Goal: Task Accomplishment & Management: Manage account settings

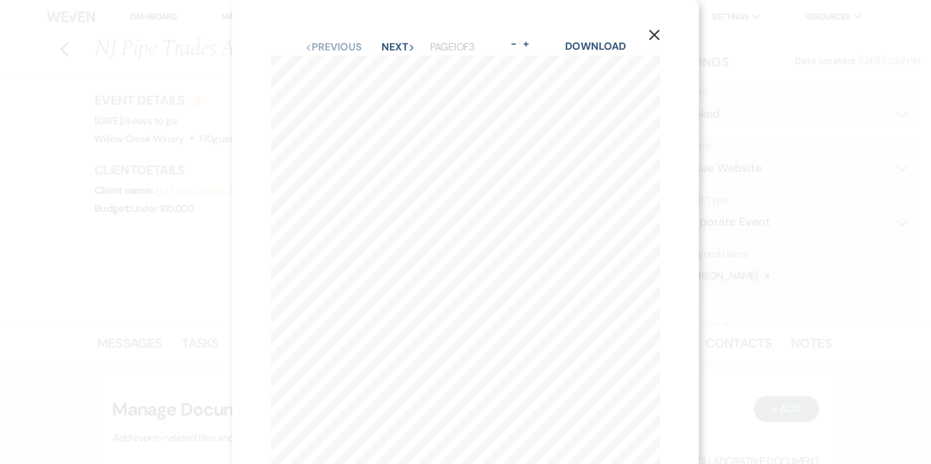
select select "5"
select select "9"
click at [654, 33] on icon "X" at bounding box center [655, 35] width 12 height 12
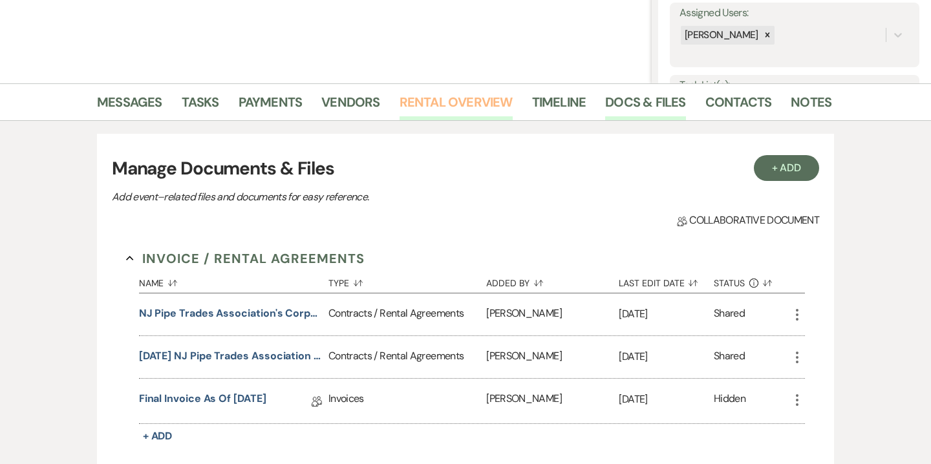
click at [479, 109] on link "Rental Overview" at bounding box center [456, 106] width 113 height 28
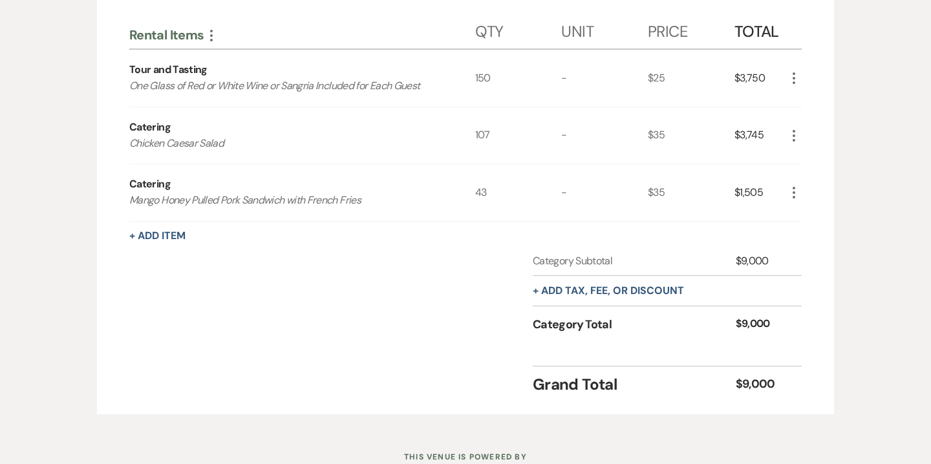
scroll to position [444, 0]
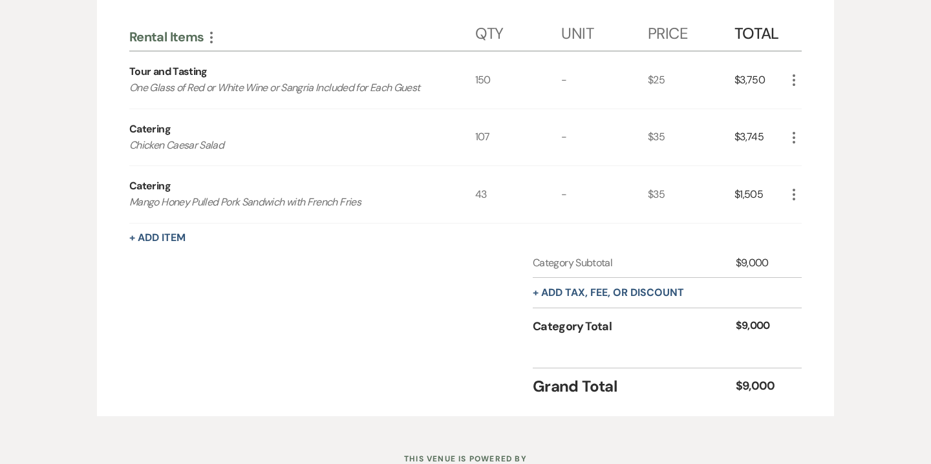
click at [795, 84] on use "button" at bounding box center [794, 80] width 3 height 12
click at [819, 100] on button "Pencil Edit" at bounding box center [820, 105] width 67 height 21
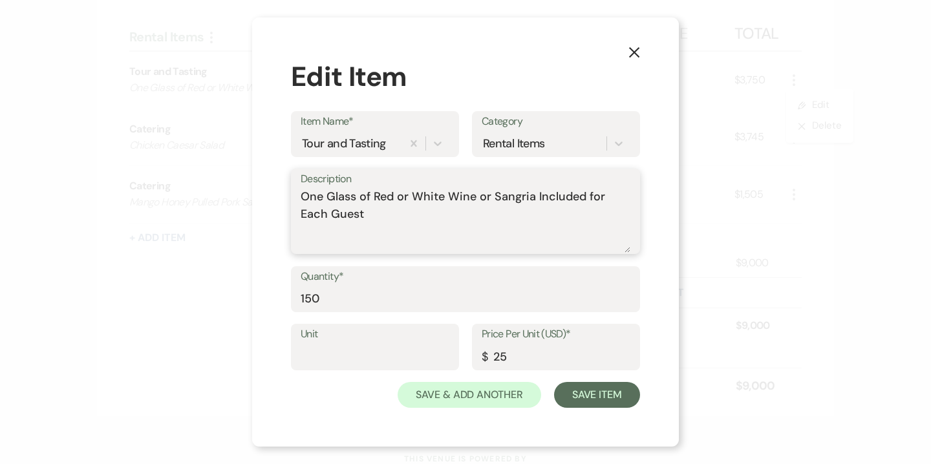
click at [358, 205] on textarea "One Glass of Red or White Wine or Sangria Included for Each Guest" at bounding box center [466, 220] width 330 height 65
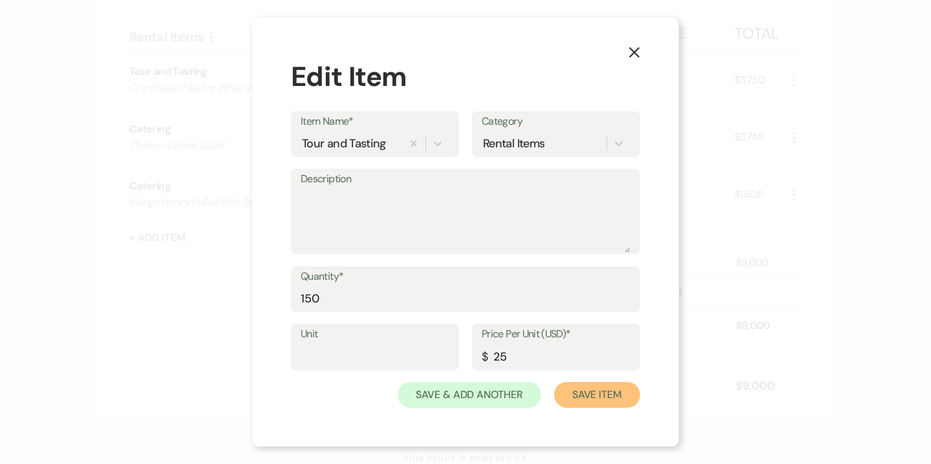
click at [609, 402] on button "Save Item" at bounding box center [597, 395] width 86 height 26
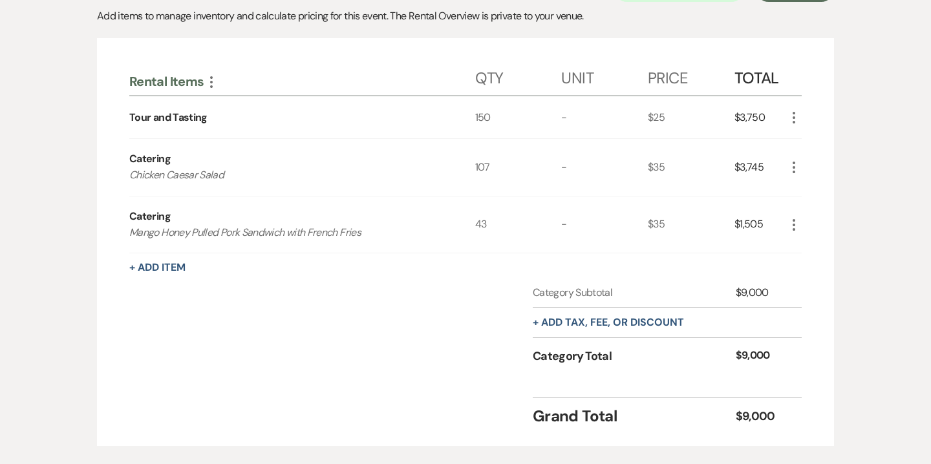
scroll to position [400, 0]
click at [177, 269] on button "+ Add Item" at bounding box center [157, 267] width 56 height 10
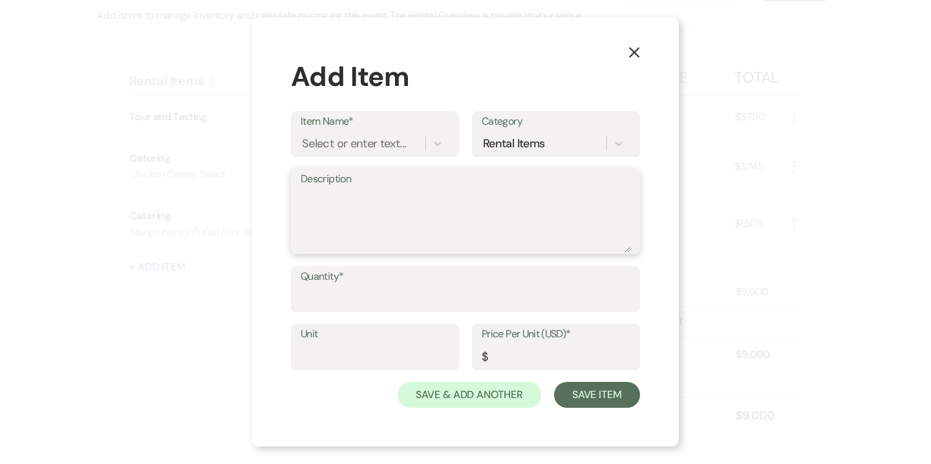
click at [347, 202] on textarea "Description" at bounding box center [466, 220] width 330 height 65
paste textarea "One Glass of Red or White Wine or Sangria Included for Each Guest"
type textarea "One Glass of Red or White Wine or Sangria Included for Each Guest"
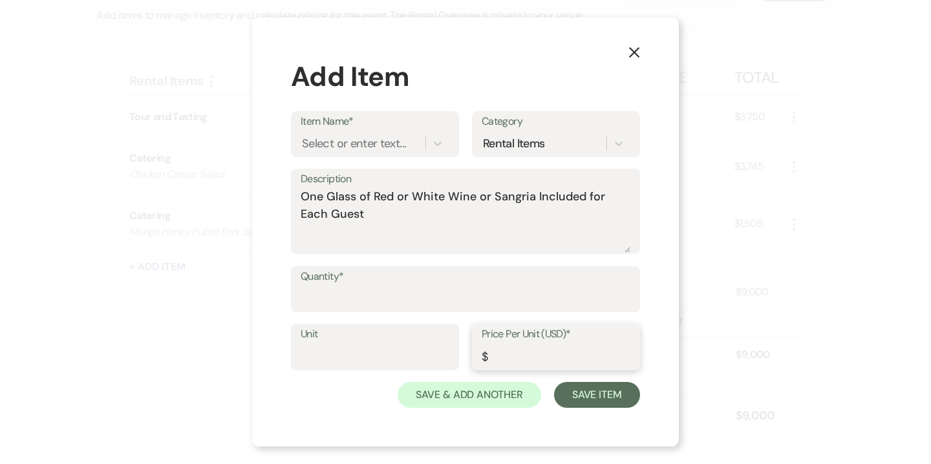
click at [502, 358] on input "Price Per Unit (USD)*" at bounding box center [556, 356] width 149 height 25
type input "1"
type input "0"
click at [386, 301] on input "Quantity*" at bounding box center [466, 298] width 330 height 25
type input "150"
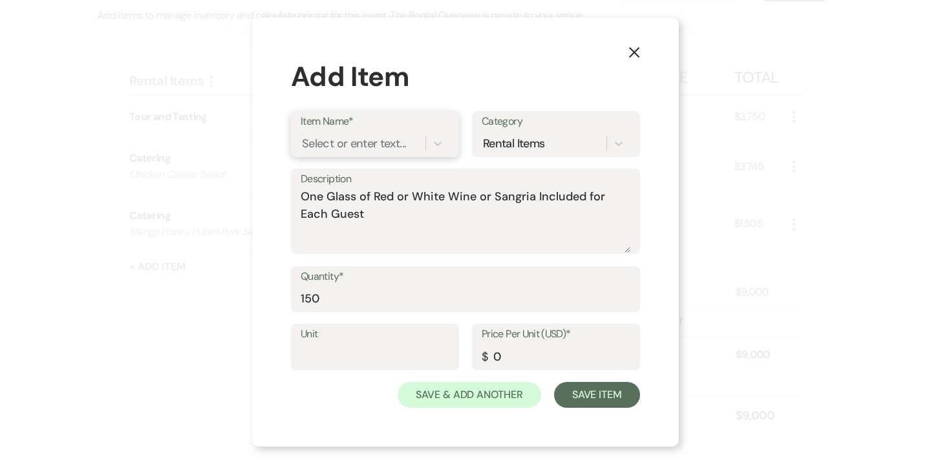
click at [360, 146] on div "Select or enter text..." at bounding box center [354, 143] width 104 height 17
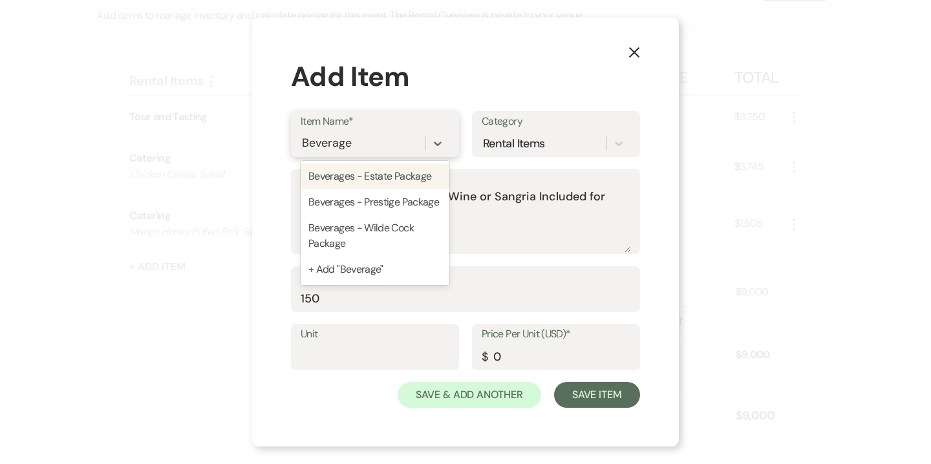
type input "Beverages"
type textarea "house red blend | house white blend | sangria premium red blend | premium white…"
type input "30"
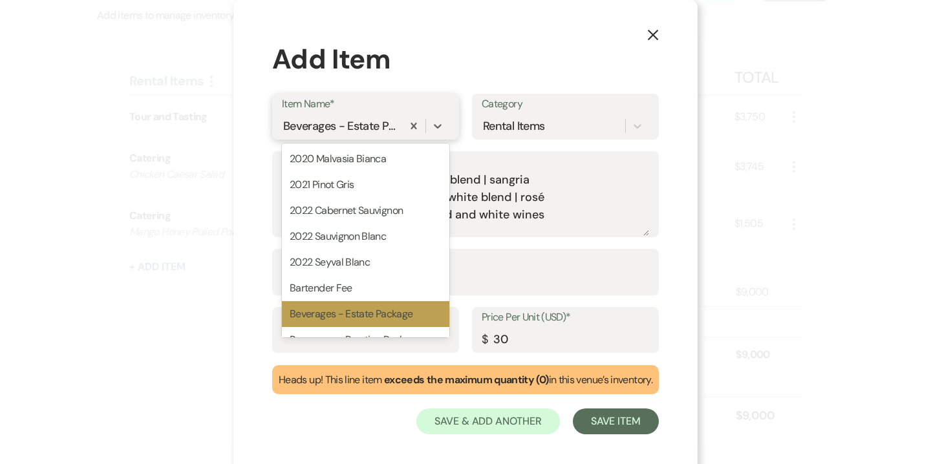
click at [385, 133] on div "Beverages - Estate Package" at bounding box center [340, 125] width 115 height 17
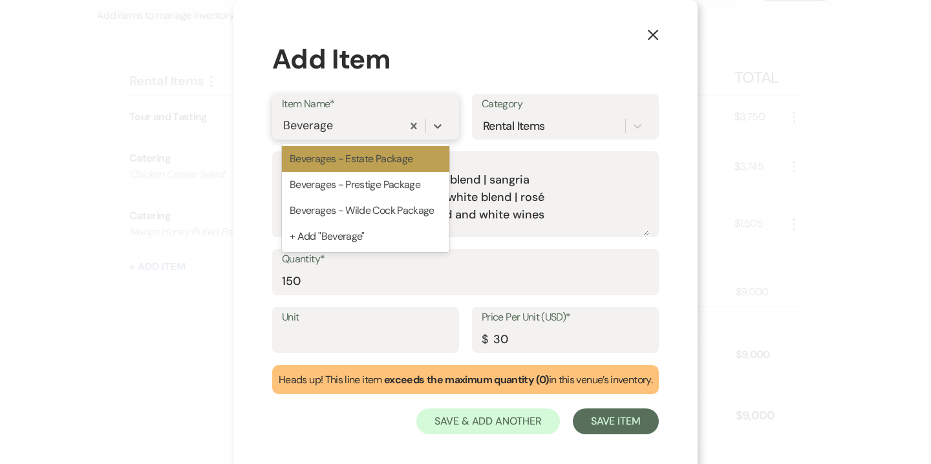
type input "Beverages"
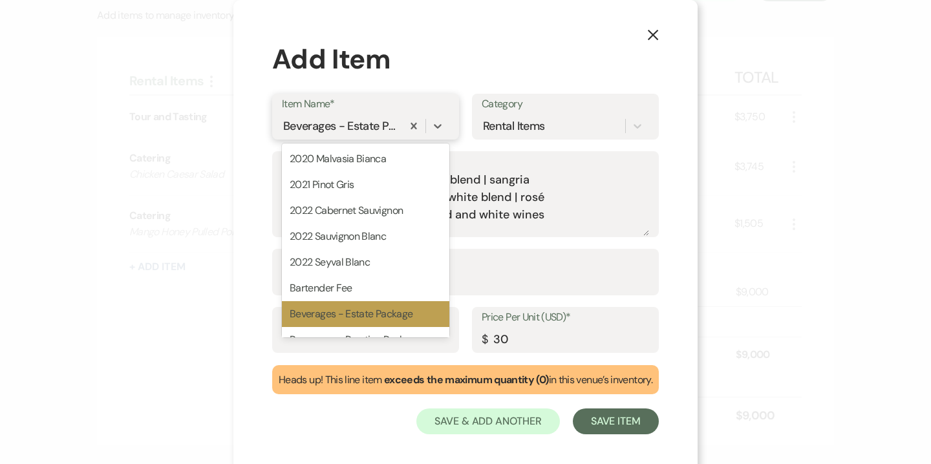
click at [353, 125] on div "Beverages - Estate Package" at bounding box center [340, 125] width 115 height 17
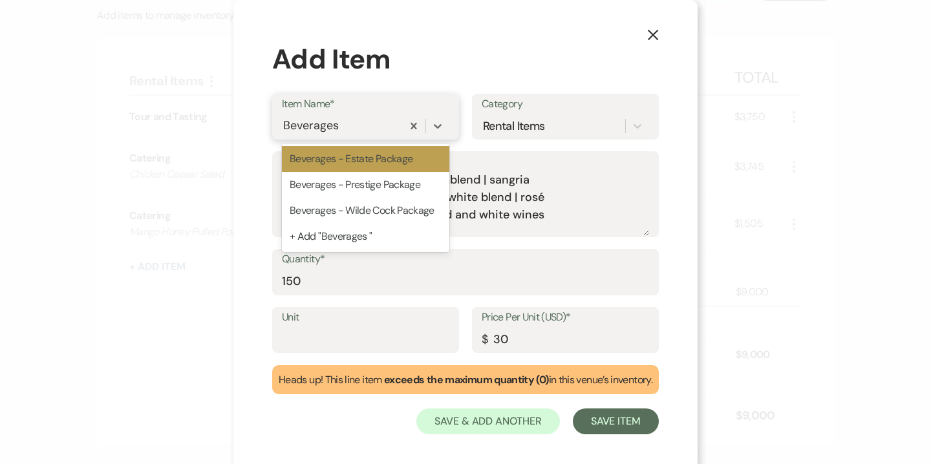
type input "Beverages"
click at [350, 248] on div "+ Add "Beverages "" at bounding box center [366, 237] width 168 height 26
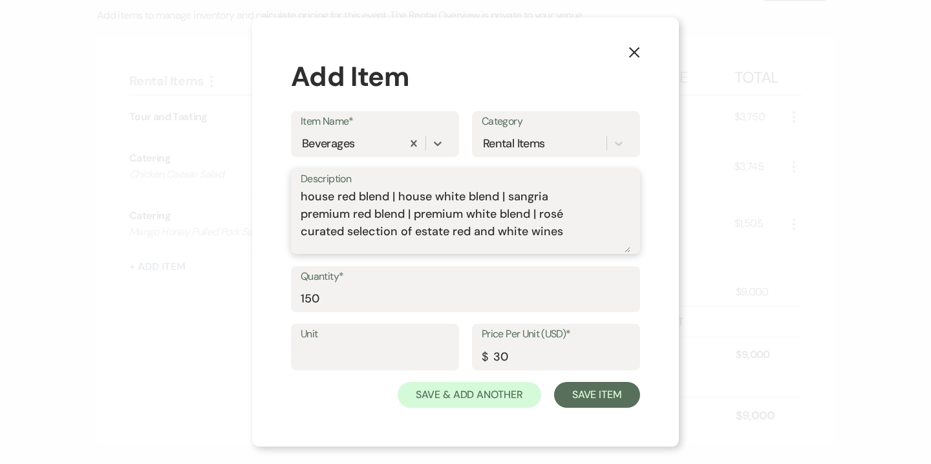
click at [367, 248] on textarea "house red blend | house white blend | sangria premium red blend | premium white…" at bounding box center [466, 220] width 330 height 65
click at [578, 237] on textarea "house red blend | house white blend | sangria premium red blend | premium white…" at bounding box center [466, 220] width 330 height 65
drag, startPoint x: 578, startPoint y: 237, endPoint x: 288, endPoint y: 191, distance: 293.4
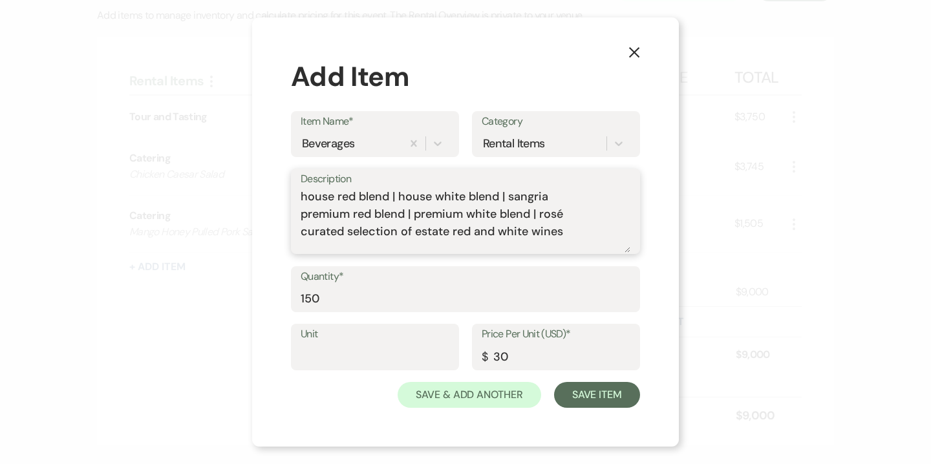
click at [288, 191] on div "X Add Item Item Name* Beverages Category Rental Items Description house red ble…" at bounding box center [465, 232] width 427 height 430
paste textarea "One Glass of Red or White Wine or Sangria Included for Each Guest"
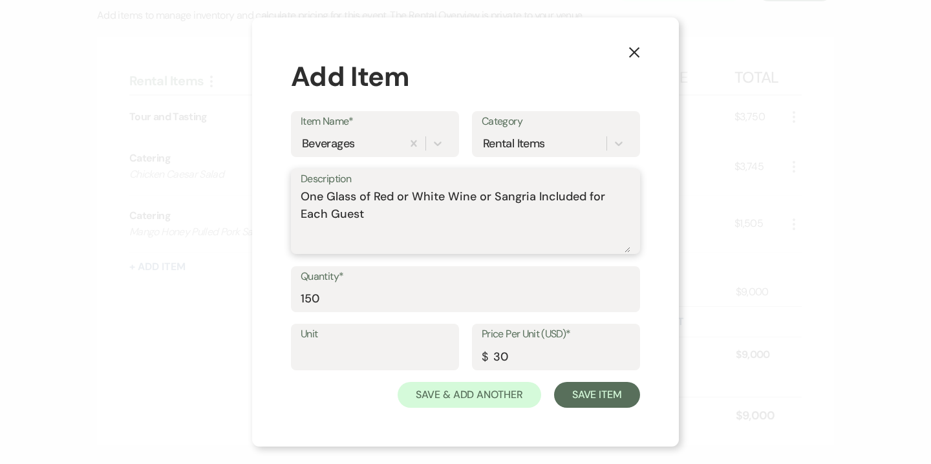
type textarea "One Glass of Red or White Wine or Sangria Included for Each Guest"
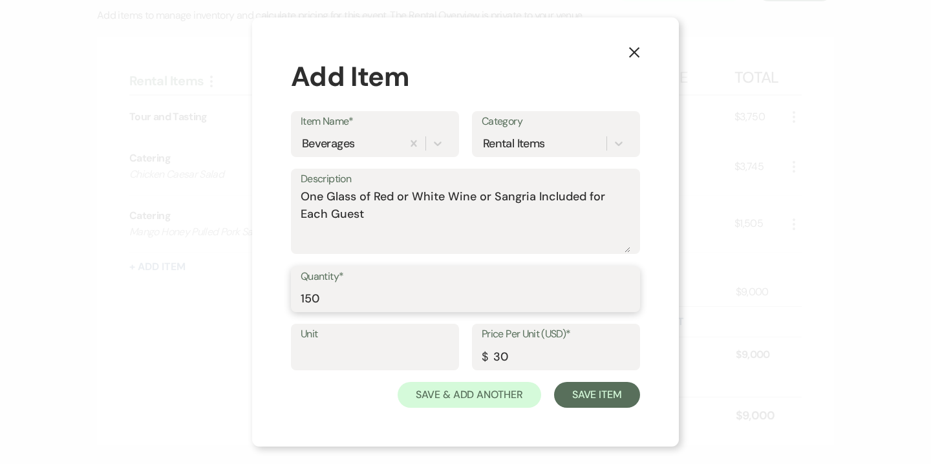
click at [333, 294] on input "150" at bounding box center [466, 298] width 330 height 25
click at [538, 353] on input "30" at bounding box center [556, 356] width 149 height 25
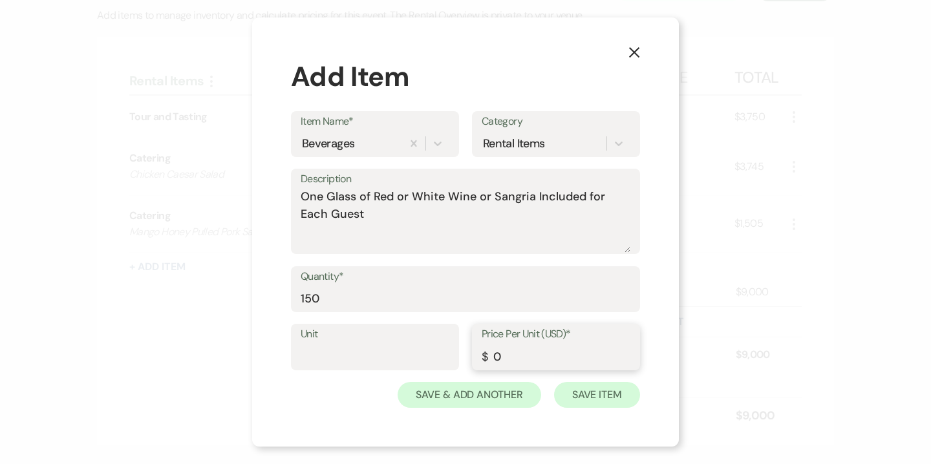
type input "0"
click at [591, 392] on button "Save Item" at bounding box center [597, 395] width 86 height 26
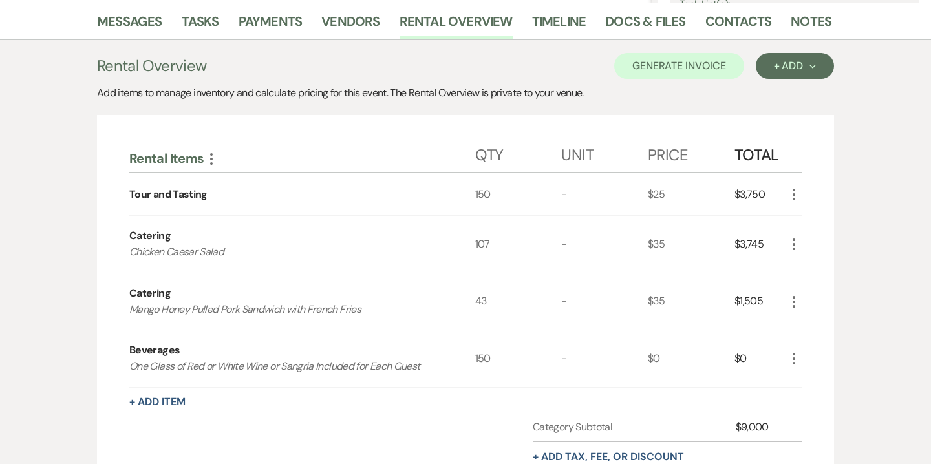
scroll to position [321, 0]
click at [700, 74] on button "Generate Invoice" at bounding box center [679, 67] width 130 height 26
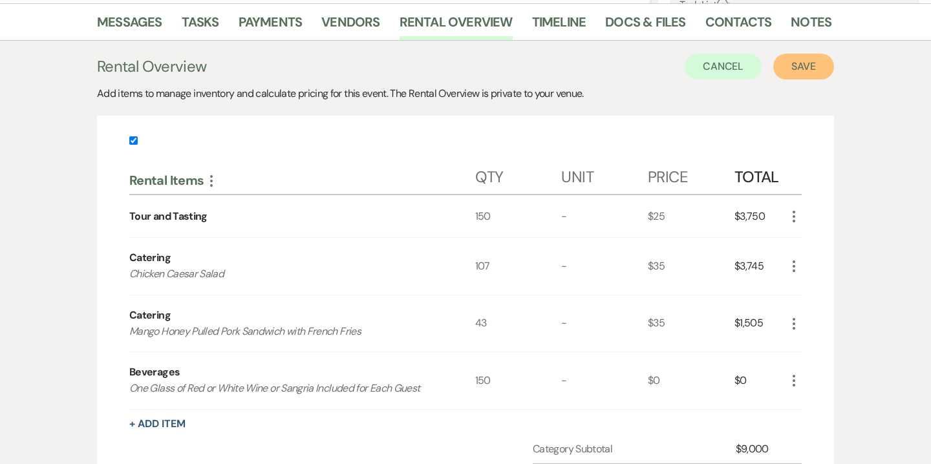
click at [818, 65] on button "Save" at bounding box center [804, 67] width 61 height 26
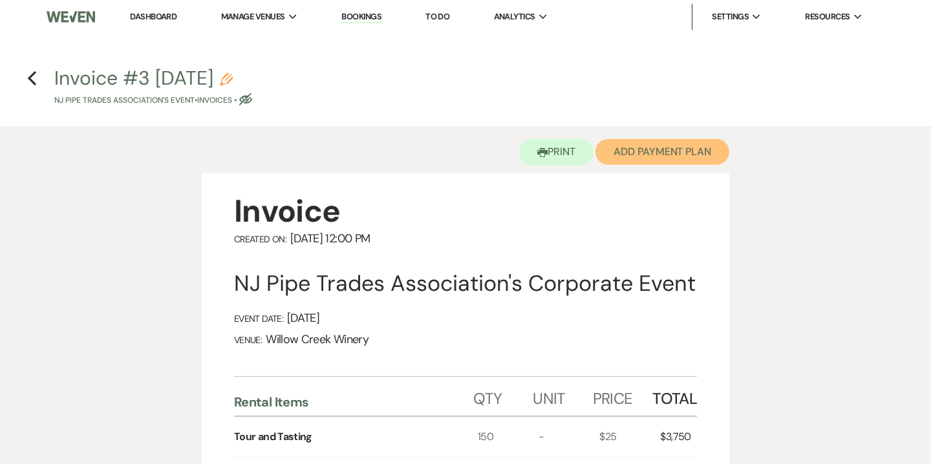
click at [664, 156] on button "Add Payment Plan" at bounding box center [663, 152] width 134 height 26
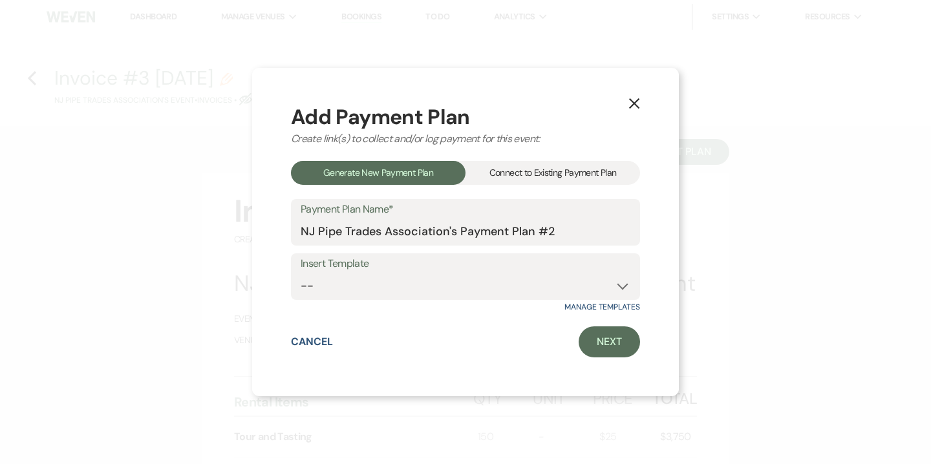
click at [568, 178] on div "Connect to Existing Payment Plan" at bounding box center [553, 173] width 175 height 24
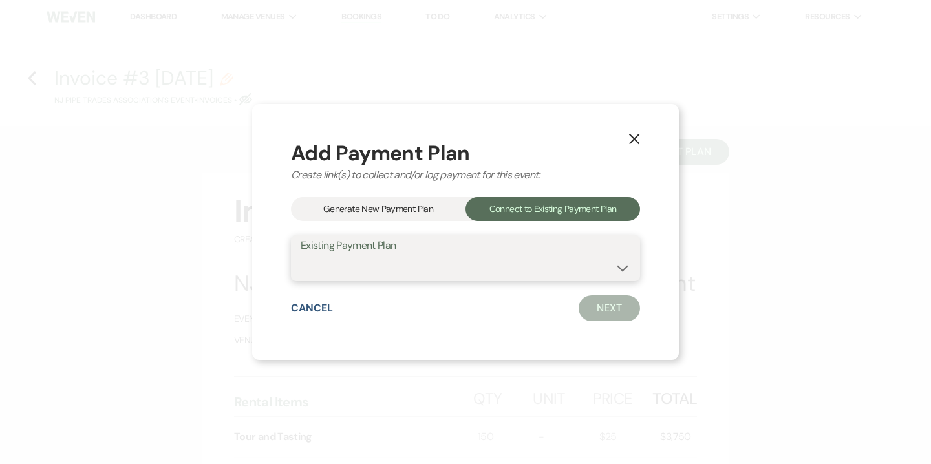
click at [544, 274] on select "NJ Pipe Trades Association's Payment Plan #1" at bounding box center [466, 267] width 330 height 25
select select "15855"
click at [301, 255] on select "NJ Pipe Trades Association's Payment Plan #1" at bounding box center [466, 267] width 330 height 25
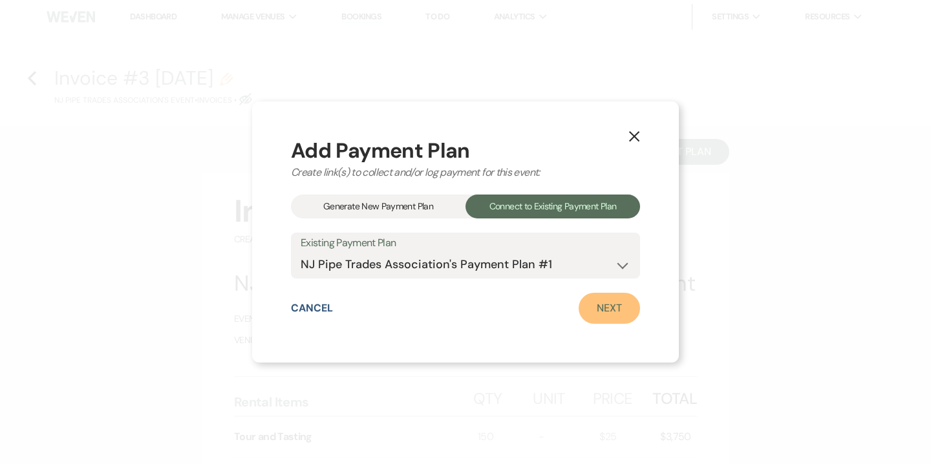
click at [605, 310] on link "Next" at bounding box center [609, 308] width 61 height 31
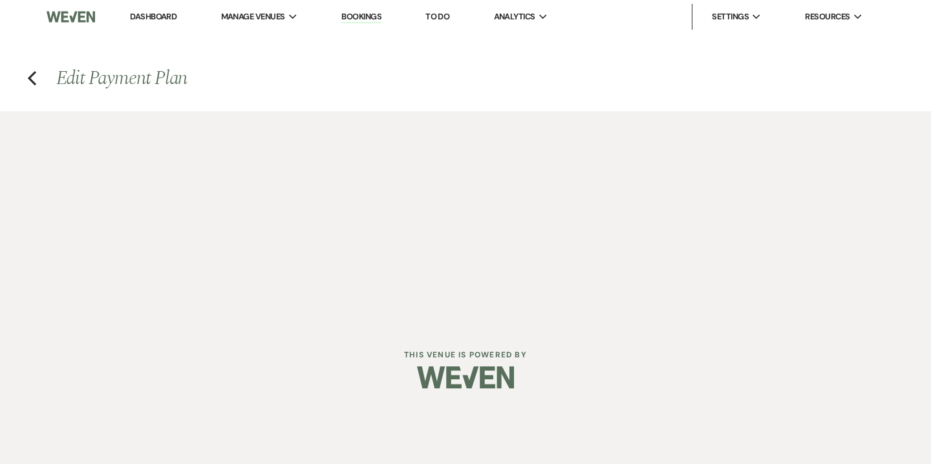
select select "28976"
select select "1"
select select "2"
select select "flat"
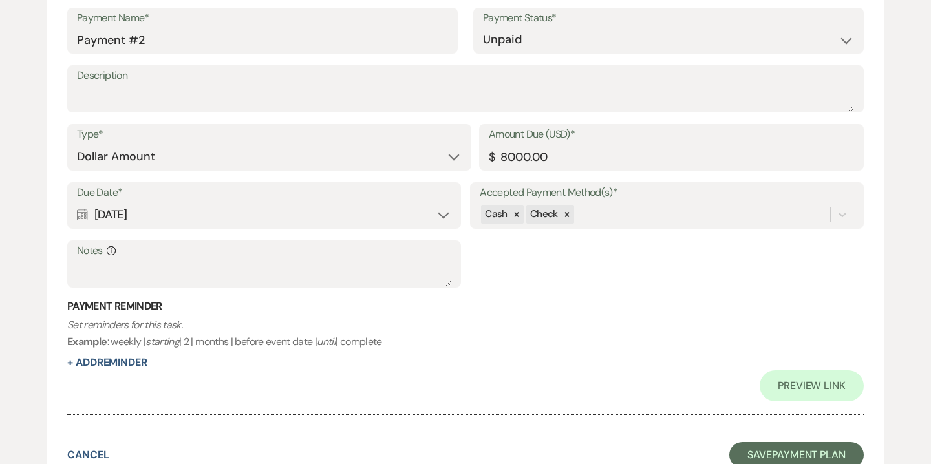
scroll to position [939, 0]
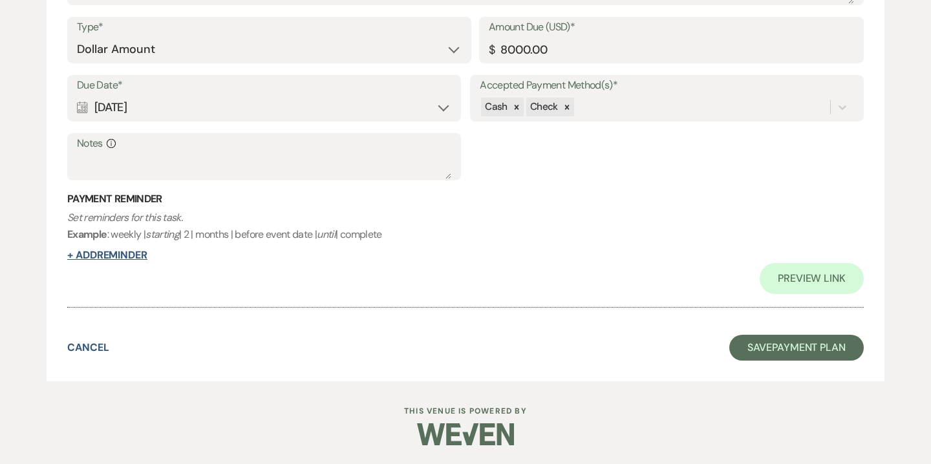
click at [139, 256] on button "+ Add Reminder" at bounding box center [107, 255] width 80 height 10
select select "client"
select select "days"
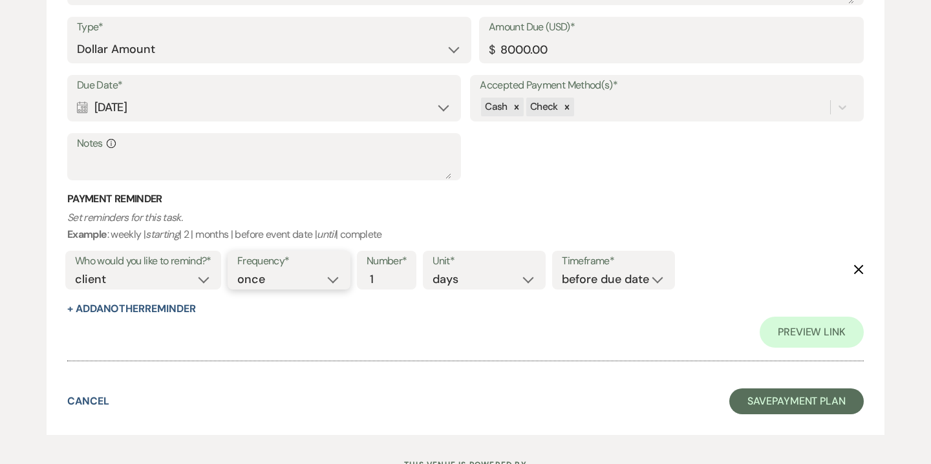
click at [322, 281] on select "once daily weekly monthly" at bounding box center [288, 279] width 103 height 17
select select "daily"
click at [239, 271] on select "once daily weekly monthly" at bounding box center [288, 279] width 103 height 17
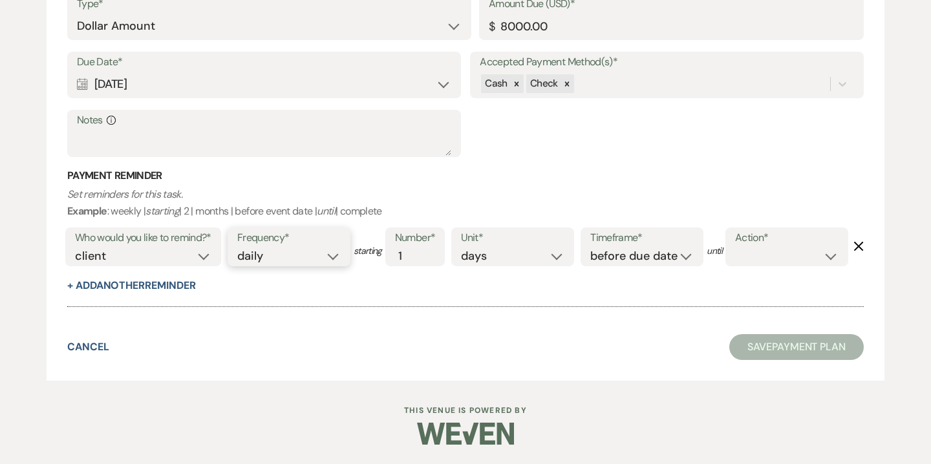
scroll to position [908, 0]
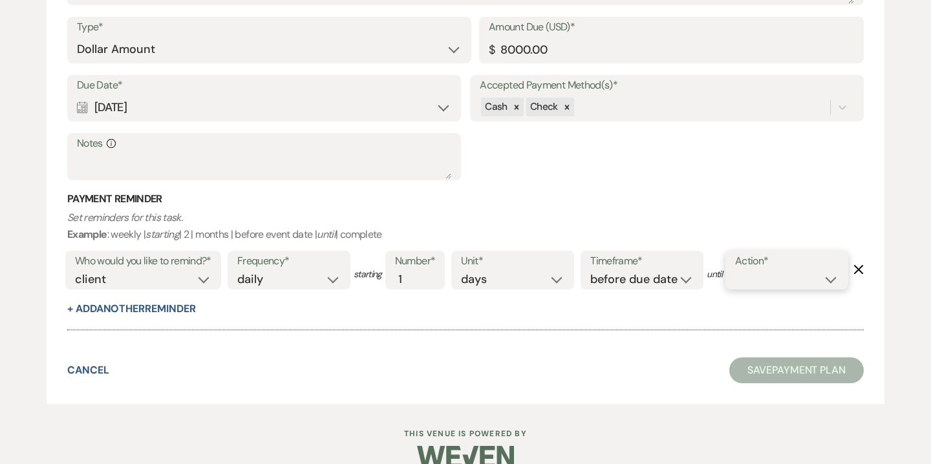
click at [735, 288] on select "complete due date custom date" at bounding box center [786, 279] width 103 height 17
select select "complete"
click at [735, 288] on select "complete due date custom date" at bounding box center [786, 279] width 103 height 17
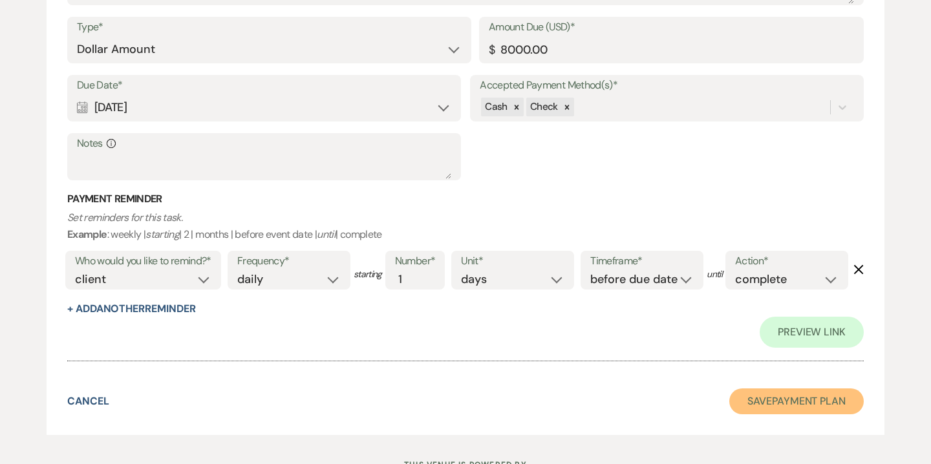
click at [768, 415] on button "Save Payment Plan" at bounding box center [797, 402] width 135 height 26
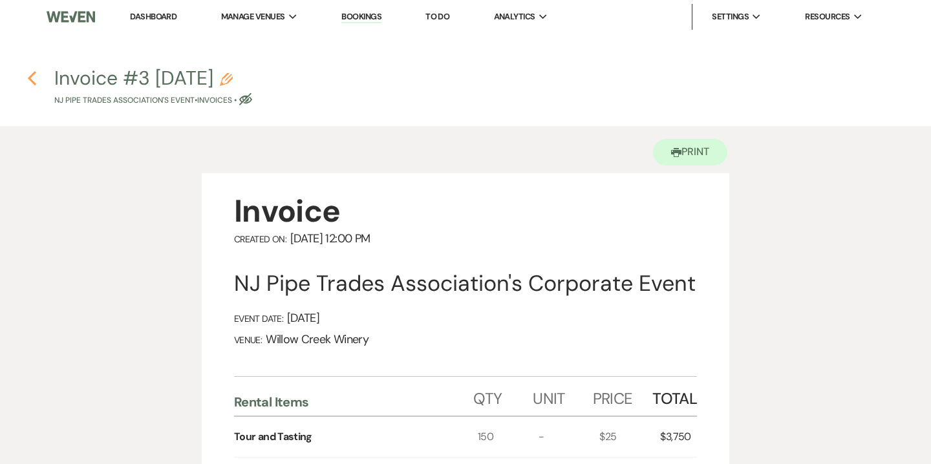
click at [28, 78] on use "button" at bounding box center [32, 78] width 8 height 14
select select "5"
select select "9"
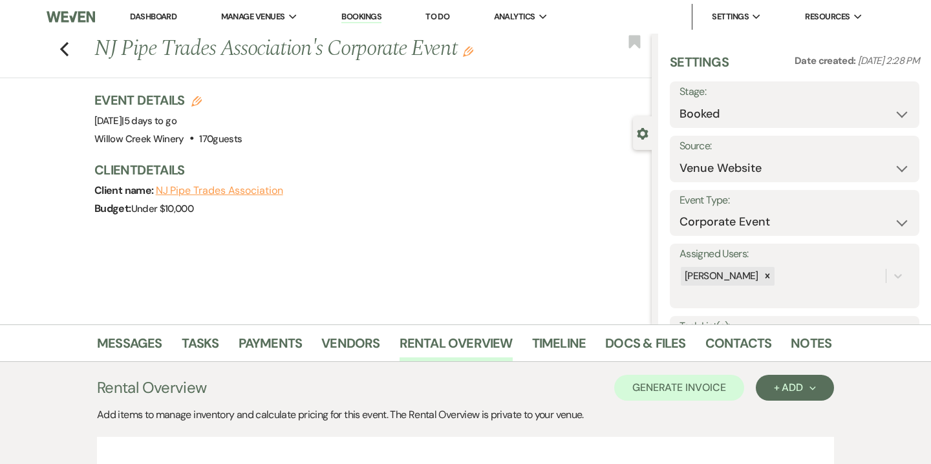
scroll to position [321, 0]
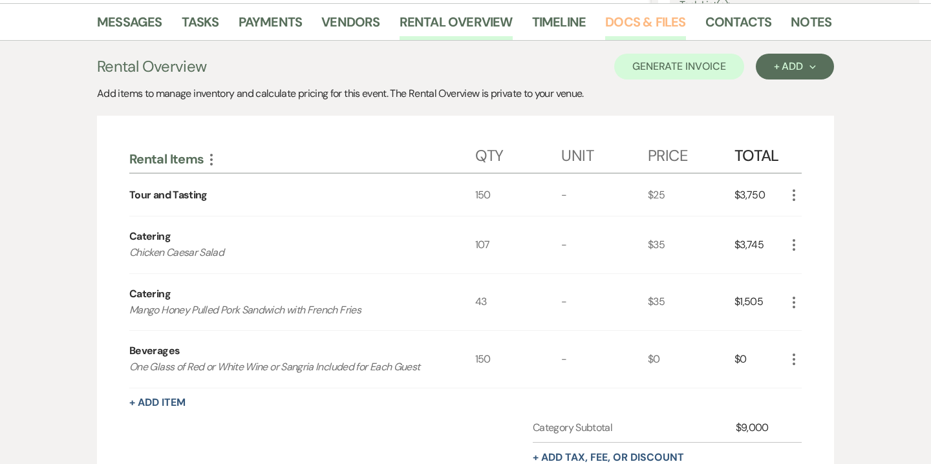
click at [605, 34] on link "Docs & Files" at bounding box center [645, 26] width 80 height 28
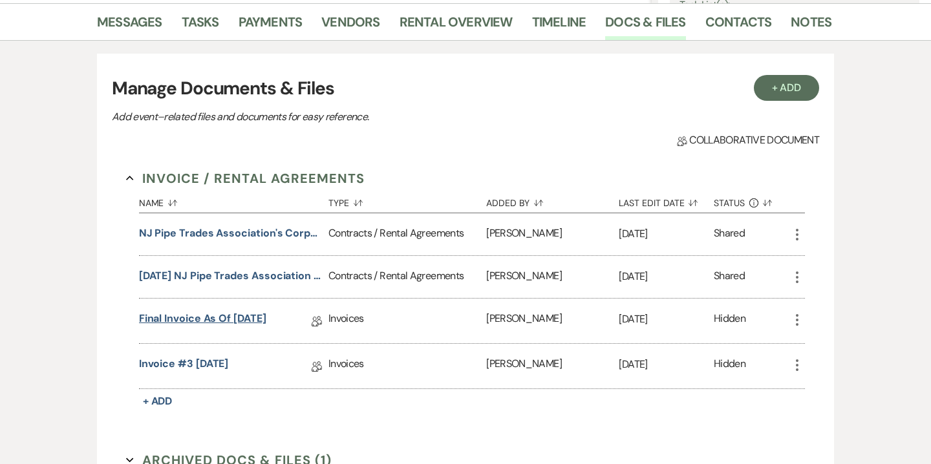
click at [228, 320] on link "Final Invoice as of 9-22-2025" at bounding box center [202, 321] width 127 height 20
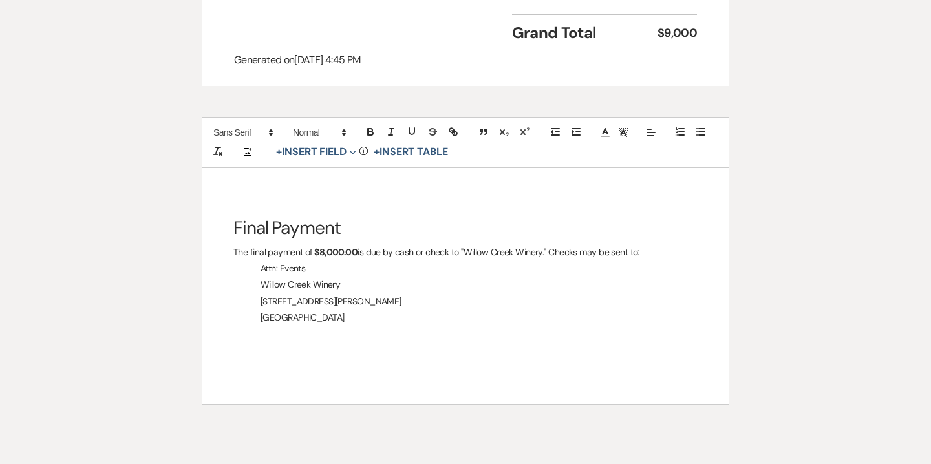
scroll to position [761, 0]
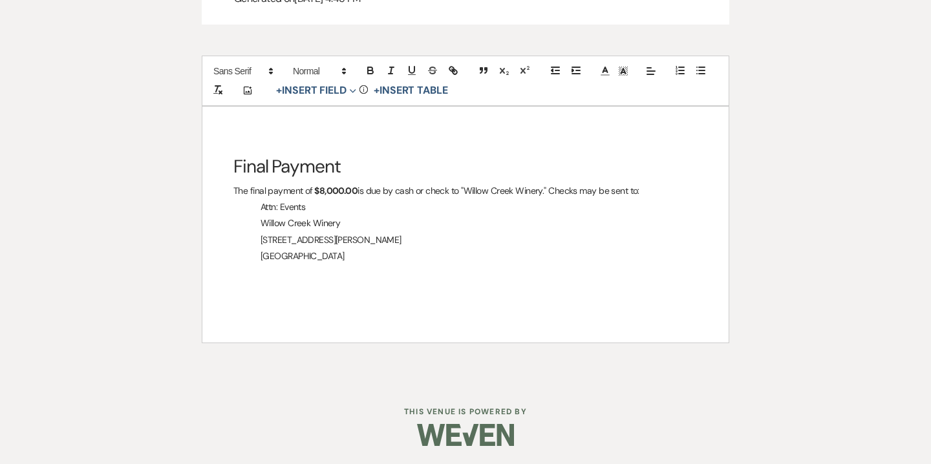
drag, startPoint x: 234, startPoint y: 165, endPoint x: 391, endPoint y: 253, distance: 180.1
click at [391, 253] on div "Final Payment The final payment of $8,000.00 is due by cash or check to "Willow…" at bounding box center [465, 225] width 527 height 236
copy div "Final Payment The final payment of $8,000.00 is due by cash or check to "Willow…"
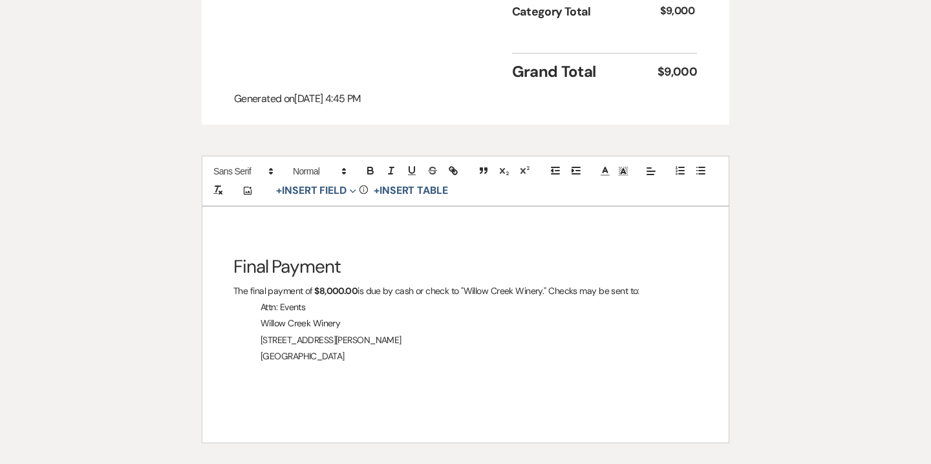
scroll to position [658, 0]
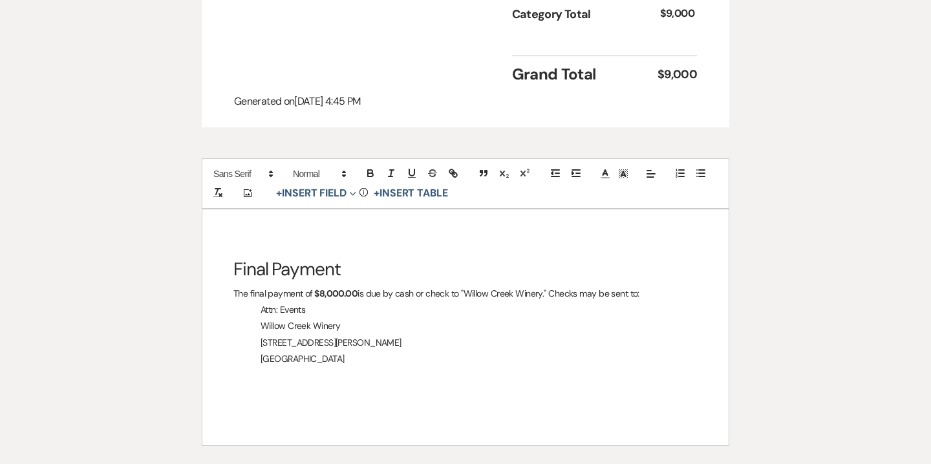
click at [503, 263] on h1 "Final Payment" at bounding box center [466, 270] width 464 height 32
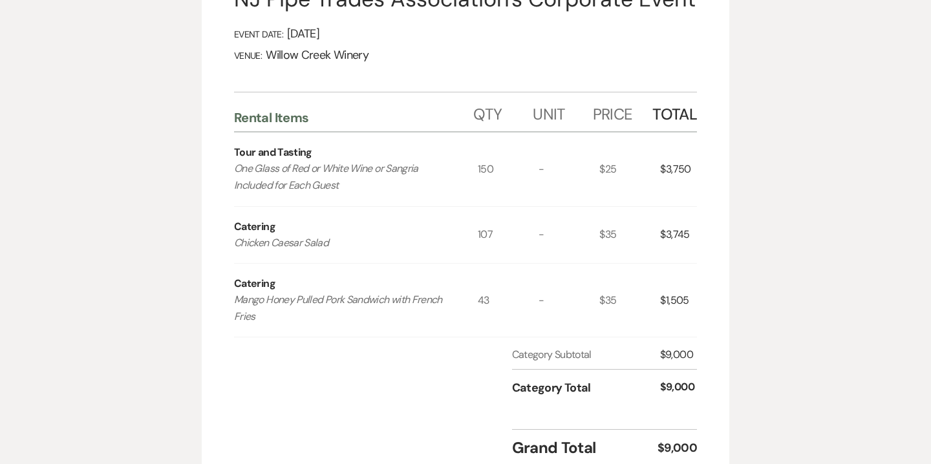
scroll to position [0, 0]
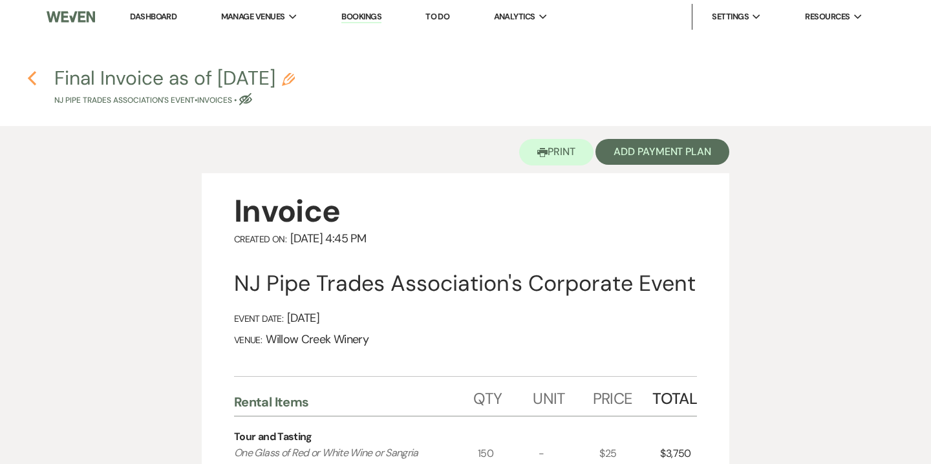
click at [30, 83] on icon "Previous" at bounding box center [32, 79] width 10 height 16
select select "5"
select select "9"
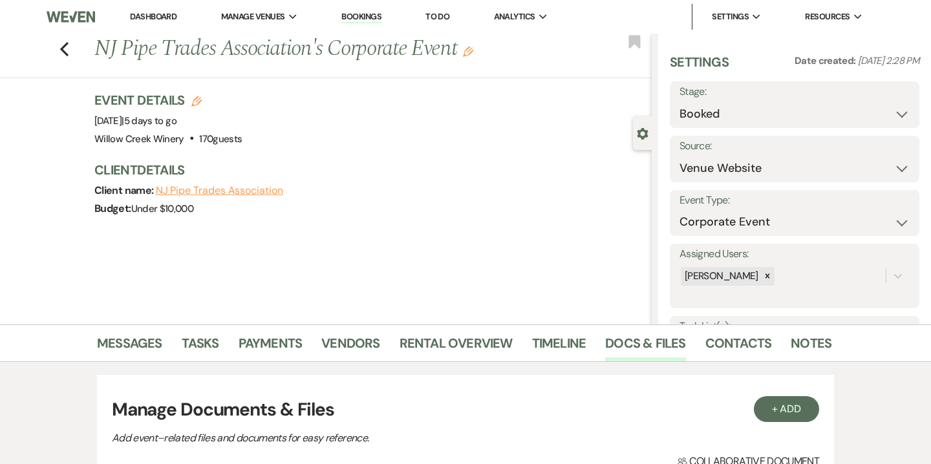
scroll to position [321, 0]
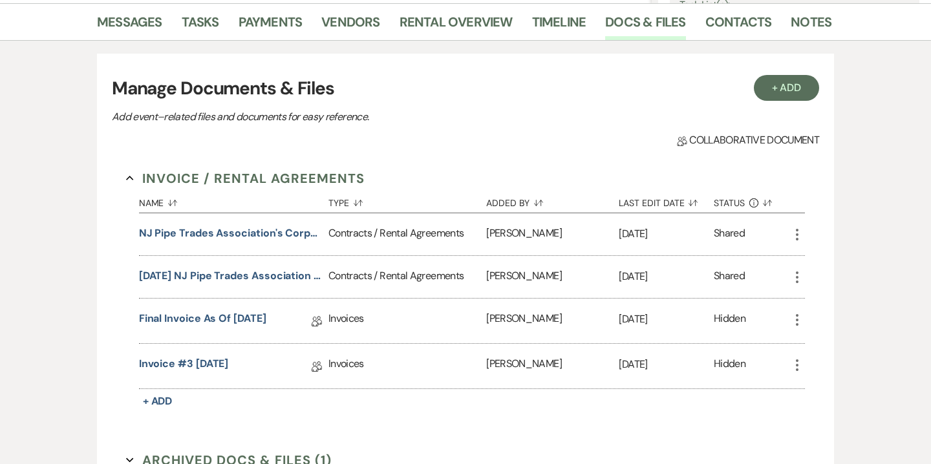
click at [799, 326] on icon "More" at bounding box center [798, 320] width 16 height 16
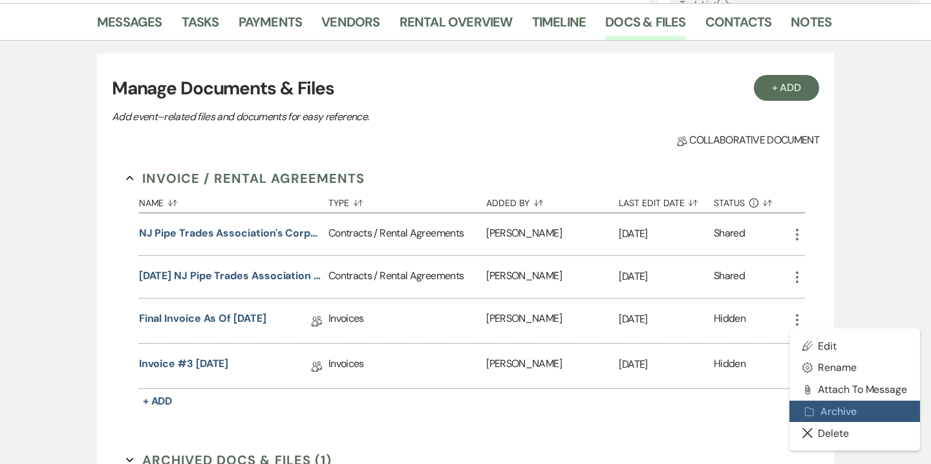
click at [827, 409] on button "Archive Archive" at bounding box center [855, 412] width 131 height 22
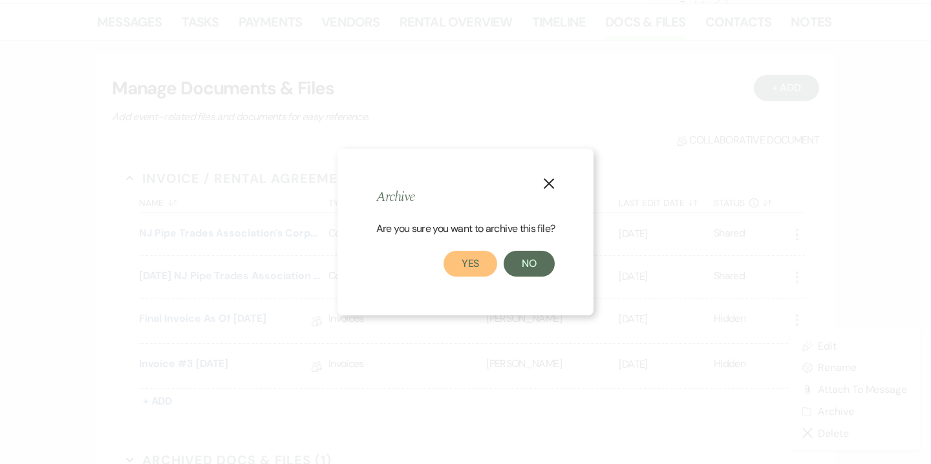
click at [487, 264] on button "Yes" at bounding box center [471, 264] width 54 height 26
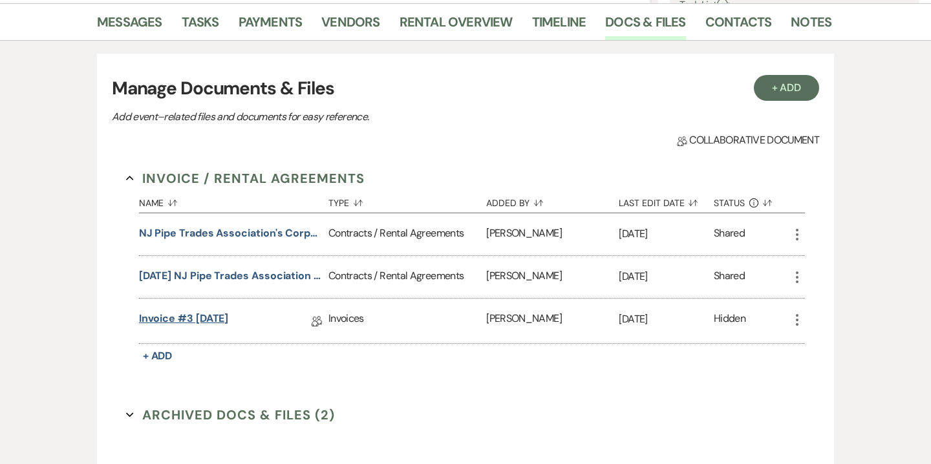
click at [225, 320] on link "Invoice #3 9-23-2025" at bounding box center [184, 321] width 90 height 20
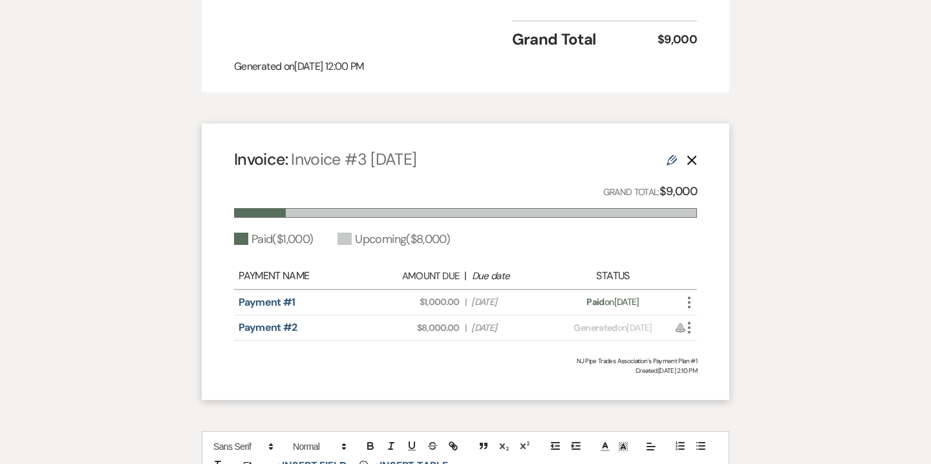
scroll to position [995, 0]
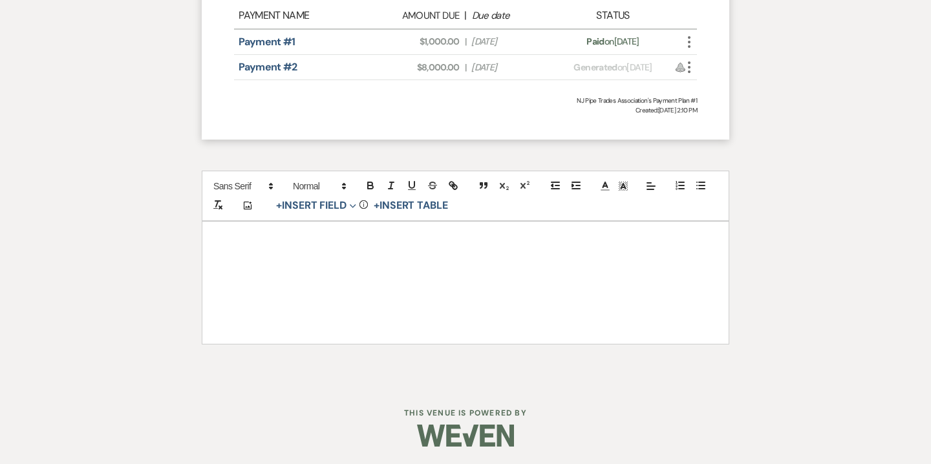
click at [342, 270] on p at bounding box center [466, 273] width 464 height 16
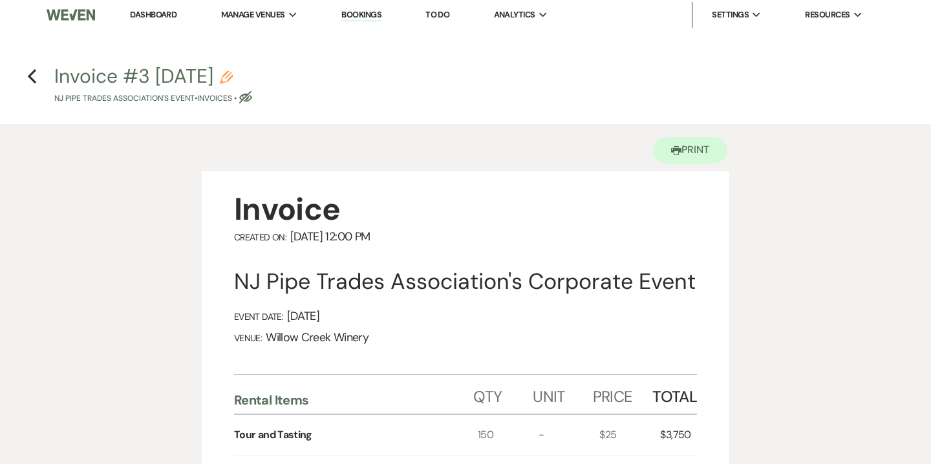
scroll to position [0, 0]
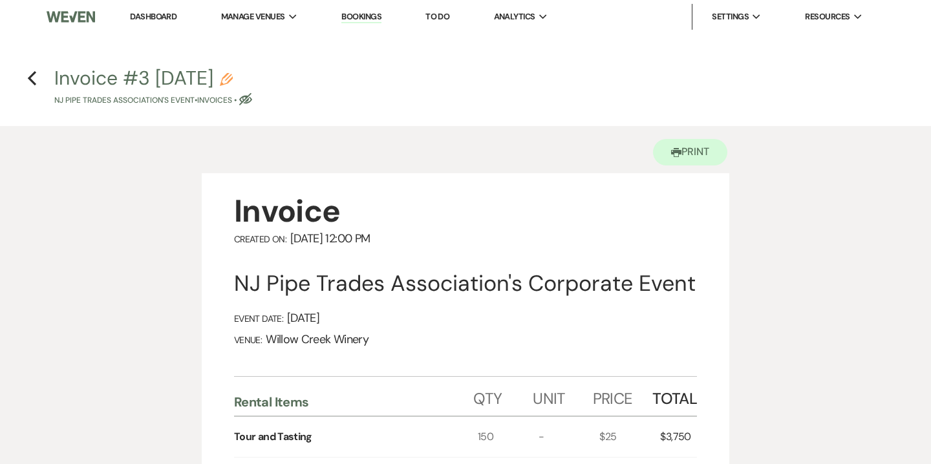
click at [233, 78] on use "button" at bounding box center [226, 79] width 13 height 13
select select "22"
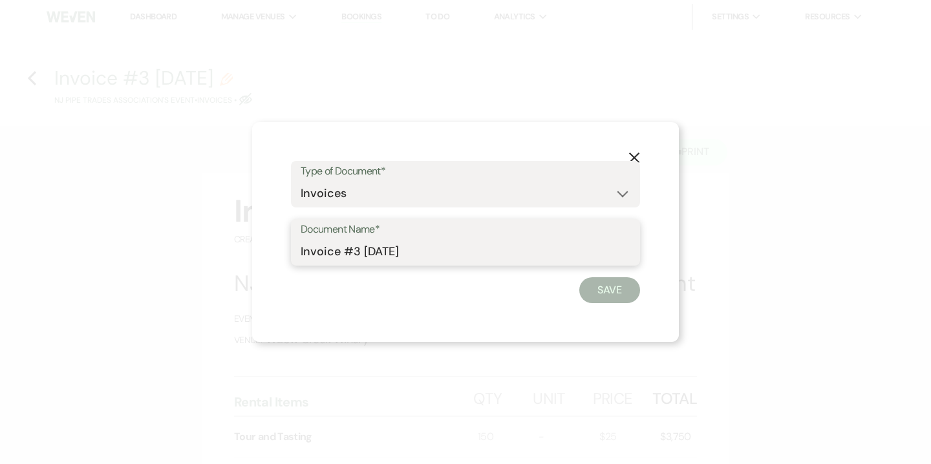
click at [301, 252] on input "Invoice #3 9-23-2025" at bounding box center [466, 251] width 330 height 25
drag, startPoint x: 373, startPoint y: 251, endPoint x: 387, endPoint y: 252, distance: 14.9
click at [387, 252] on input "Final Invoice #3 9-23-2025" at bounding box center [466, 251] width 330 height 25
type input "Final Invoice as of 9-23-2025"
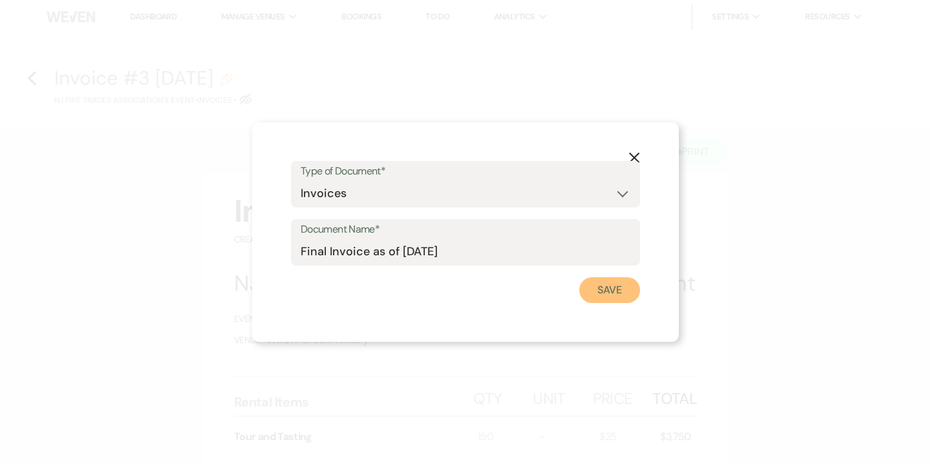
click at [618, 294] on button "Save" at bounding box center [610, 290] width 61 height 26
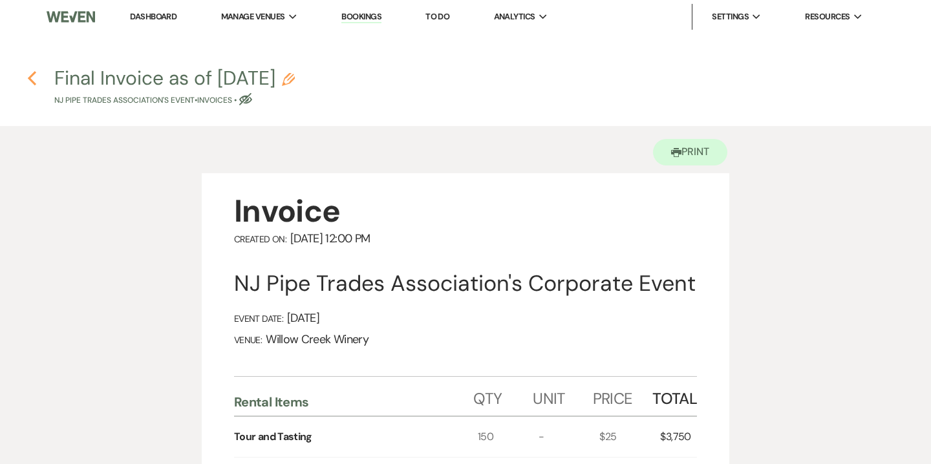
click at [30, 79] on use "button" at bounding box center [32, 78] width 8 height 14
select select "5"
select select "9"
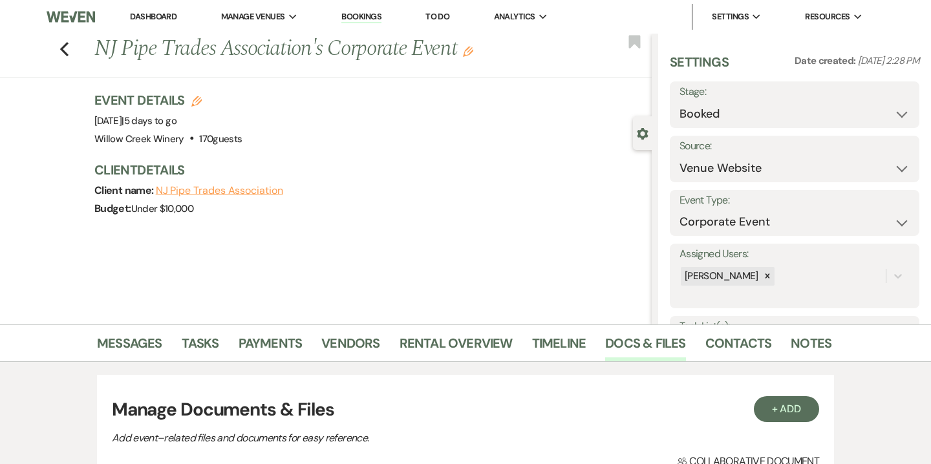
scroll to position [321, 0]
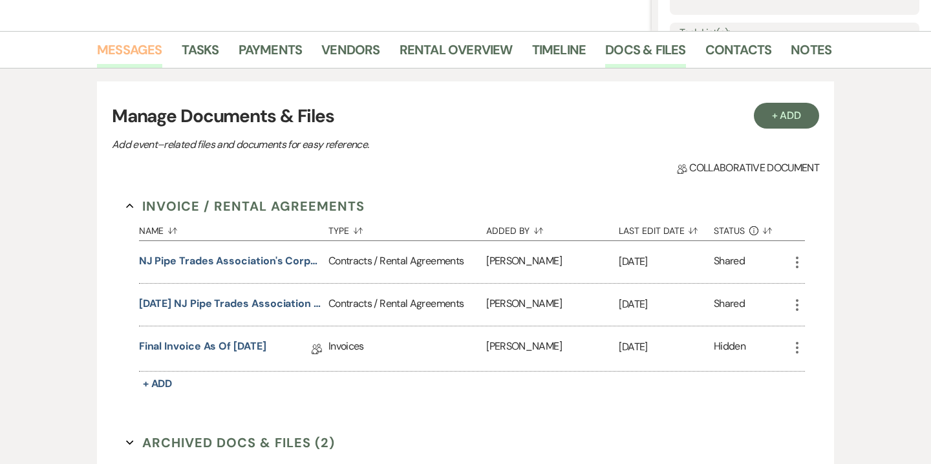
click at [155, 56] on link "Messages" at bounding box center [129, 53] width 65 height 28
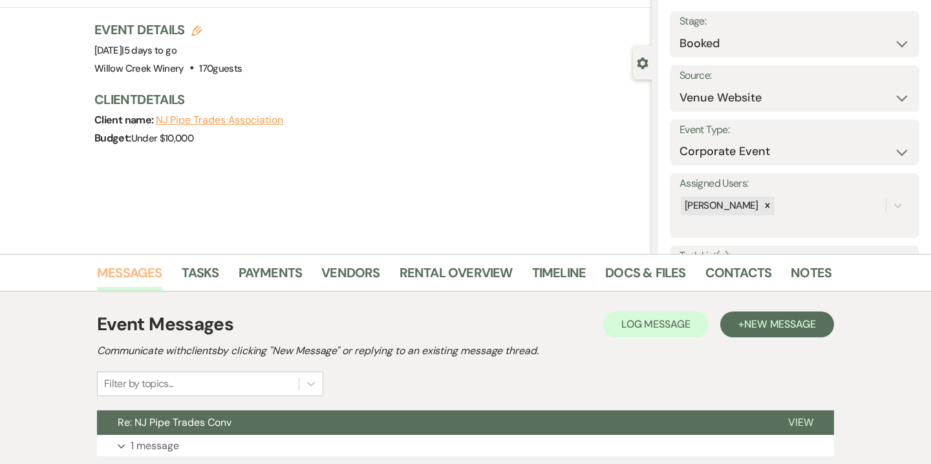
scroll to position [286, 0]
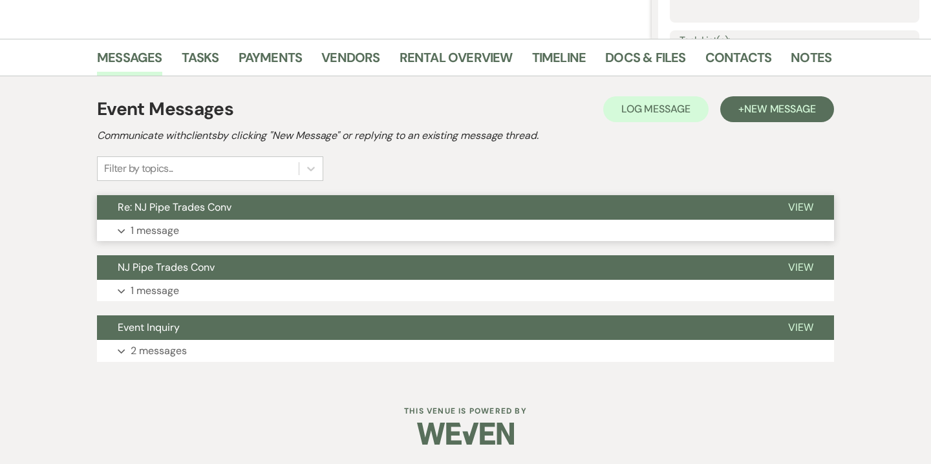
click at [499, 224] on button "Expand 1 message" at bounding box center [465, 231] width 737 height 22
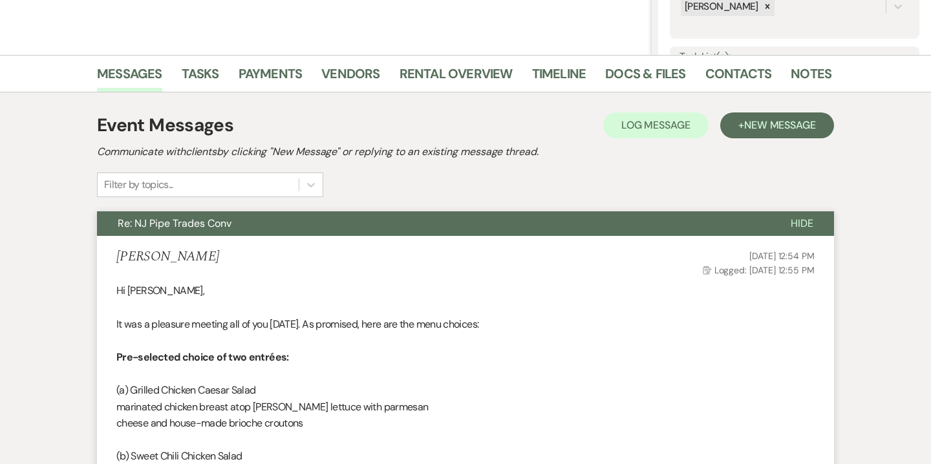
scroll to position [272, 0]
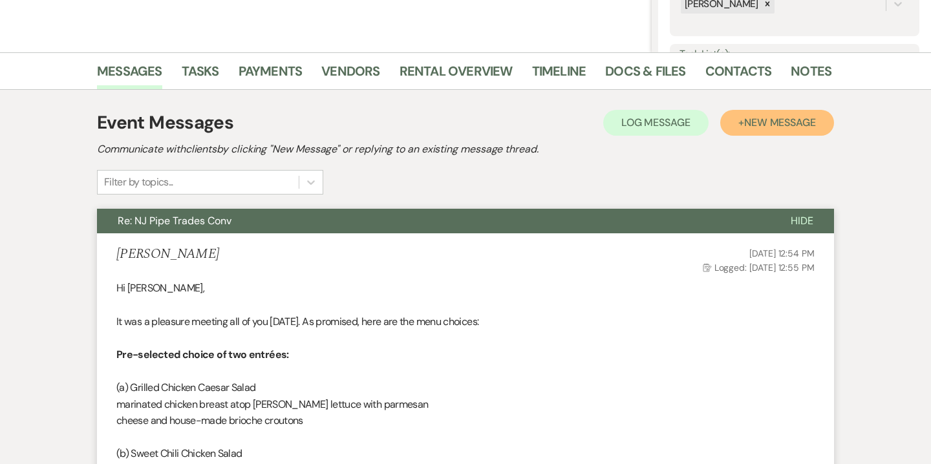
click at [768, 125] on span "New Message" at bounding box center [781, 123] width 72 height 14
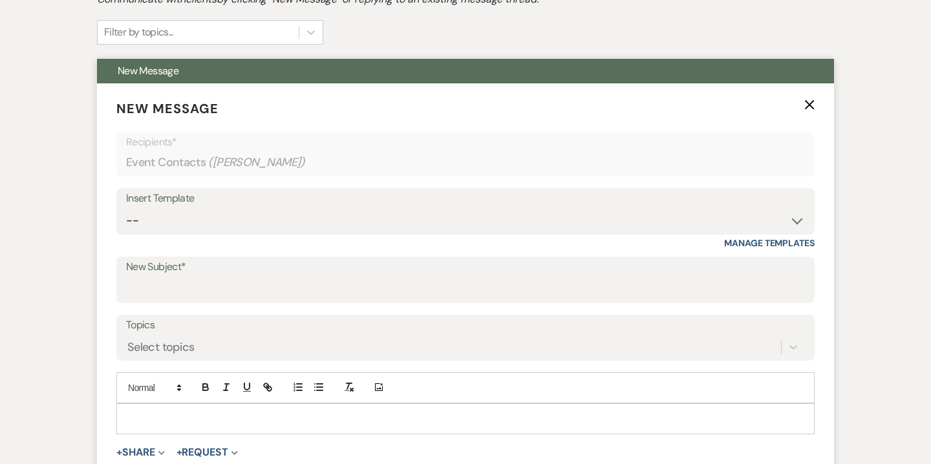
scroll to position [469, 0]
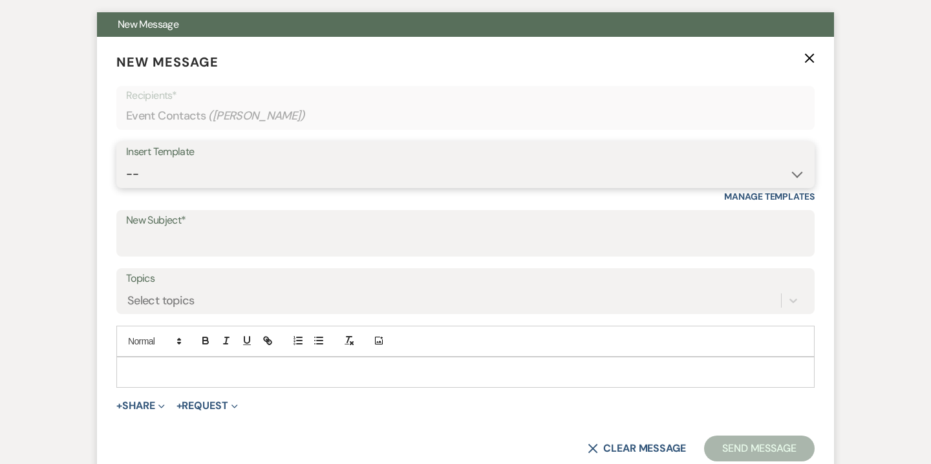
click at [514, 178] on select "-- Weven Planning Portal Introduction (Booked Events) 6-Month Check-in Review R…" at bounding box center [465, 174] width 679 height 25
select select "3629"
click at [126, 162] on select "-- Weven Planning Portal Introduction (Booked Events) 6-Month Check-in Review R…" at bounding box center [465, 174] width 679 height 25
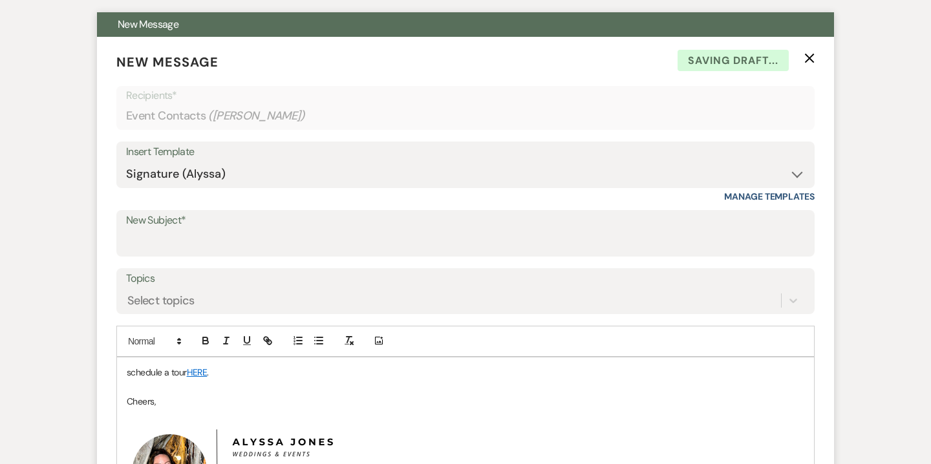
click at [177, 365] on p "schedule a tour HERE ." at bounding box center [466, 372] width 678 height 14
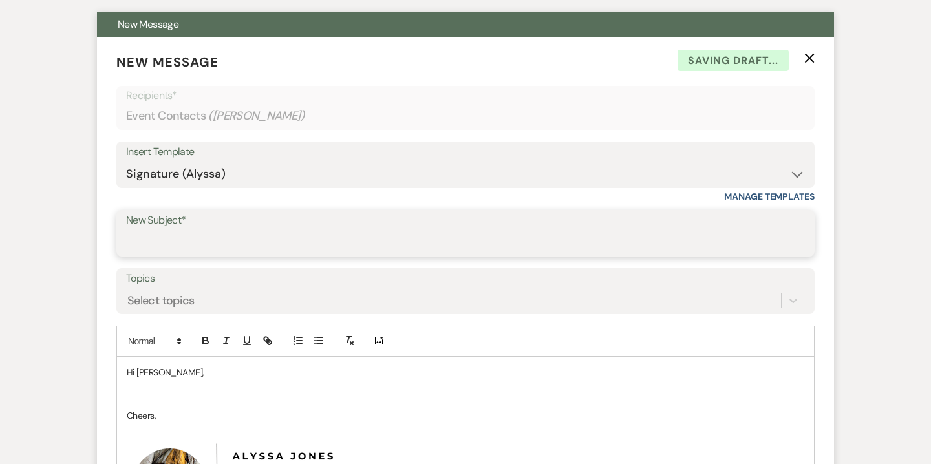
click at [186, 233] on input "New Subject*" at bounding box center [465, 242] width 679 height 25
click at [223, 251] on input "Final Event Details" at bounding box center [465, 242] width 679 height 25
click at [225, 244] on input "Final Event Details" at bounding box center [465, 242] width 679 height 25
type input "Final Invoice"
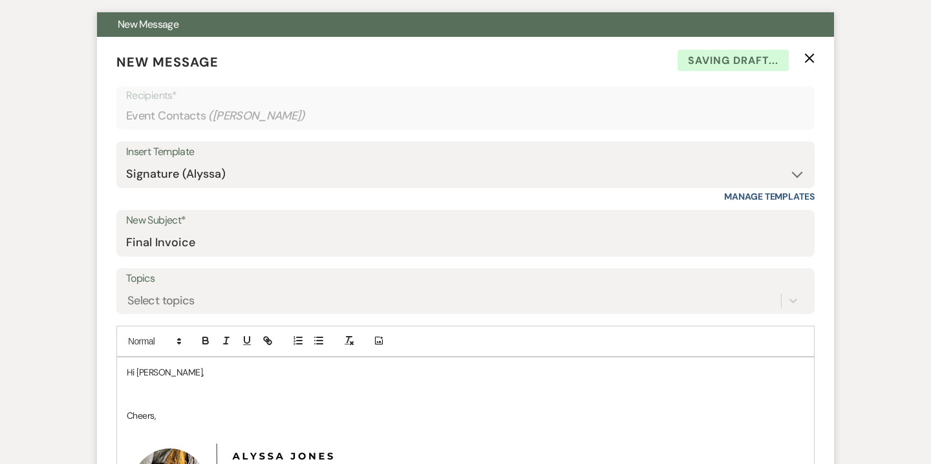
click at [175, 395] on p at bounding box center [466, 402] width 678 height 14
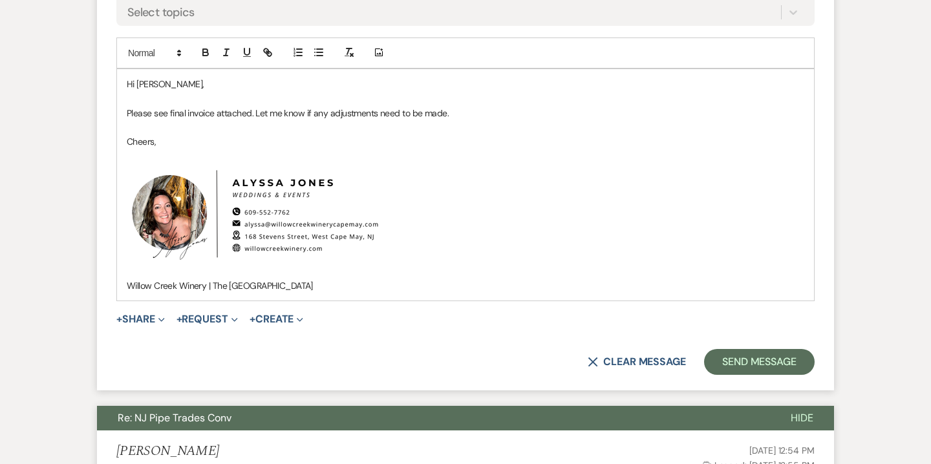
scroll to position [771, 0]
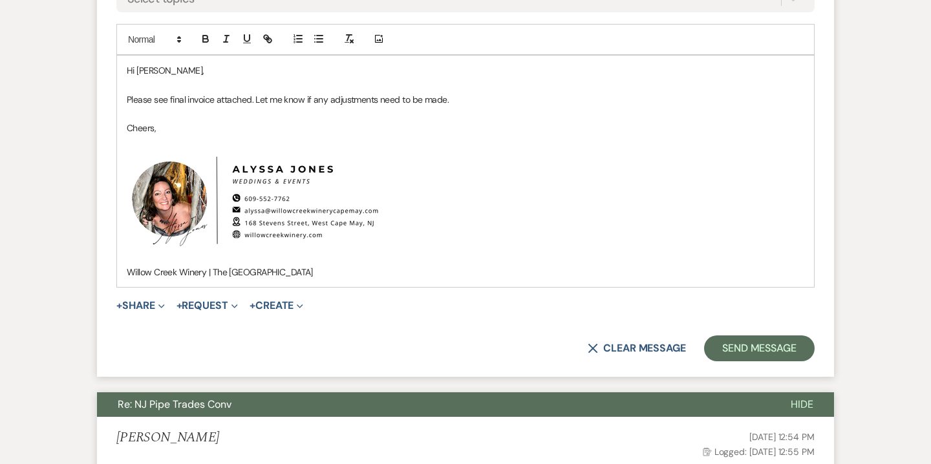
click at [147, 313] on form "New Message X Saving draft... Recipients* Event Contacts ( Jaime Iacono ) Inser…" at bounding box center [465, 56] width 737 height 643
click at [148, 303] on button "+ Share Expand" at bounding box center [140, 306] width 49 height 10
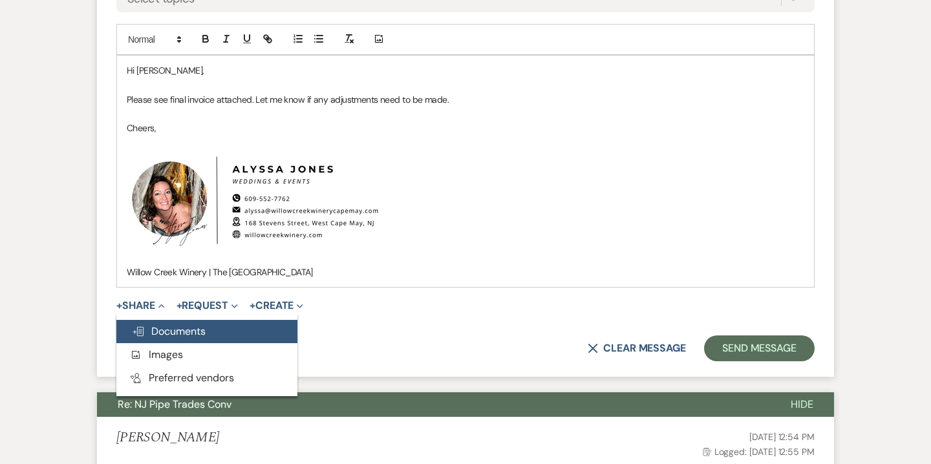
click at [189, 338] on button "Doc Upload Documents" at bounding box center [206, 331] width 181 height 23
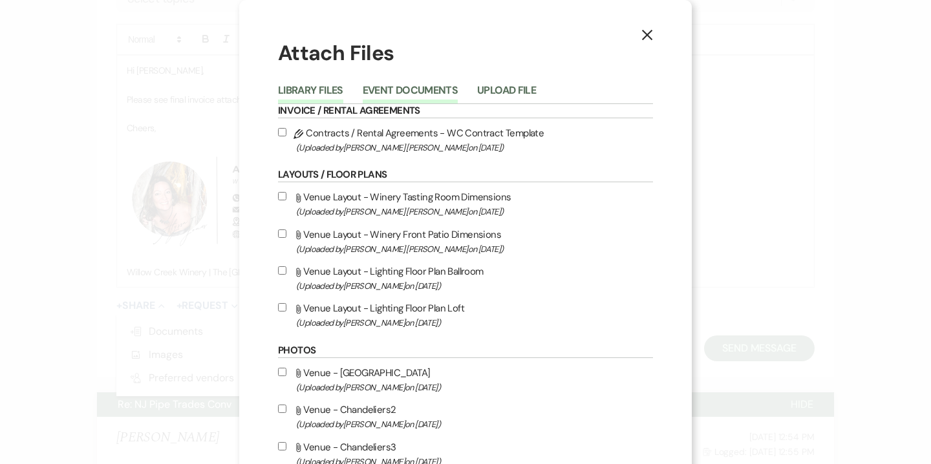
click at [437, 90] on button "Event Documents" at bounding box center [410, 94] width 95 height 18
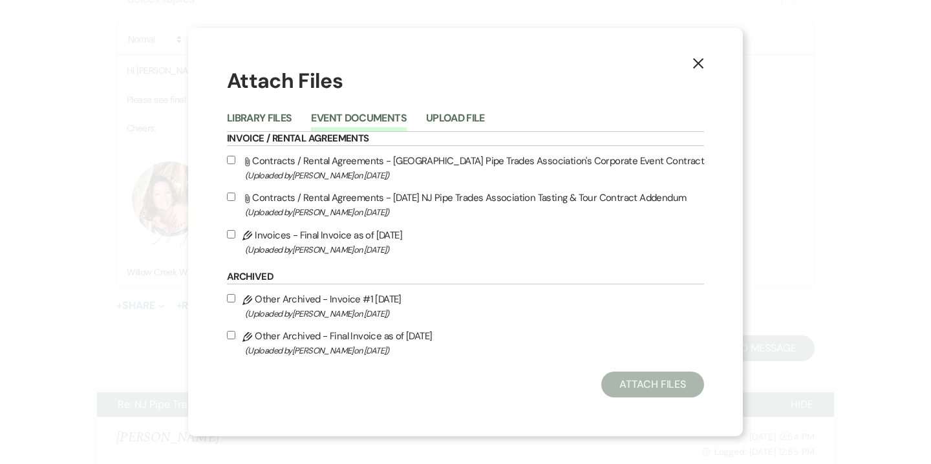
click at [369, 252] on span "(Uploaded by Alyssa Jones on Sep 23rd, 2025 )" at bounding box center [474, 250] width 459 height 15
click at [235, 239] on input "Pencil Invoices - Final Invoice as of 9-23-2025 (Uploaded by Alyssa Jones on Se…" at bounding box center [231, 234] width 8 height 8
checkbox input "true"
click at [625, 380] on button "Attach Files" at bounding box center [653, 385] width 103 height 26
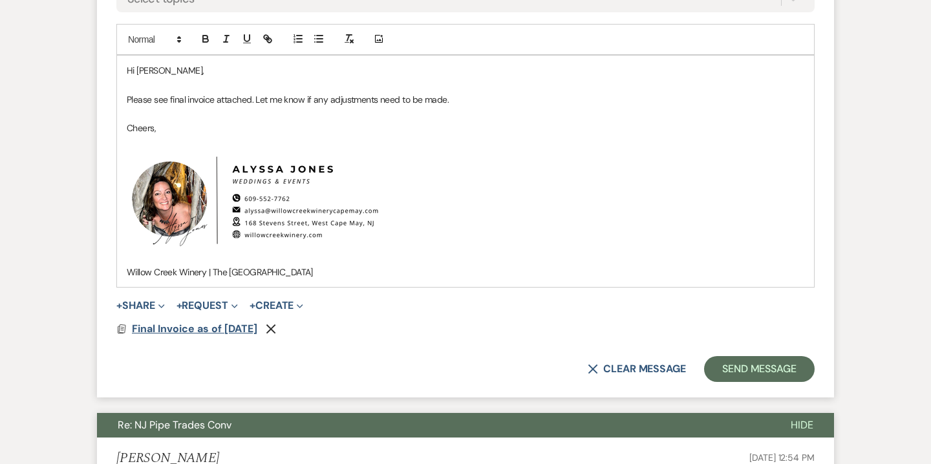
click at [233, 332] on span "Final Invoice as of 9-23-2025" at bounding box center [194, 329] width 125 height 14
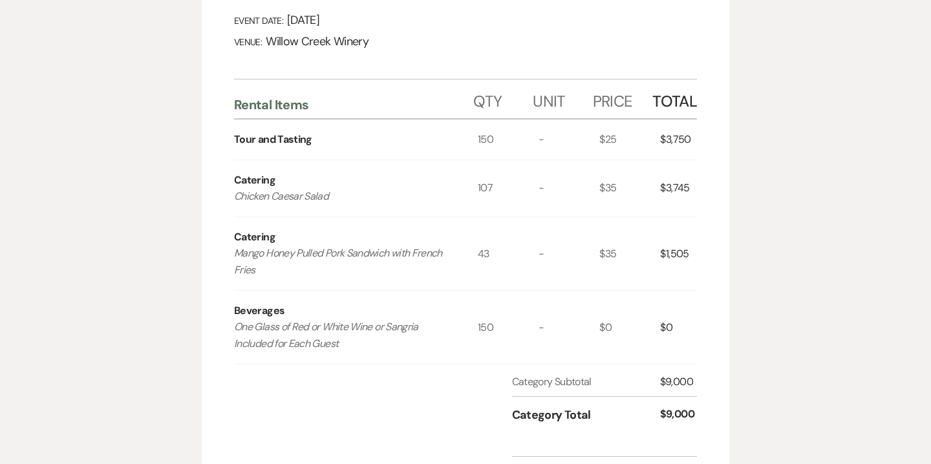
scroll to position [0, 0]
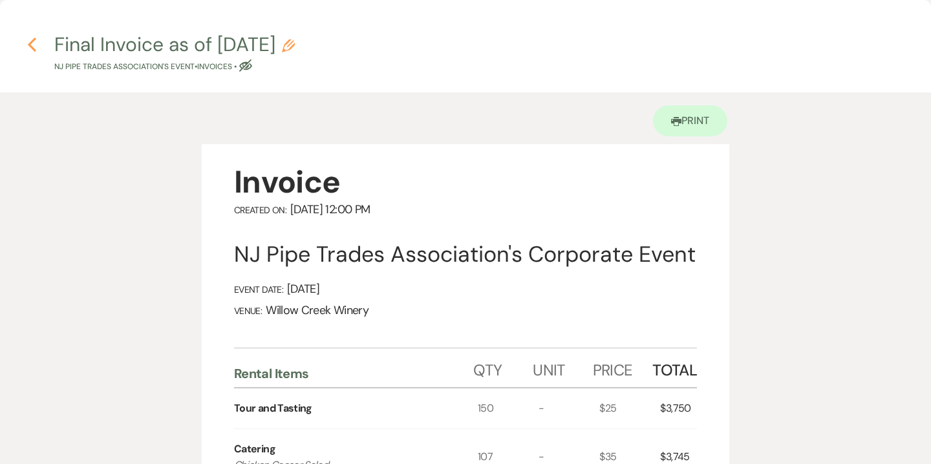
click at [28, 46] on icon "Previous" at bounding box center [32, 45] width 10 height 16
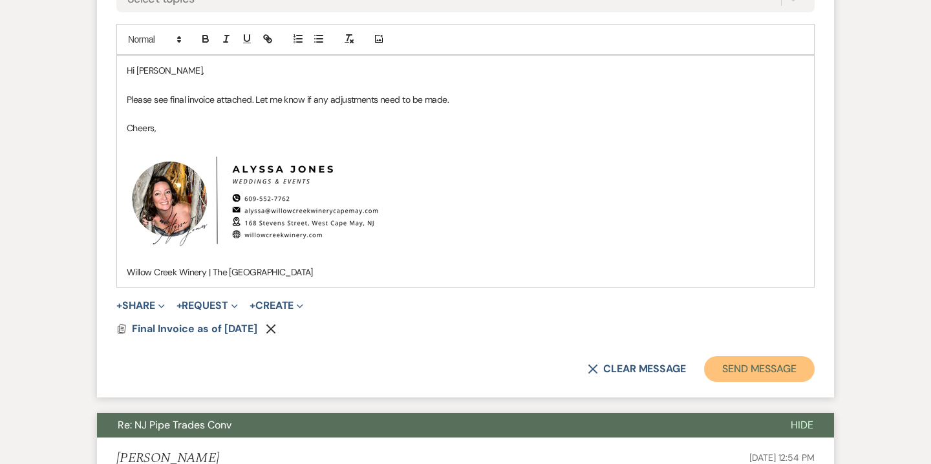
click at [751, 362] on button "Send Message" at bounding box center [759, 369] width 111 height 26
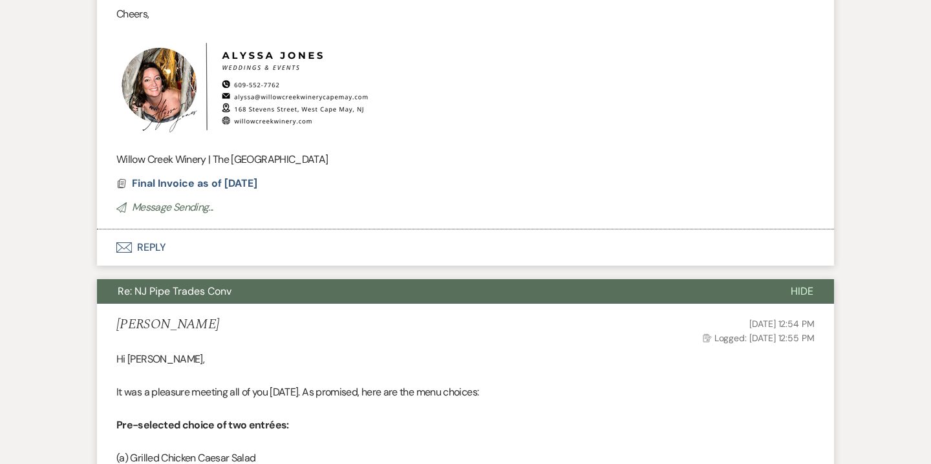
scroll to position [618, 0]
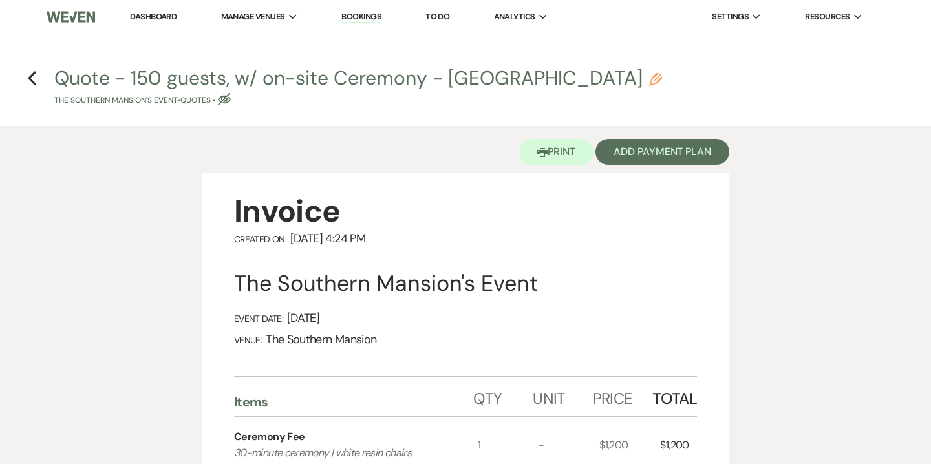
click at [35, 79] on icon "Previous" at bounding box center [32, 79] width 10 height 16
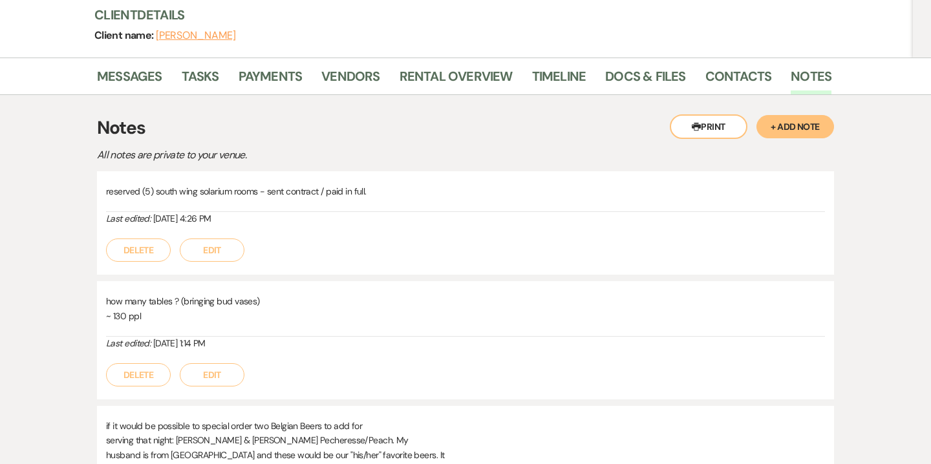
scroll to position [188, 0]
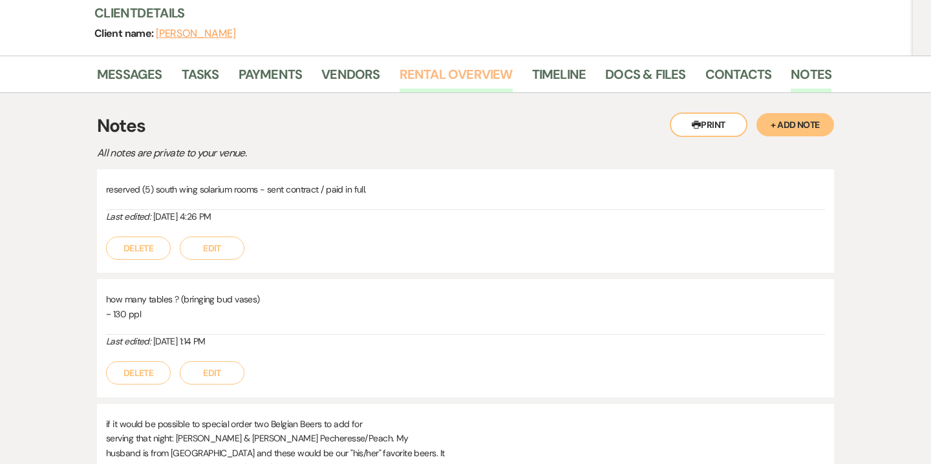
click at [446, 64] on link "Rental Overview" at bounding box center [456, 78] width 113 height 28
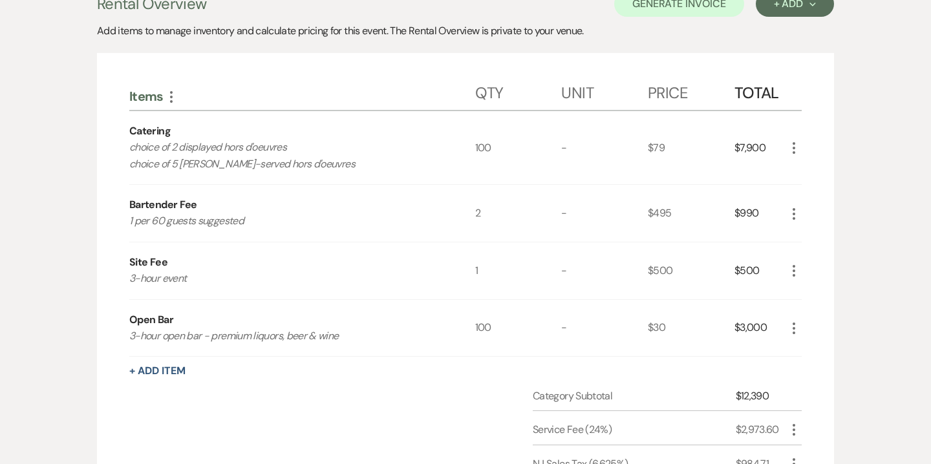
scroll to position [267, 0]
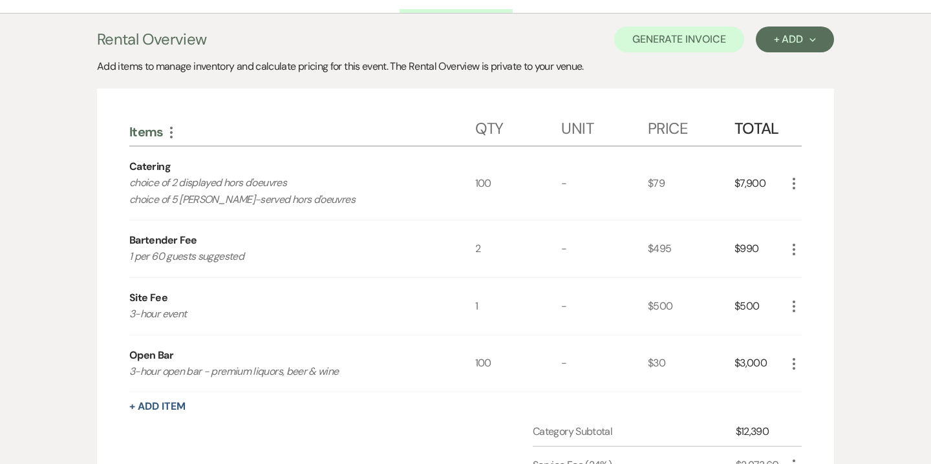
click at [794, 176] on icon "More" at bounding box center [795, 184] width 16 height 16
click at [818, 199] on button "Pencil Edit" at bounding box center [820, 209] width 67 height 21
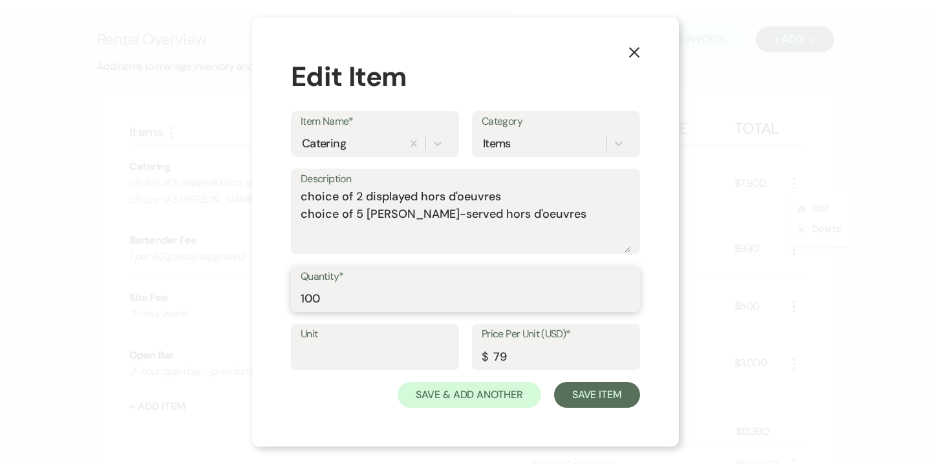
click at [328, 303] on input "100" at bounding box center [466, 298] width 330 height 25
type input "114"
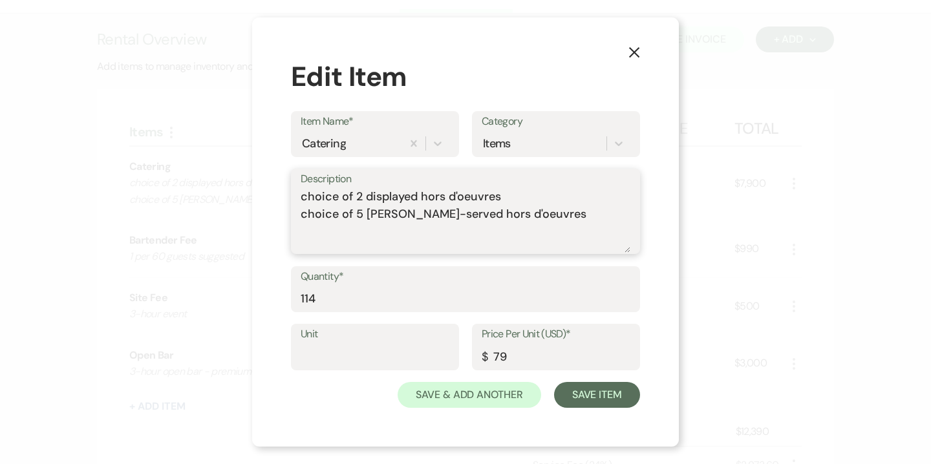
click at [393, 206] on textarea "choice of 2 displayed hors d'oeuvres choice of 5 butler-served hors d'oeuvres" at bounding box center [466, 220] width 330 height 65
drag, startPoint x: 534, startPoint y: 218, endPoint x: 276, endPoint y: 201, distance: 258.6
click at [276, 201] on div "X Edit Item Item Name* Catering Category Items Description choice of 2 displaye…" at bounding box center [465, 232] width 427 height 430
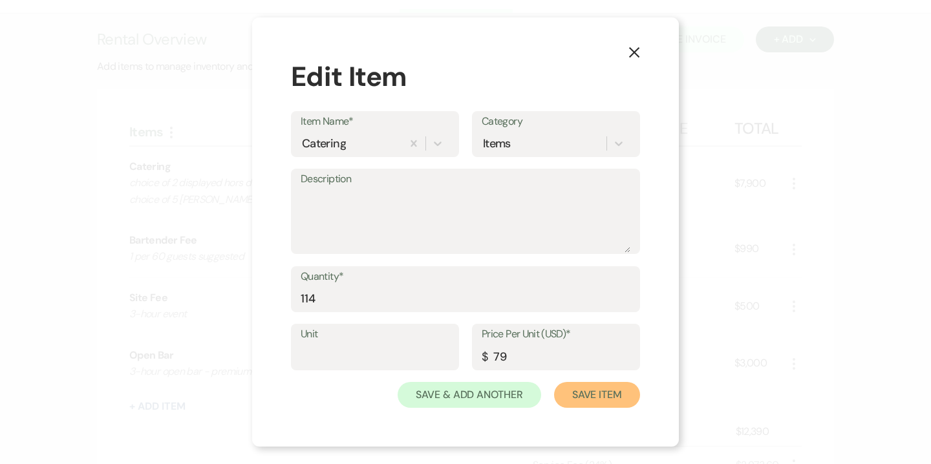
click at [590, 395] on button "Save Item" at bounding box center [597, 395] width 86 height 26
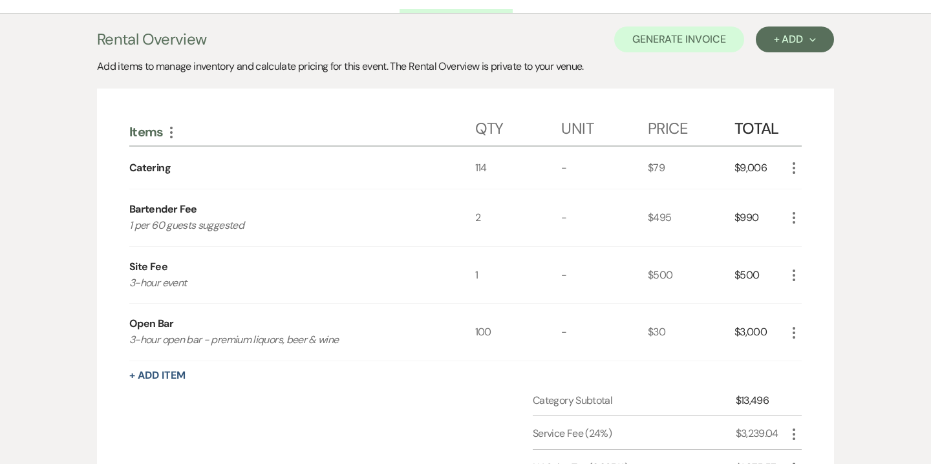
click at [794, 162] on use "button" at bounding box center [794, 168] width 3 height 12
click at [813, 183] on button "Pencil Edit" at bounding box center [820, 193] width 67 height 21
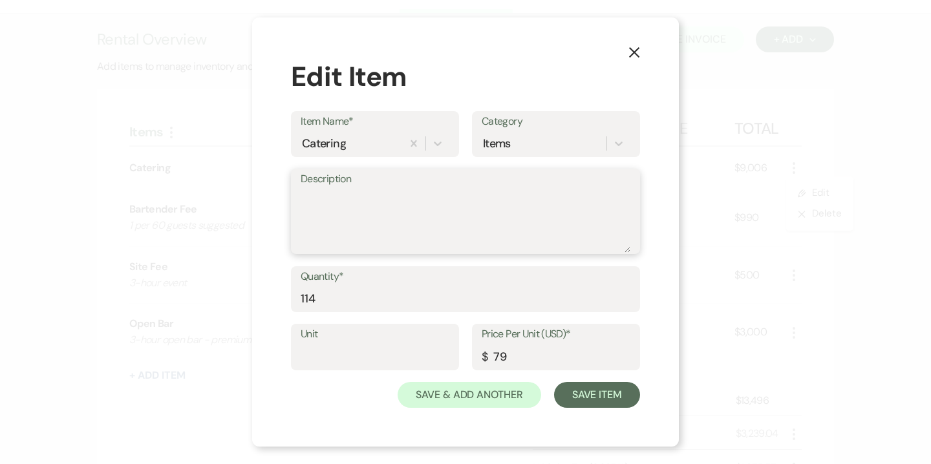
click at [358, 205] on textarea "Description" at bounding box center [466, 220] width 330 height 65
click at [371, 194] on textarea "2 stationary displays" at bounding box center [466, 220] width 330 height 65
click at [312, 195] on textarea "2 stationary Displays" at bounding box center [466, 220] width 330 height 65
click at [435, 196] on textarea "2 Stationary Displays" at bounding box center [466, 220] width 330 height 65
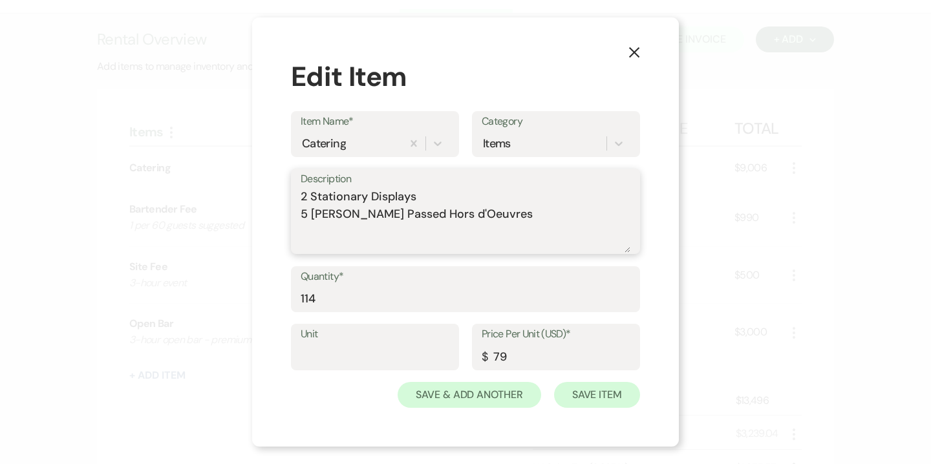
type textarea "2 Stationary Displays 5 Butler Passed Hors d'Oeuvres"
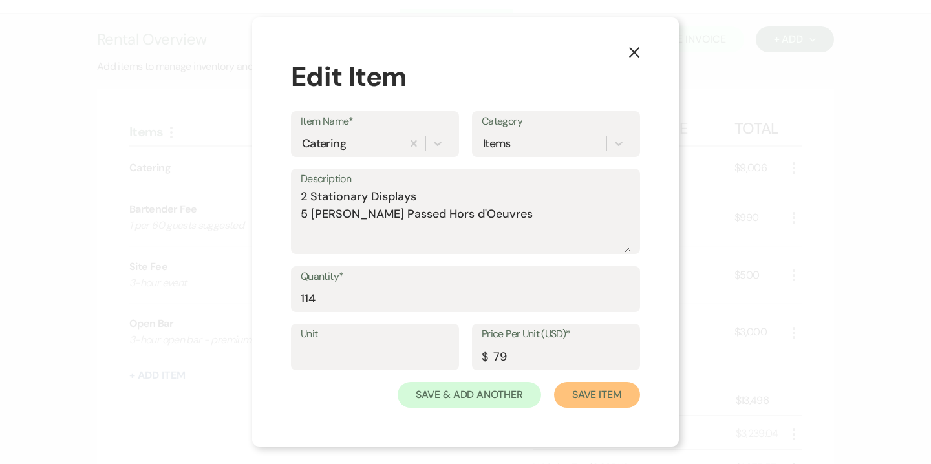
click at [600, 394] on button "Save Item" at bounding box center [597, 395] width 86 height 26
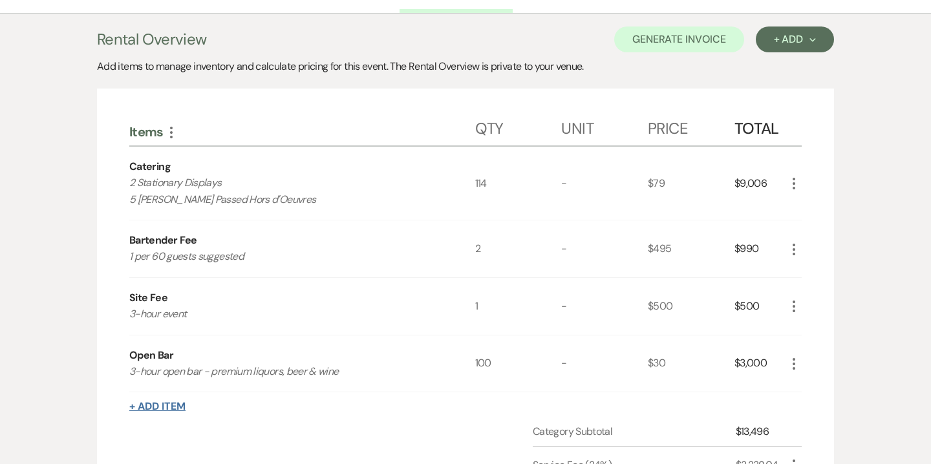
click at [164, 402] on button "+ Add Item" at bounding box center [157, 407] width 56 height 10
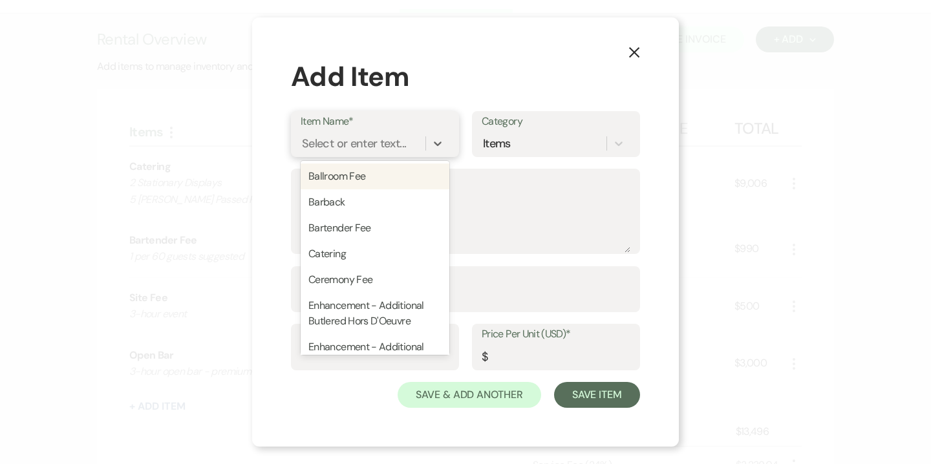
click at [369, 147] on div "Select or enter text..." at bounding box center [354, 143] width 104 height 17
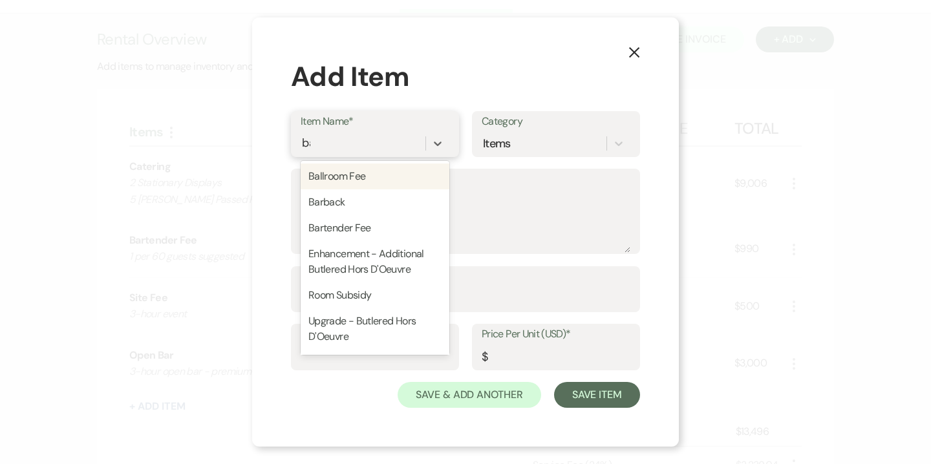
type input "bar"
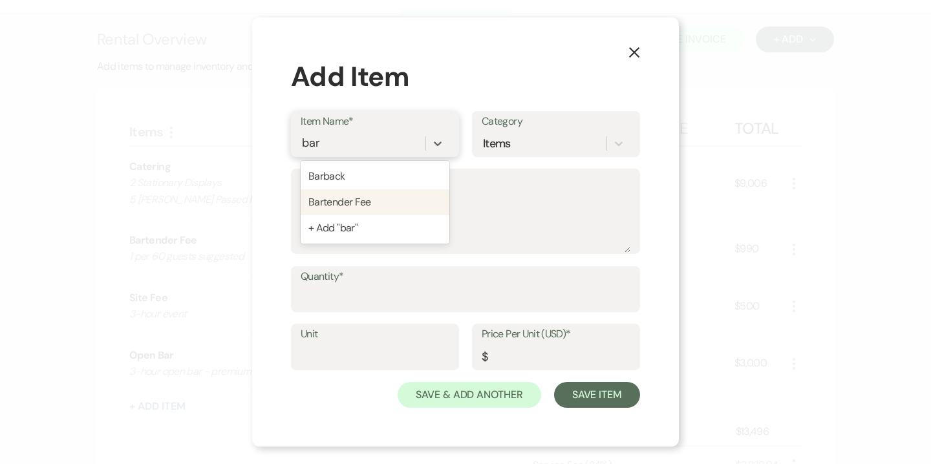
click at [354, 198] on div "Bartender Fee" at bounding box center [375, 203] width 149 height 26
type textarea "1 per 60 guests"
type input "495"
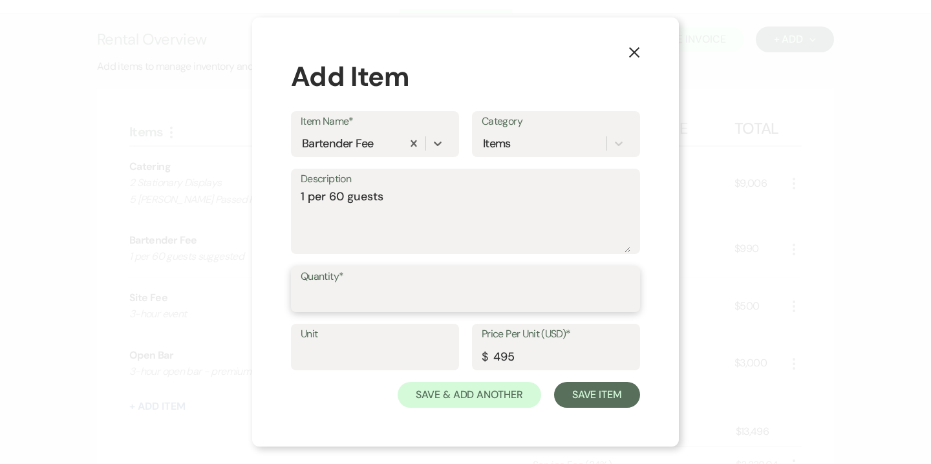
click at [490, 300] on input "Quantity*" at bounding box center [466, 298] width 330 height 25
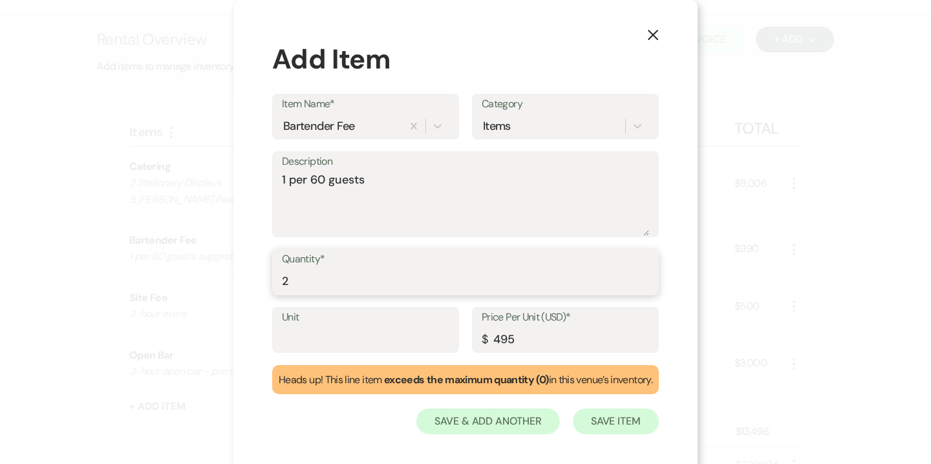
type input "2"
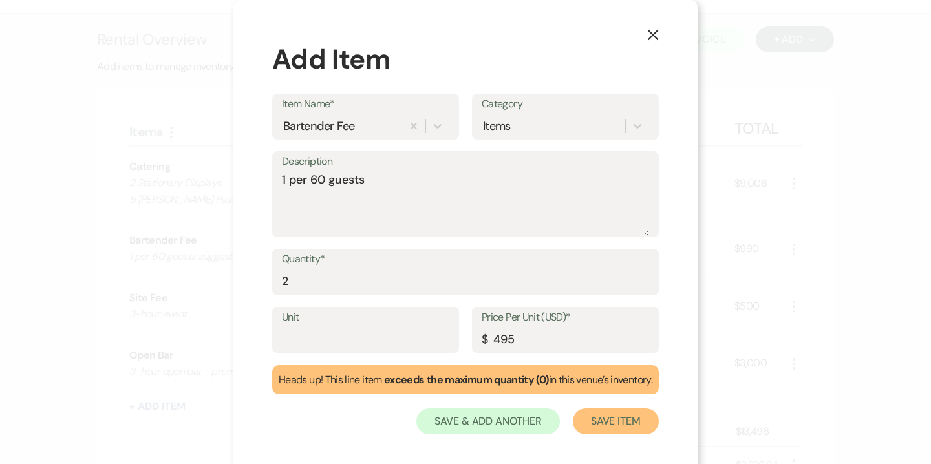
click at [636, 419] on button "Save Item" at bounding box center [616, 422] width 86 height 26
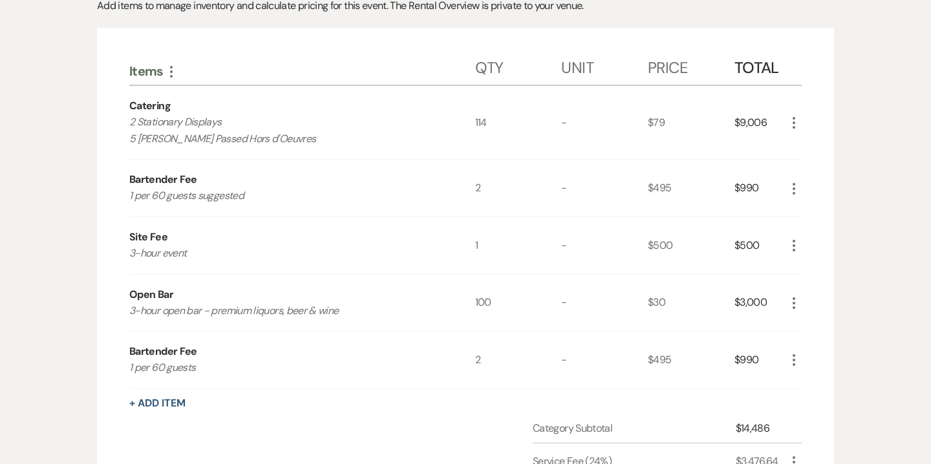
scroll to position [338, 0]
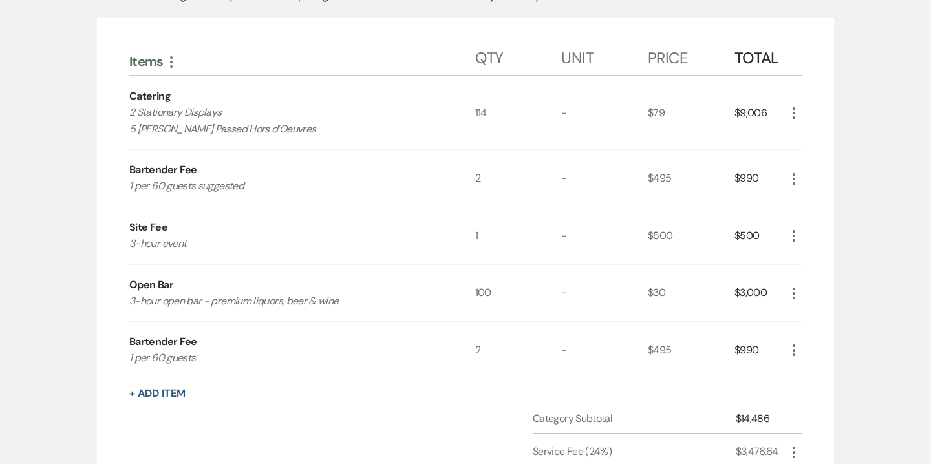
click at [796, 171] on icon "More" at bounding box center [795, 179] width 16 height 16
click at [810, 194] on button "Pencil Edit" at bounding box center [820, 204] width 67 height 21
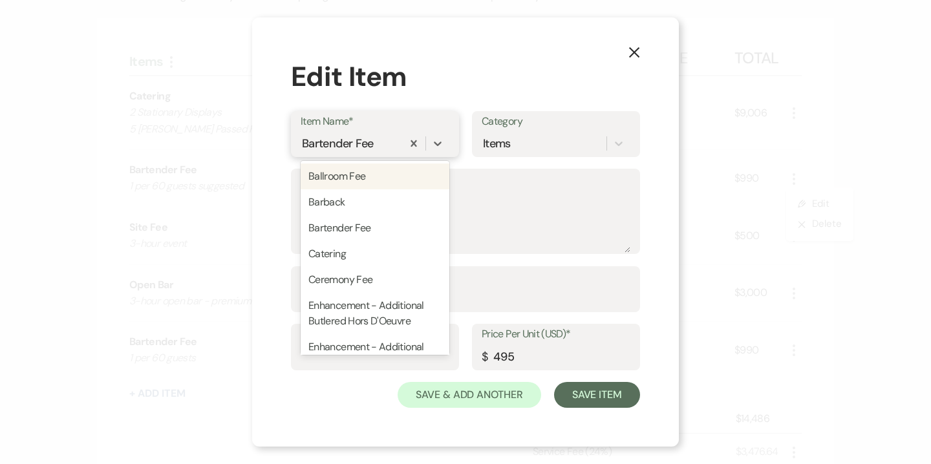
click at [362, 147] on div "Bartender Fee" at bounding box center [338, 143] width 72 height 17
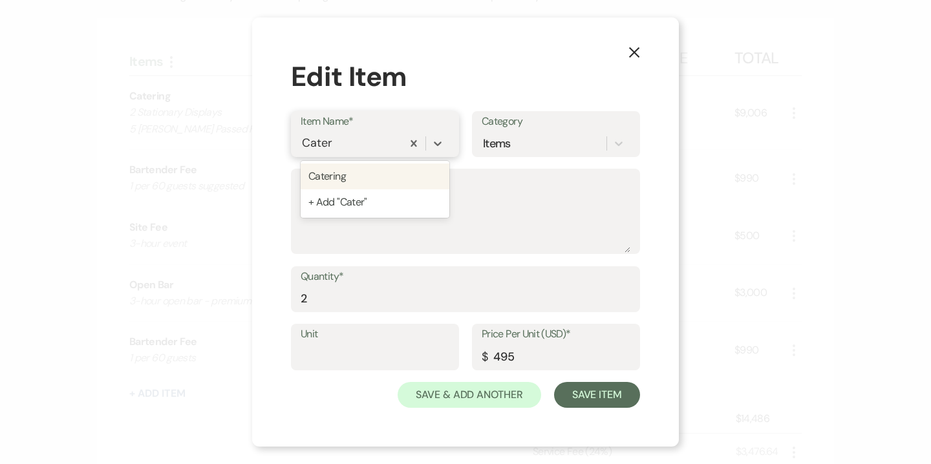
type input "Catering"
type textarea "x-guest minimum"
type input "166"
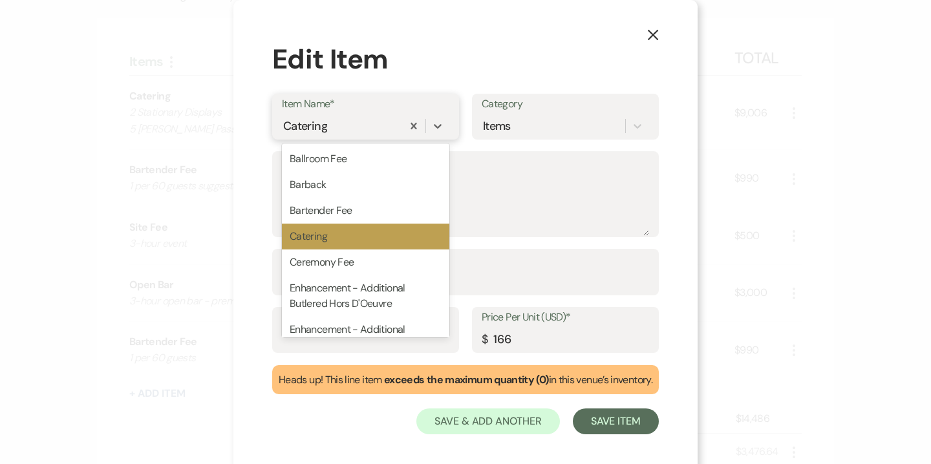
click at [336, 135] on div "Catering" at bounding box center [342, 125] width 120 height 23
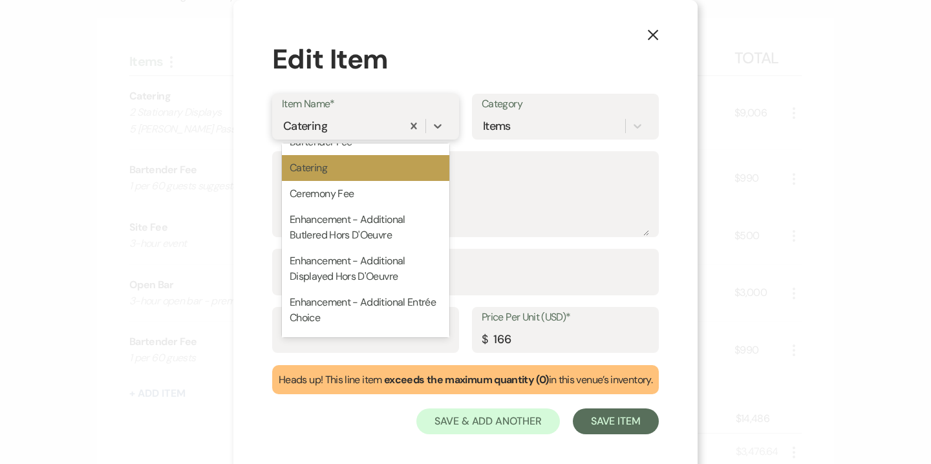
scroll to position [72, 0]
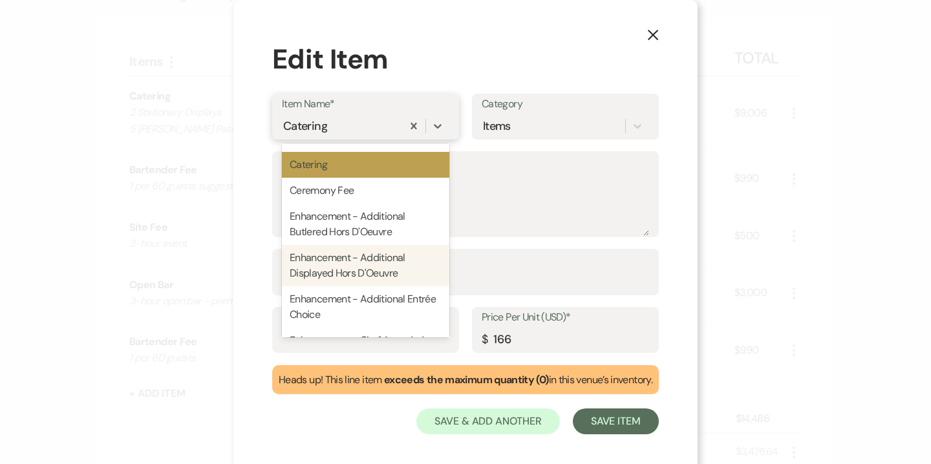
click at [342, 264] on div "Enhancement - Additional Displayed Hors D'Oeuvre" at bounding box center [366, 265] width 168 height 41
type input "8"
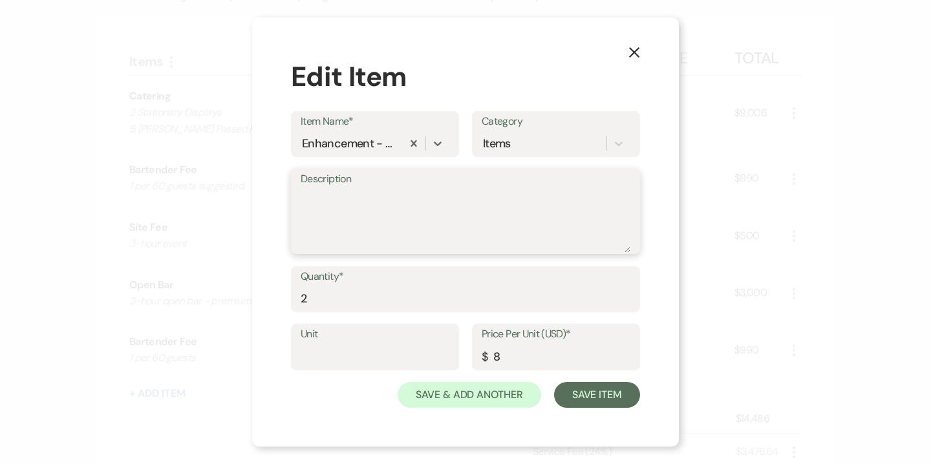
click at [347, 197] on textarea "Description" at bounding box center [466, 220] width 330 height 65
type textarea "Mac & Cheese Station"
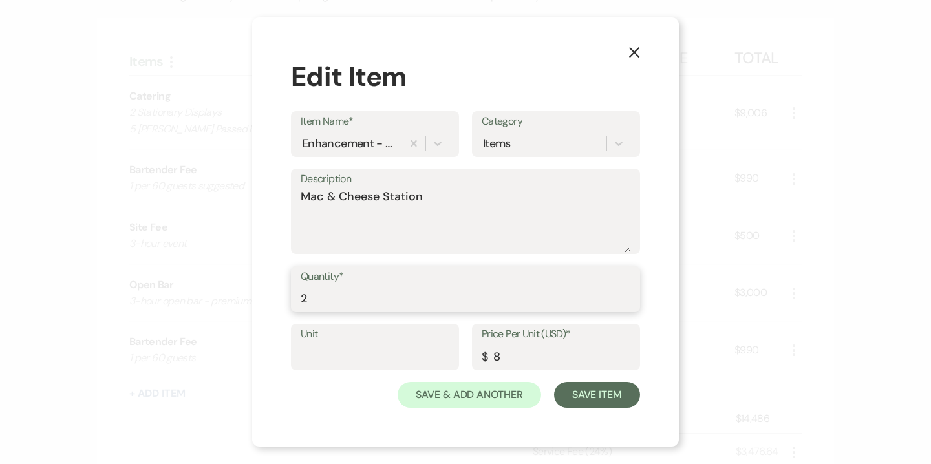
click at [303, 291] on input "2" at bounding box center [466, 298] width 330 height 25
type input "1"
click at [505, 358] on input "8" at bounding box center [556, 356] width 149 height 25
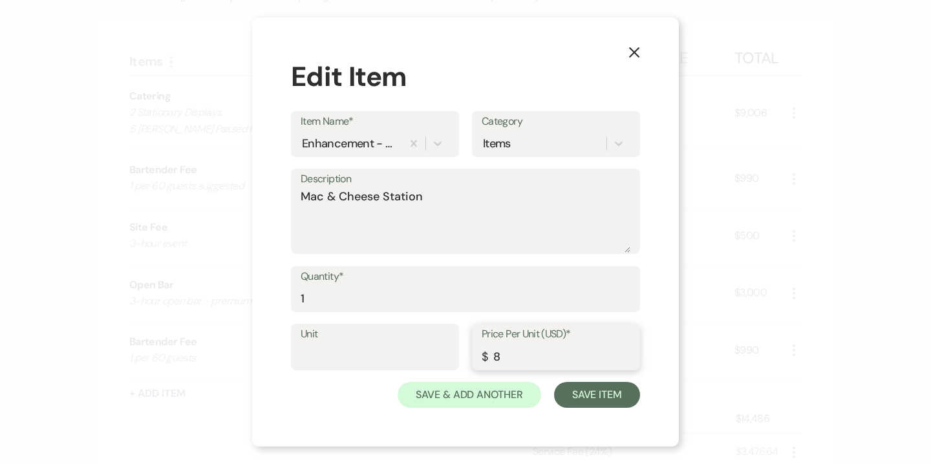
click at [505, 358] on input "8" at bounding box center [556, 356] width 149 height 25
type input "8"
type input "15"
click at [388, 294] on input "1" at bounding box center [466, 298] width 330 height 25
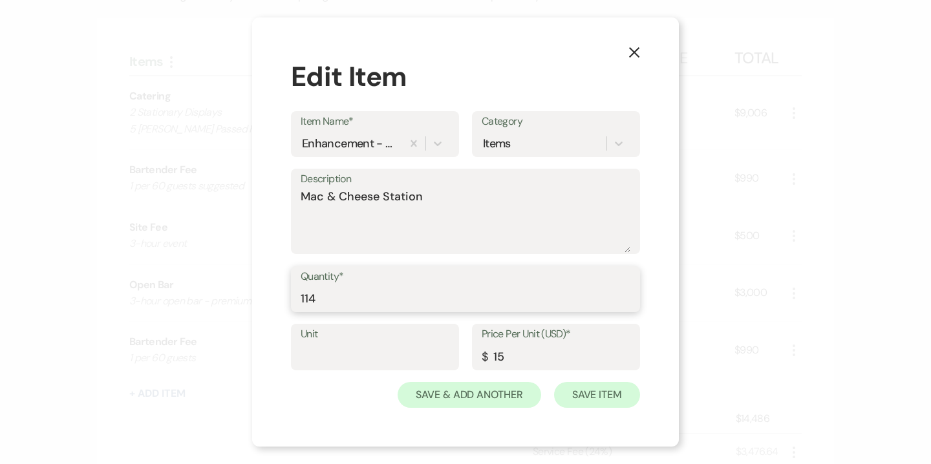
type input "114"
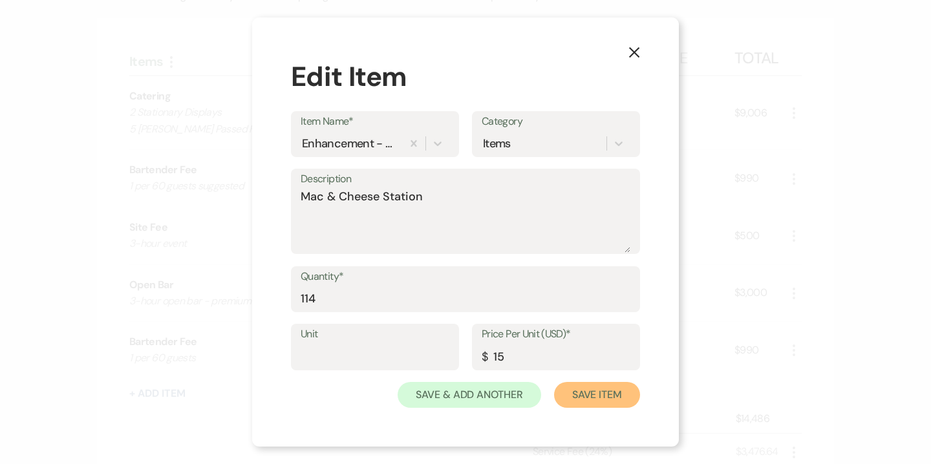
click at [599, 386] on button "Save Item" at bounding box center [597, 395] width 86 height 26
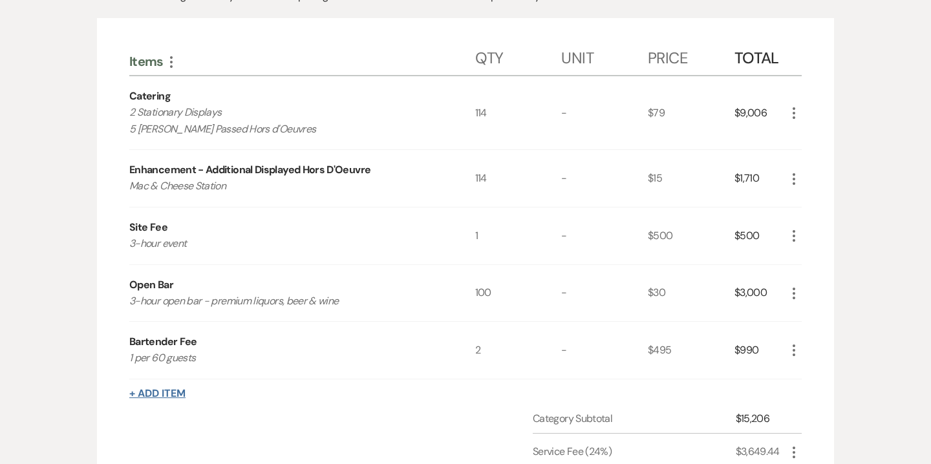
click at [160, 389] on button "+ Add Item" at bounding box center [157, 394] width 56 height 10
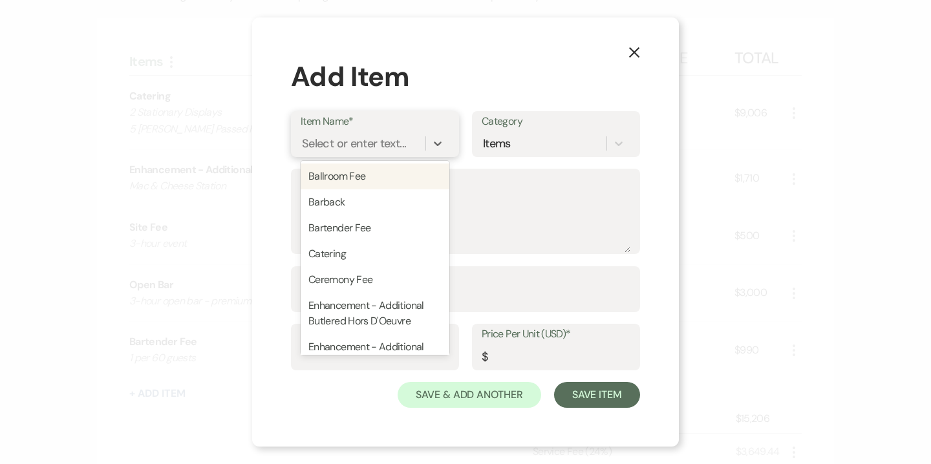
click at [351, 142] on div "Select or enter text..." at bounding box center [354, 143] width 104 height 17
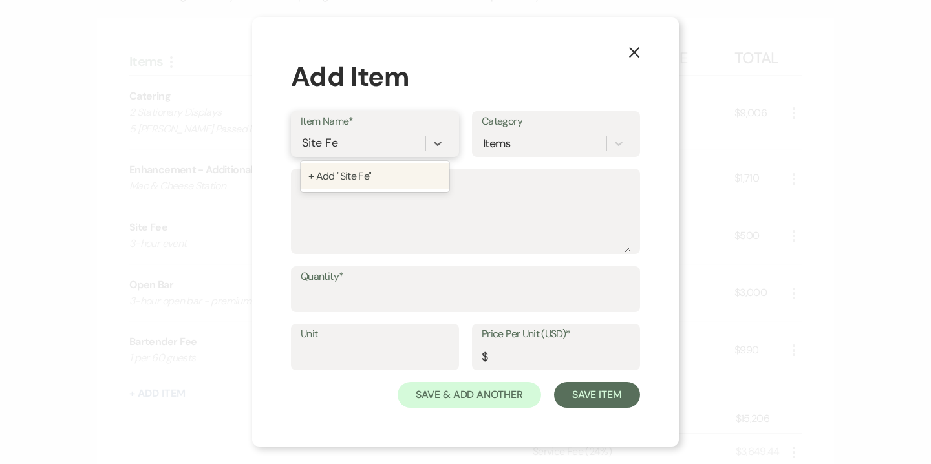
type input "Site Fee"
click at [349, 213] on textarea "Description" at bounding box center [466, 220] width 330 height 65
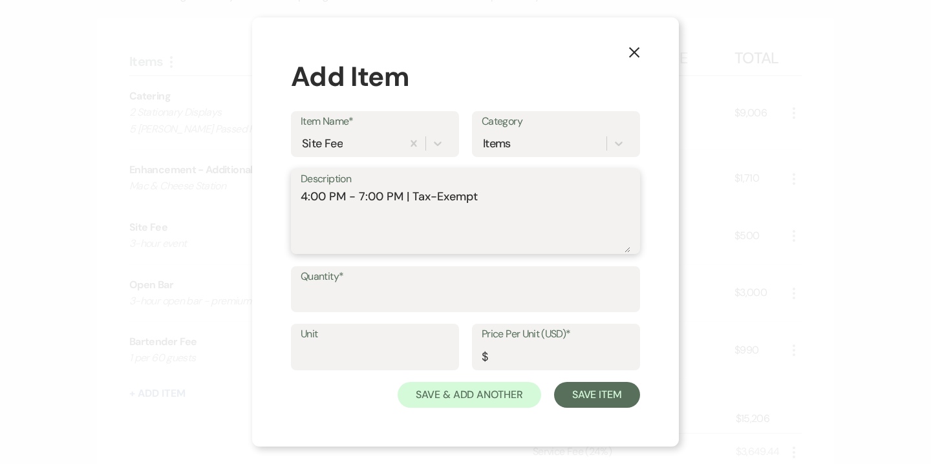
type textarea "4:00 PM - 7:00 PM | Tax-Exempt"
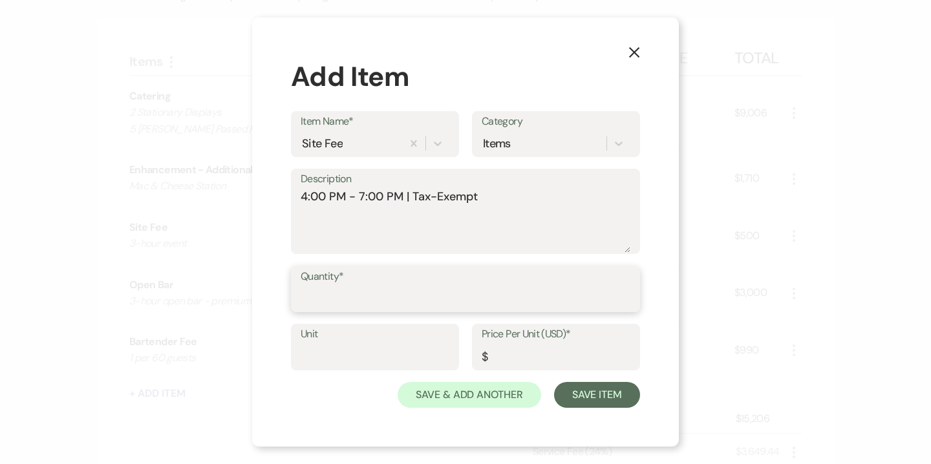
click at [347, 289] on input "Quantity*" at bounding box center [466, 298] width 330 height 25
type input "1"
click at [528, 366] on input "Price Per Unit (USD)*" at bounding box center [556, 356] width 149 height 25
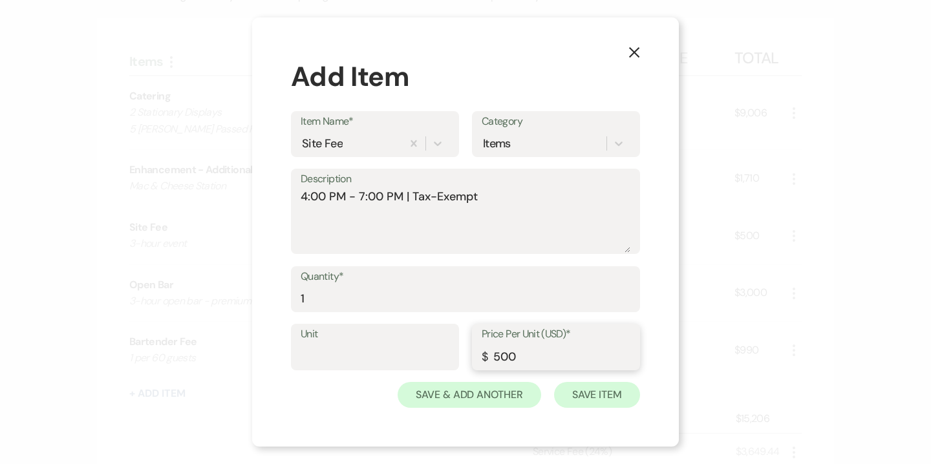
type input "500"
click at [590, 392] on button "Save Item" at bounding box center [597, 395] width 86 height 26
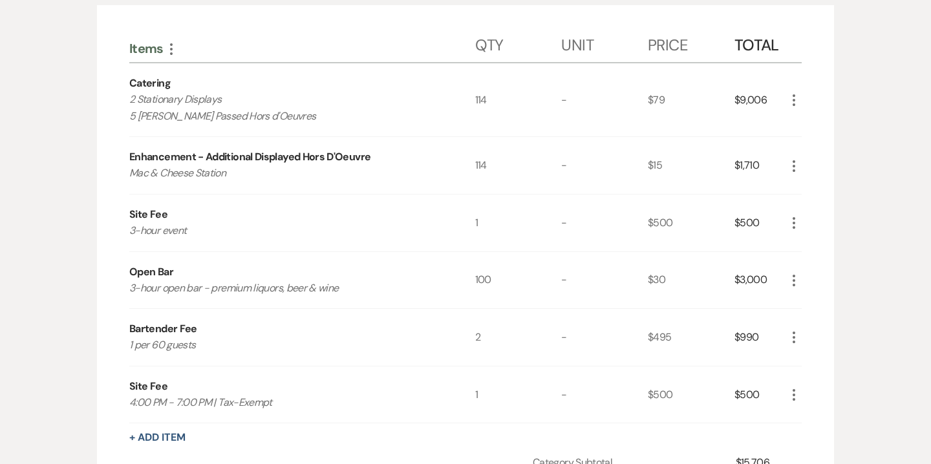
scroll to position [364, 0]
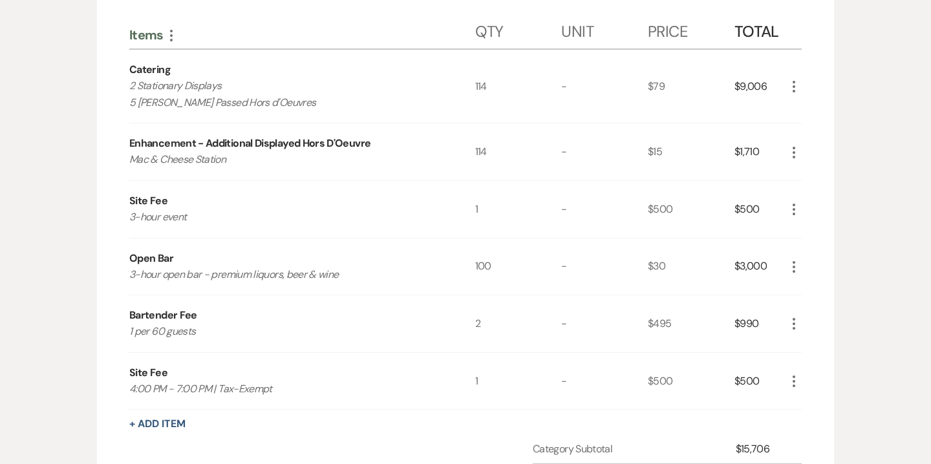
click at [799, 202] on icon "More" at bounding box center [795, 210] width 16 height 16
click at [822, 224] on button "Pencil Edit" at bounding box center [820, 234] width 67 height 21
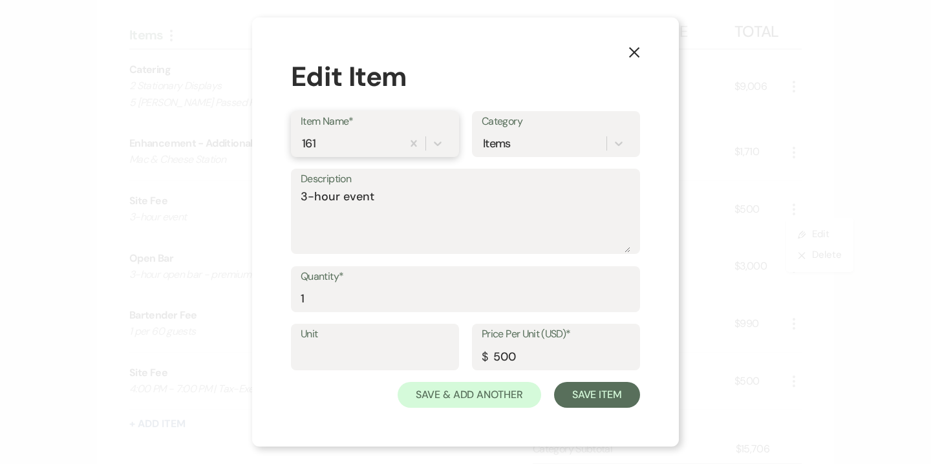
click at [348, 142] on div "161" at bounding box center [352, 143] width 102 height 23
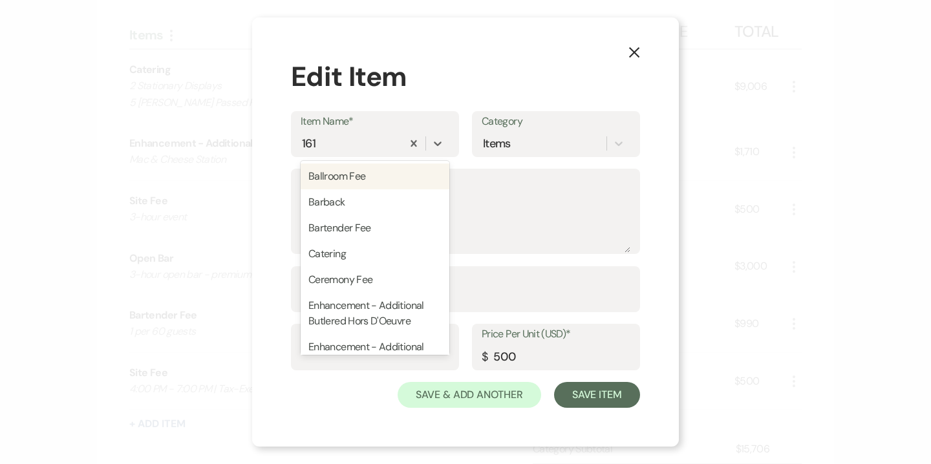
click at [633, 51] on use "button" at bounding box center [634, 52] width 10 height 10
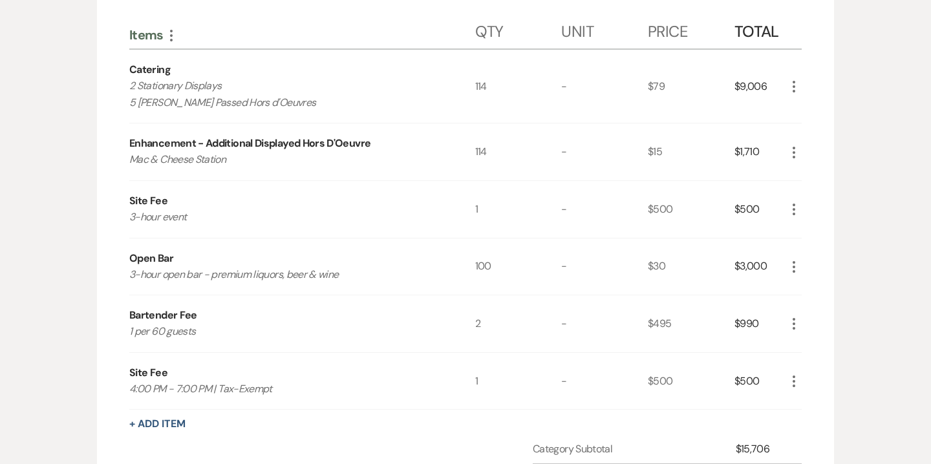
click at [794, 202] on icon "More" at bounding box center [795, 210] width 16 height 16
click at [816, 224] on button "Pencil Edit" at bounding box center [820, 234] width 67 height 21
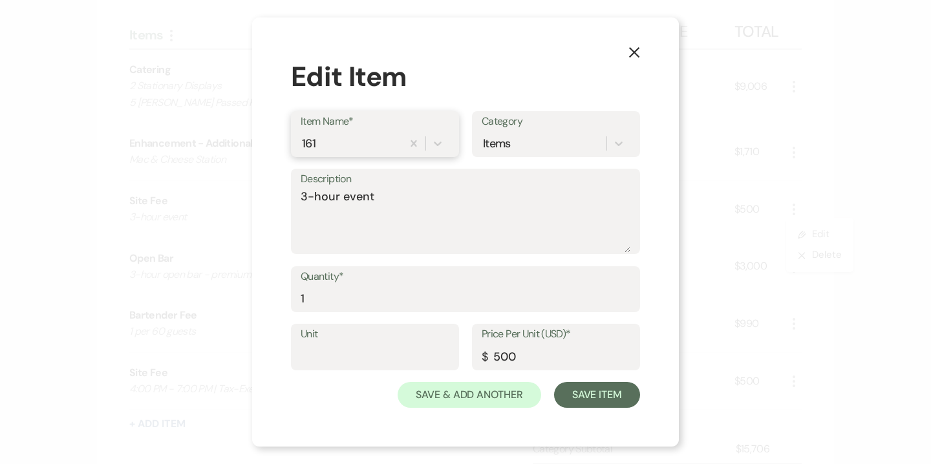
click at [366, 144] on div "161" at bounding box center [352, 143] width 102 height 23
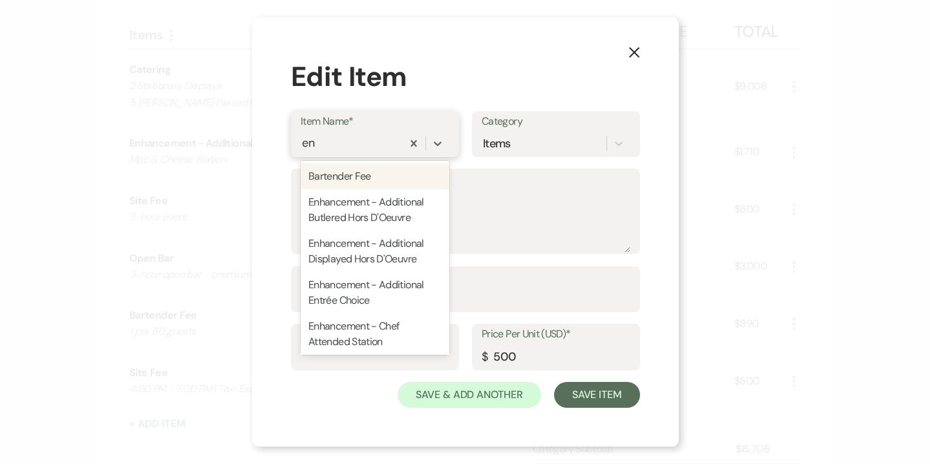
type input "enh"
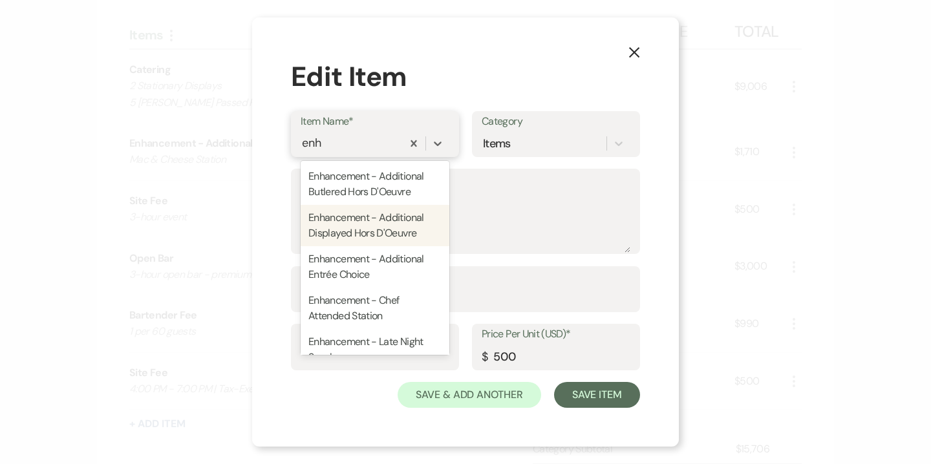
click at [369, 221] on div "Enhancement - Additional Displayed Hors D'Oeuvre" at bounding box center [375, 225] width 149 height 41
type input "8"
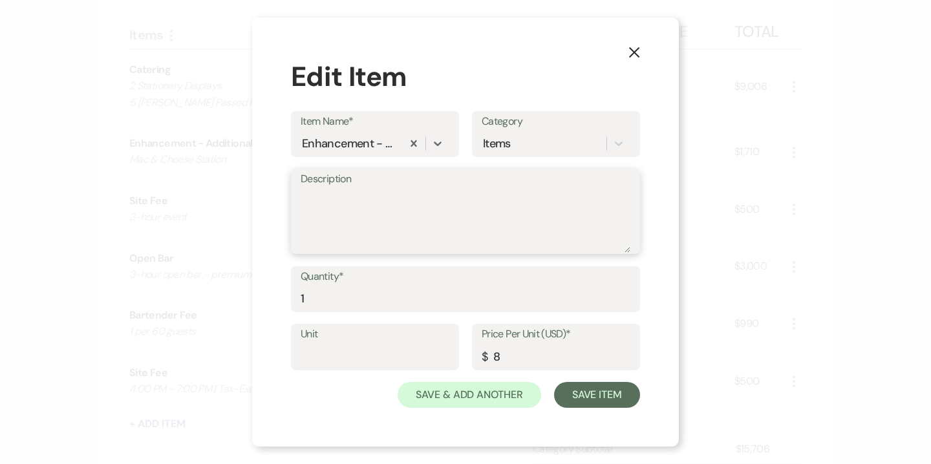
click at [366, 219] on textarea "Description" at bounding box center [466, 220] width 330 height 65
click at [319, 196] on textarea "Sautee Stations" at bounding box center [466, 220] width 330 height 65
click at [326, 198] on textarea "Sautee Stations" at bounding box center [466, 220] width 330 height 65
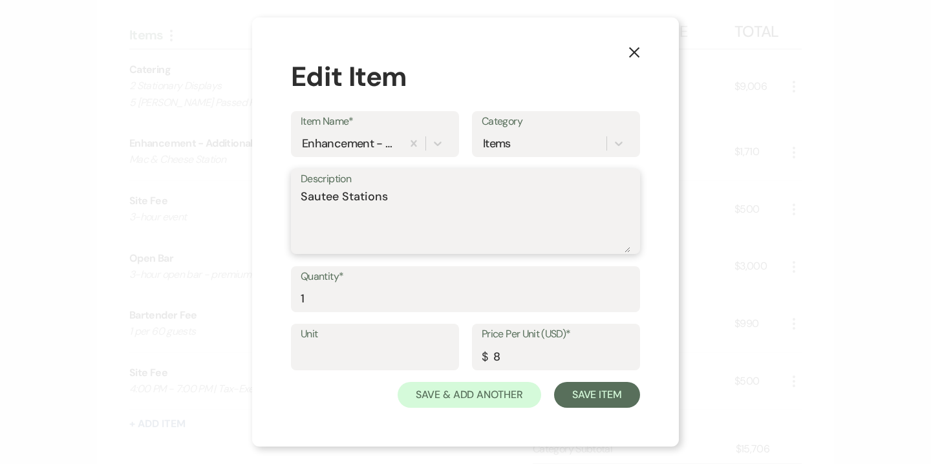
click at [333, 198] on textarea "Sautee Stations" at bounding box center [466, 220] width 330 height 65
click at [398, 193] on textarea "Saute´ Stations" at bounding box center [466, 220] width 330 height 65
type textarea "Saute´ Stations"
click at [520, 359] on input "8" at bounding box center [556, 356] width 149 height 25
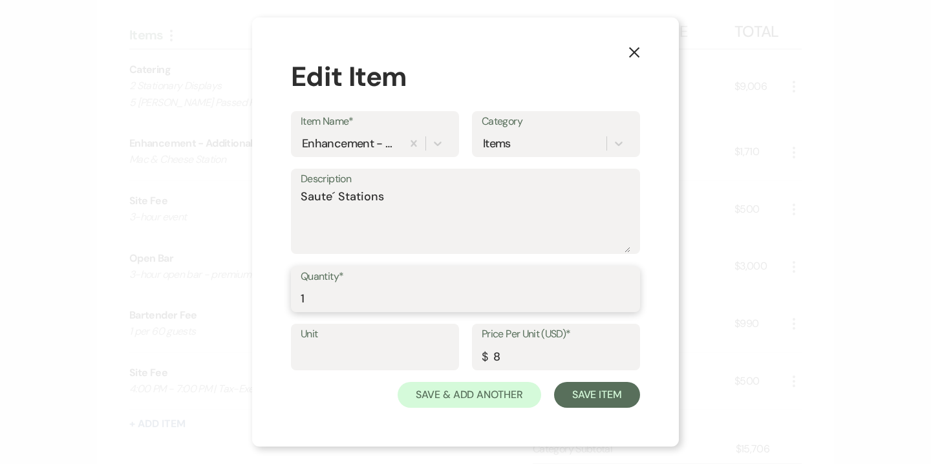
click at [438, 296] on input "1" at bounding box center [466, 298] width 330 height 25
type input "114"
click at [520, 356] on input "8" at bounding box center [556, 356] width 149 height 25
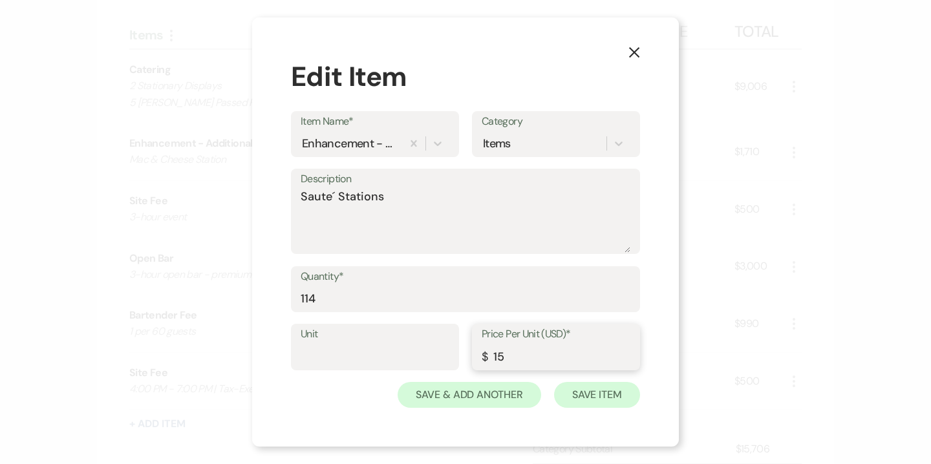
type input "15"
click at [607, 401] on button "Save Item" at bounding box center [597, 395] width 86 height 26
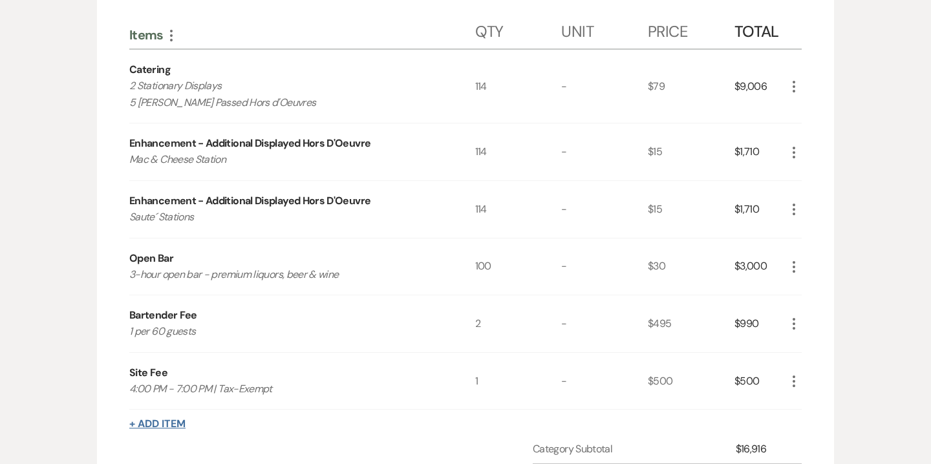
click at [166, 419] on button "+ Add Item" at bounding box center [157, 424] width 56 height 10
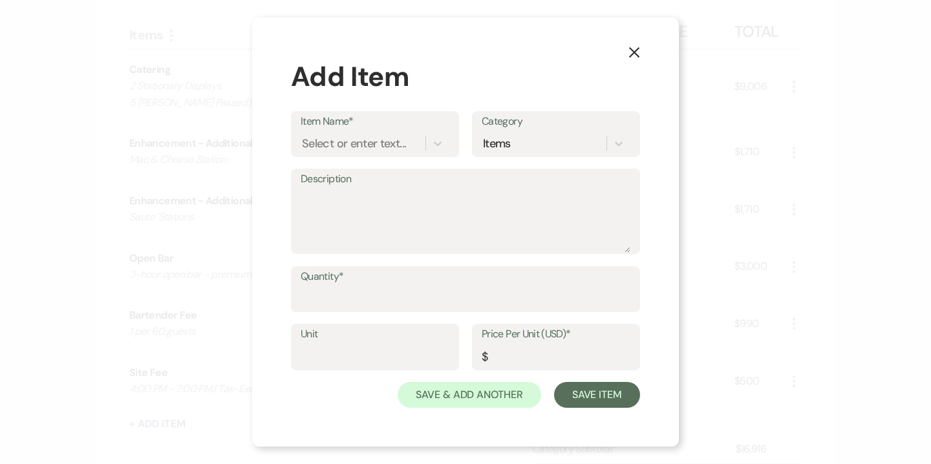
click at [634, 58] on icon "X" at bounding box center [635, 53] width 12 height 12
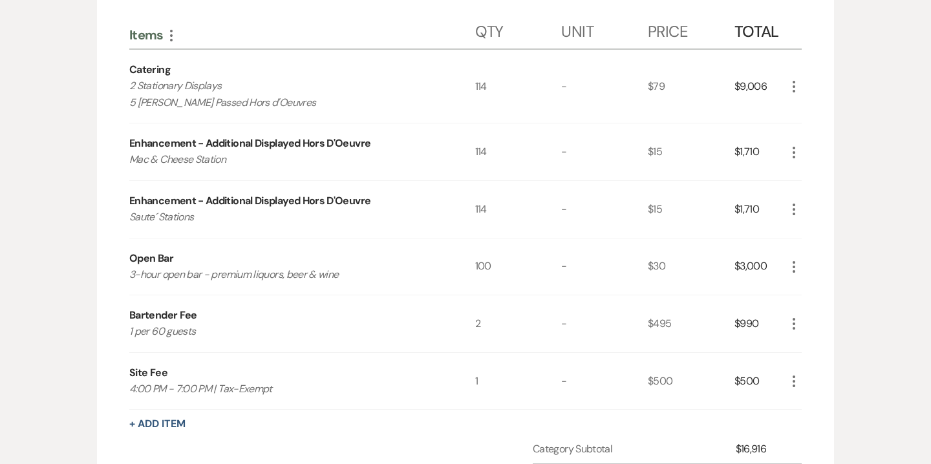
click at [274, 266] on p "3-hour open bar - premium liquors, beer & wine" at bounding box center [284, 274] width 311 height 17
copy p "3-hour open bar - premium liquors, beer & wine"
click at [175, 419] on button "+ Add Item" at bounding box center [157, 424] width 56 height 10
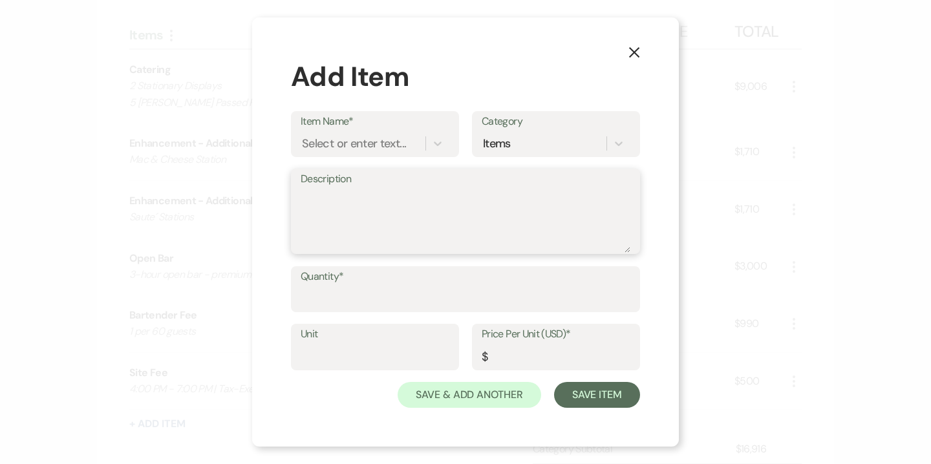
click at [388, 202] on textarea "Description" at bounding box center [466, 220] width 330 height 65
paste textarea "3-hour open bar - premium liquors, beer & wine"
type textarea "3-hour open bar - premium liquors, beer & wine"
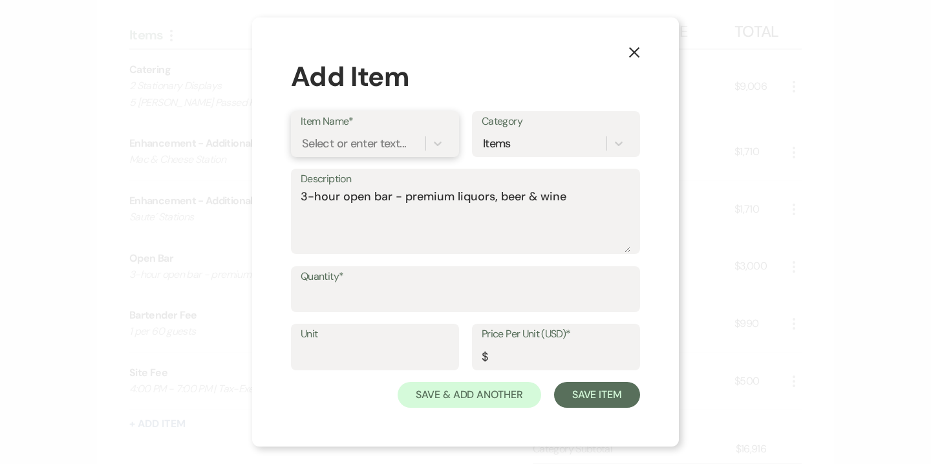
click at [379, 132] on div "Select or enter text..." at bounding box center [363, 143] width 125 height 23
type input "Open Bar"
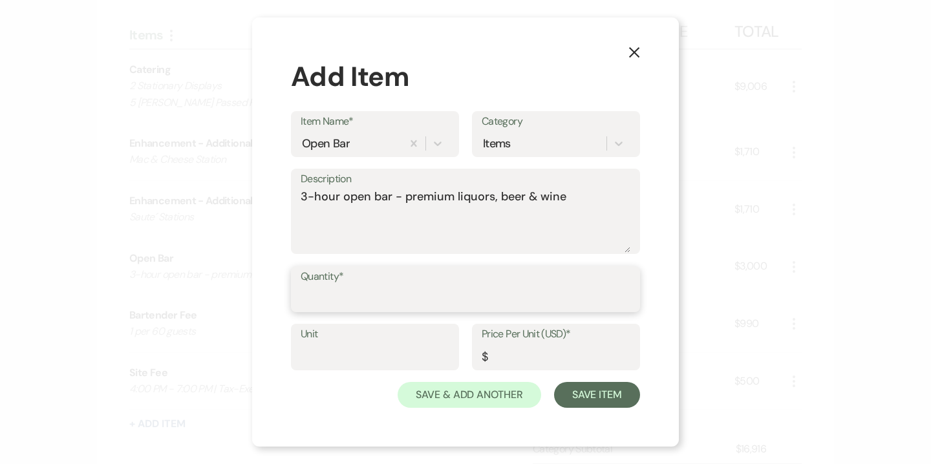
click at [367, 296] on input "Quantity*" at bounding box center [466, 298] width 330 height 25
click at [522, 362] on input "Price Per Unit (USD)*" at bounding box center [556, 357] width 149 height 25
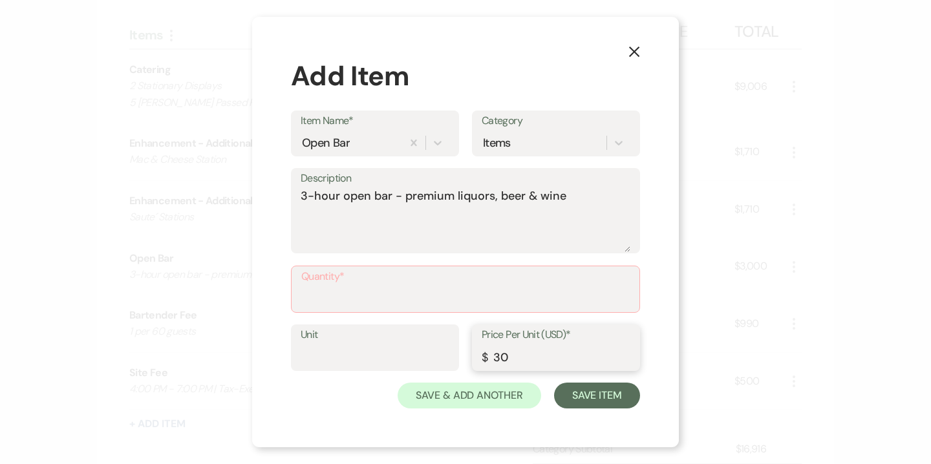
type input "30"
click at [457, 305] on input "Quantity*" at bounding box center [465, 298] width 329 height 25
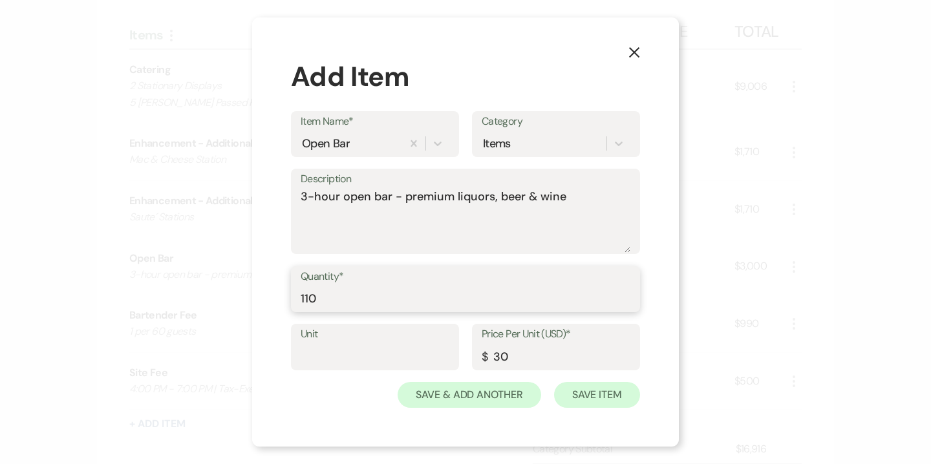
type input "110"
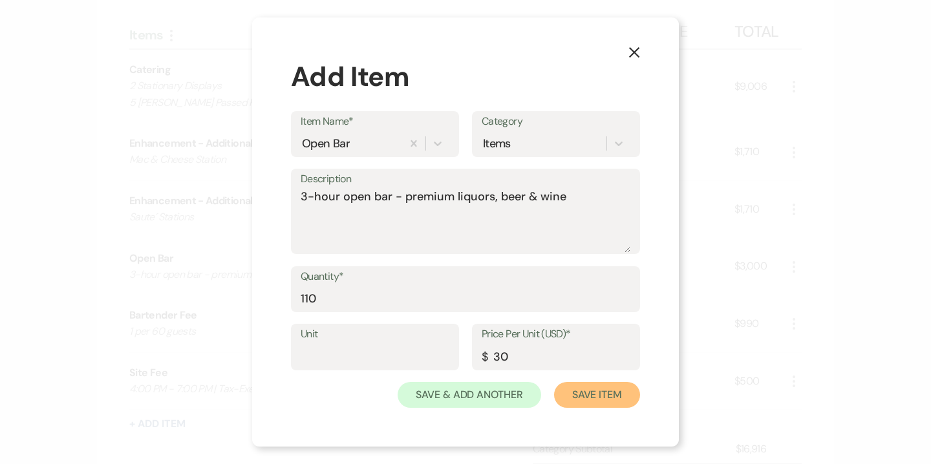
click at [604, 403] on button "Save Item" at bounding box center [597, 395] width 86 height 26
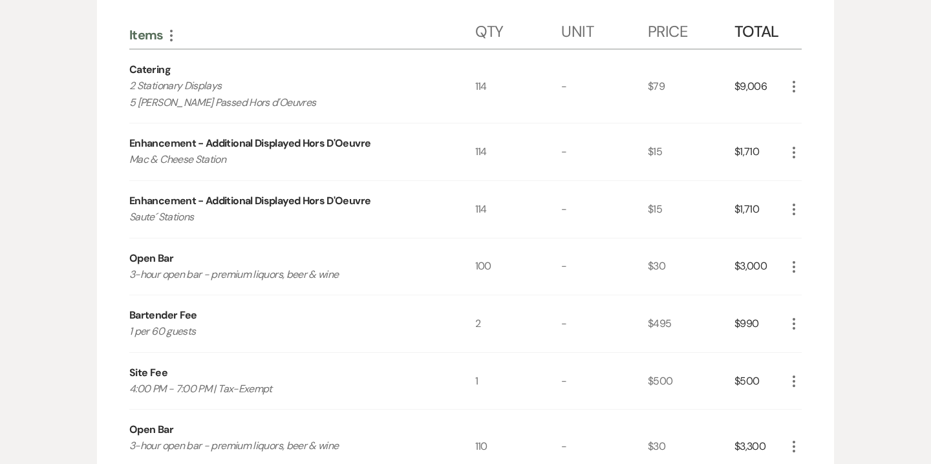
click at [796, 259] on icon "More" at bounding box center [795, 267] width 16 height 16
click at [825, 282] on button "Pencil Edit" at bounding box center [820, 292] width 67 height 21
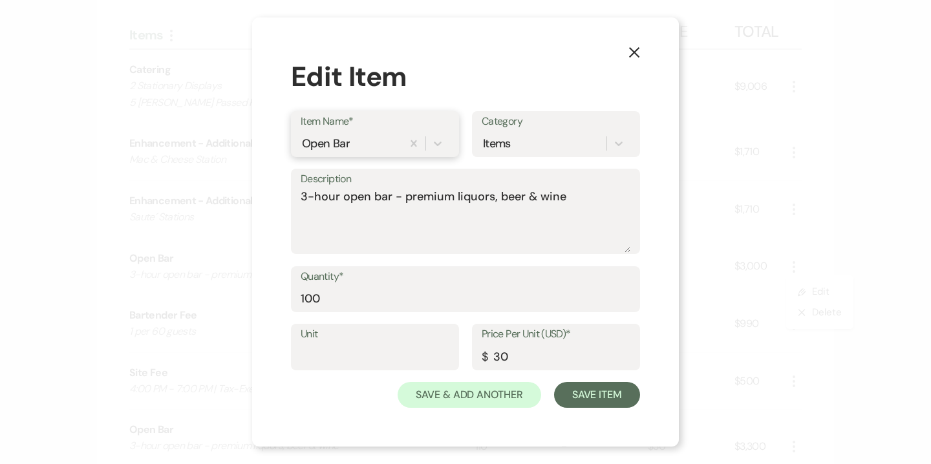
click at [397, 134] on div "Open Bar" at bounding box center [352, 143] width 102 height 23
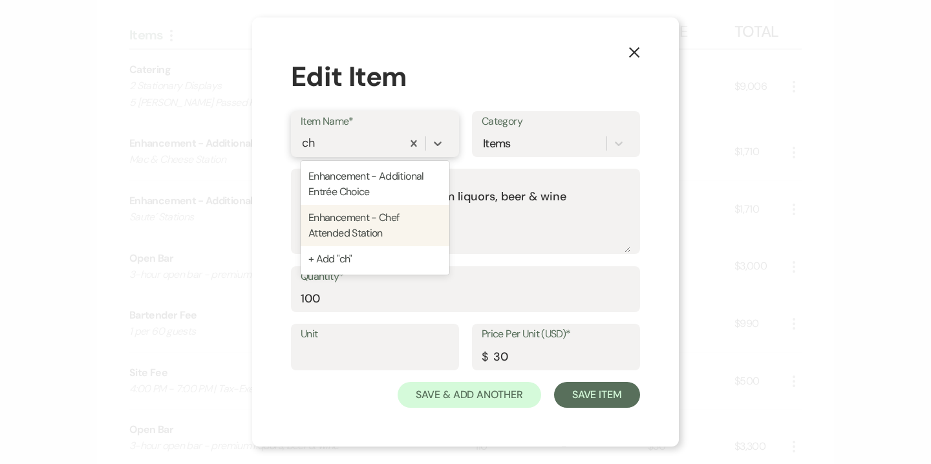
type input "c"
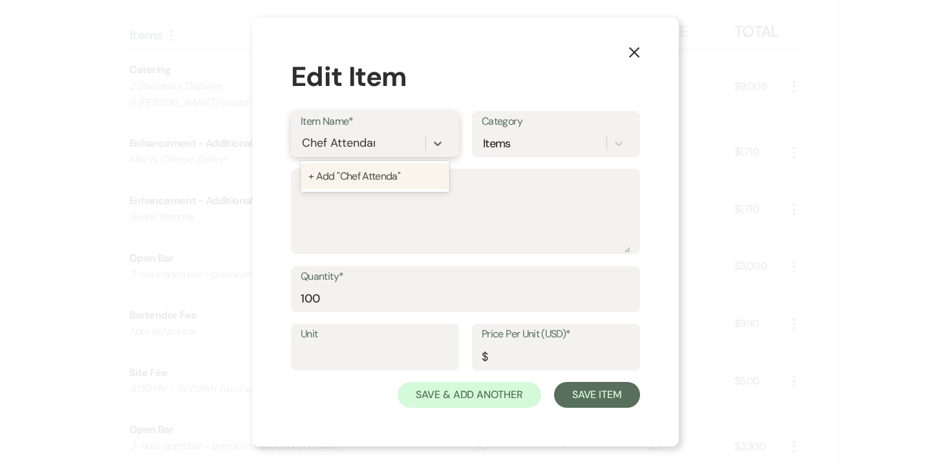
type input "Chef Attendant"
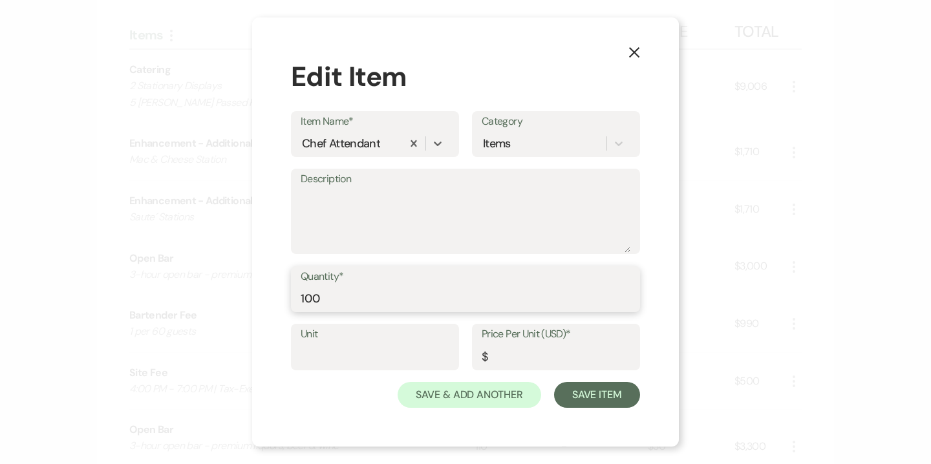
click at [337, 298] on input "100" at bounding box center [466, 298] width 330 height 25
type input "2"
click at [533, 363] on input "Price Per Unit (USD)*" at bounding box center [556, 356] width 149 height 25
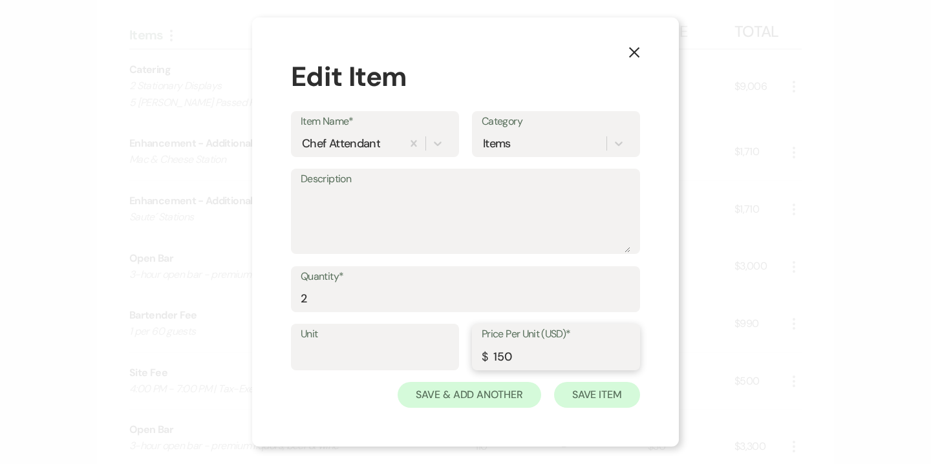
type input "150"
click at [608, 397] on button "Save Item" at bounding box center [597, 395] width 86 height 26
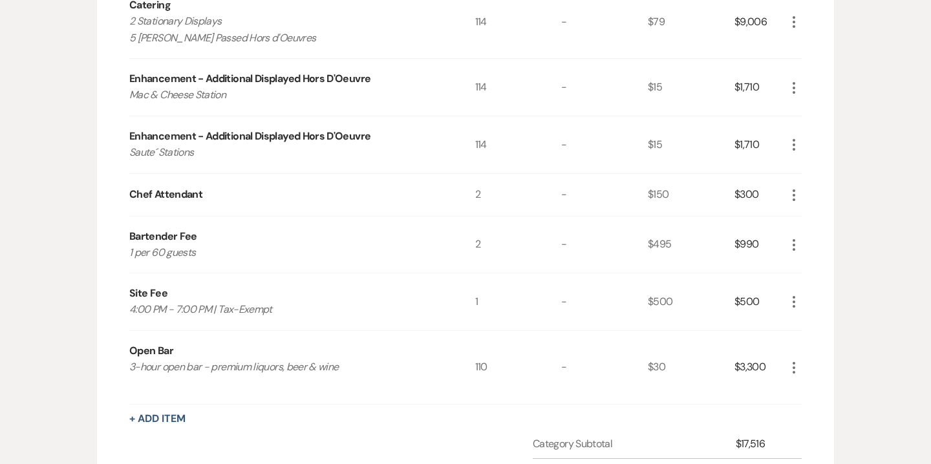
scroll to position [424, 0]
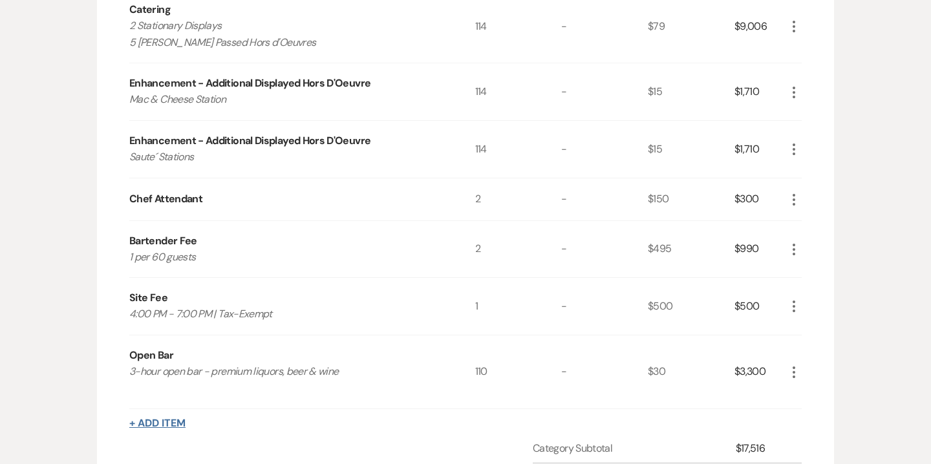
click at [173, 419] on button "+ Add Item" at bounding box center [157, 424] width 56 height 10
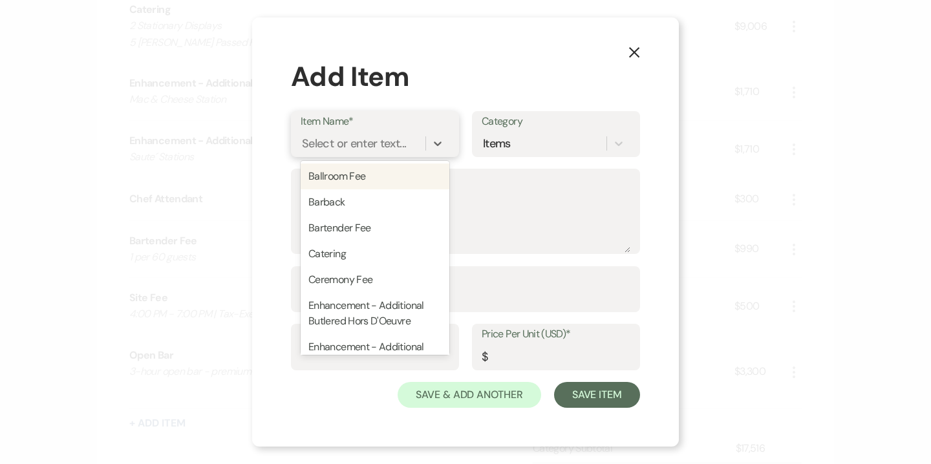
click at [359, 138] on div "Select or enter text..." at bounding box center [354, 143] width 104 height 17
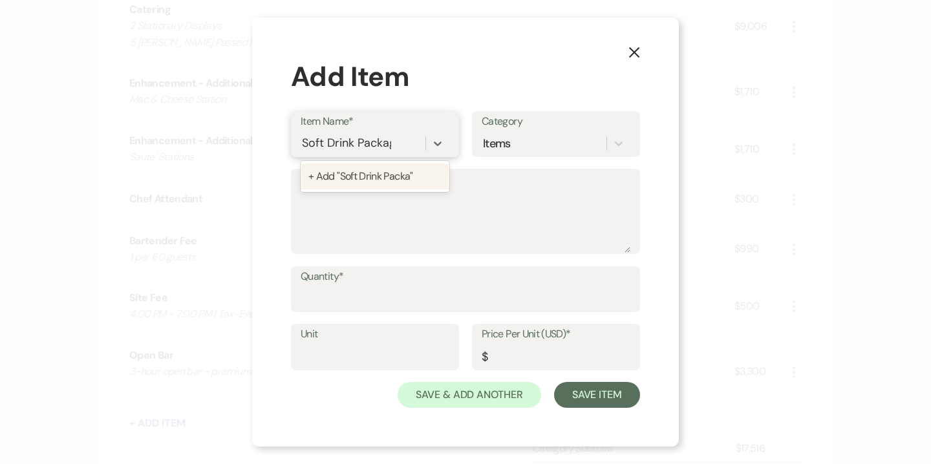
type input "Soft Drink Package"
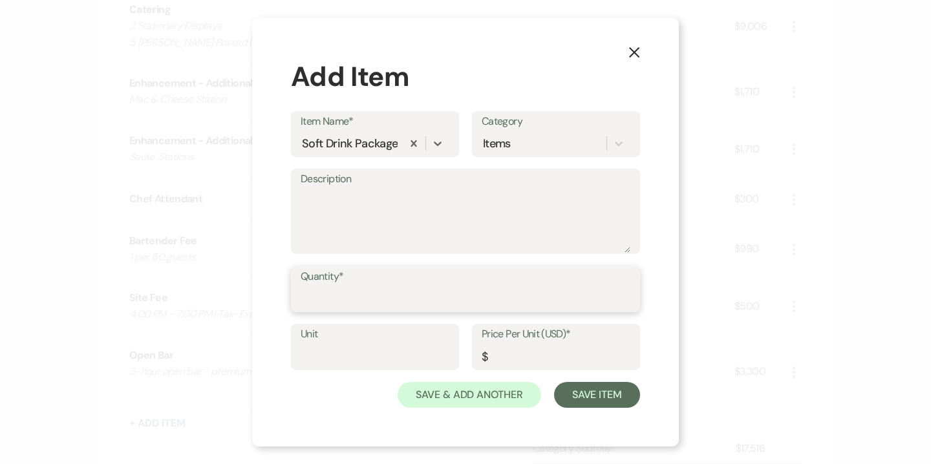
click at [321, 298] on input "Quantity*" at bounding box center [466, 298] width 330 height 25
type input "4"
click at [505, 356] on input "Price Per Unit (USD)*" at bounding box center [556, 356] width 149 height 25
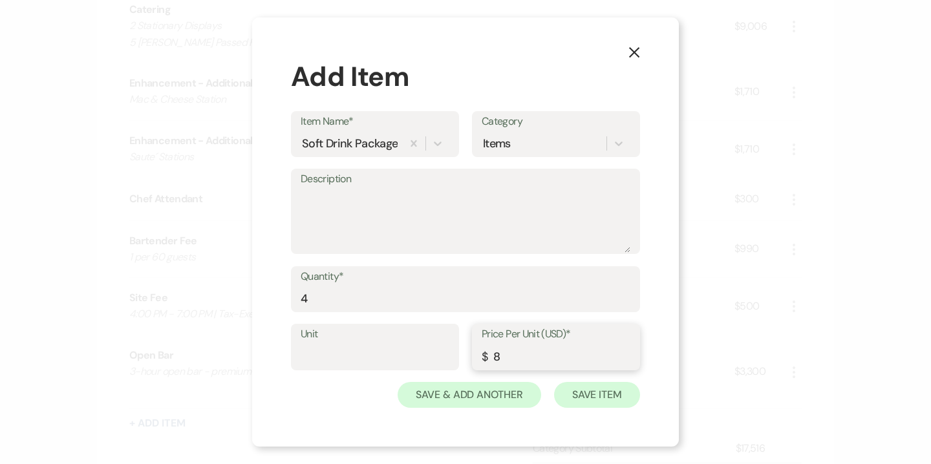
type input "8"
click at [595, 398] on button "Save Item" at bounding box center [597, 395] width 86 height 26
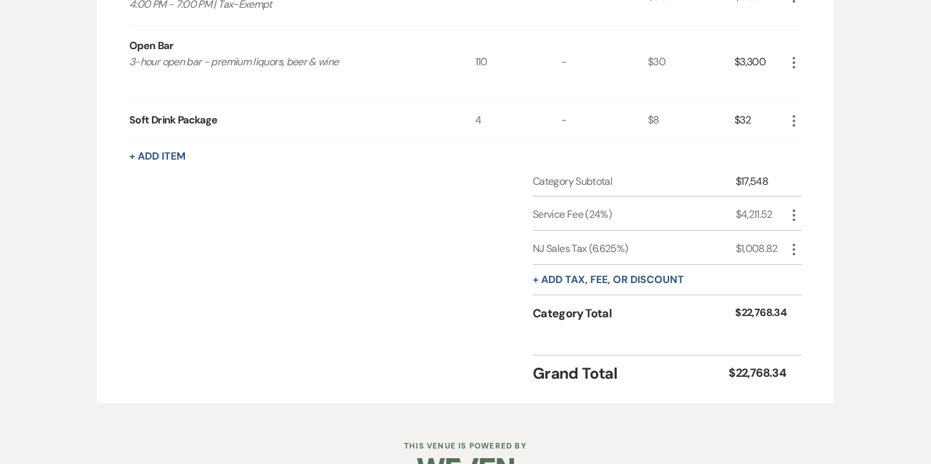
scroll to position [733, 0]
click at [798, 243] on icon "More" at bounding box center [795, 251] width 16 height 16
click at [827, 266] on button "Pencil Edit" at bounding box center [820, 276] width 67 height 21
select select "3"
select select "false"
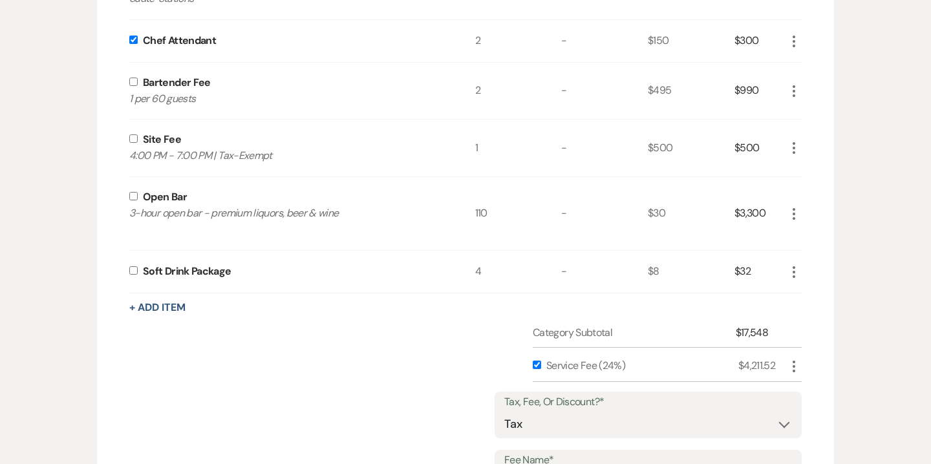
scroll to position [551, 0]
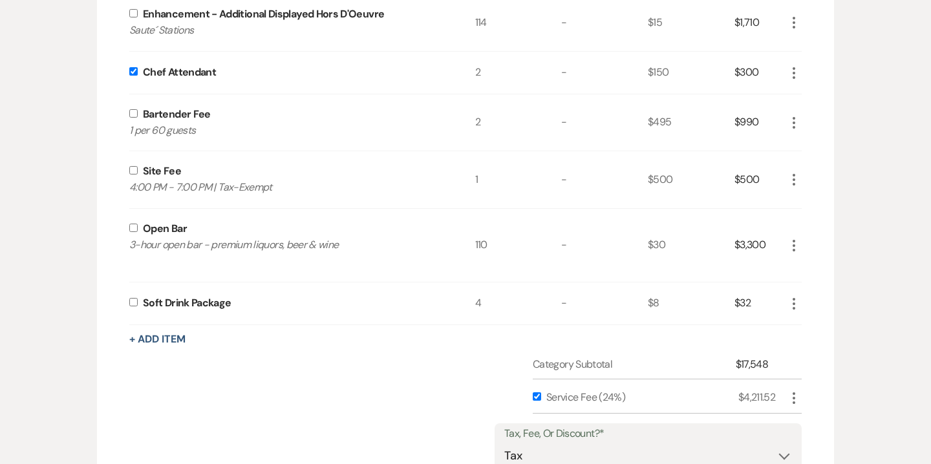
click at [133, 298] on input "checkbox" at bounding box center [133, 302] width 8 height 8
checkbox input "true"
click at [133, 224] on input "checkbox" at bounding box center [133, 228] width 8 height 8
checkbox input "true"
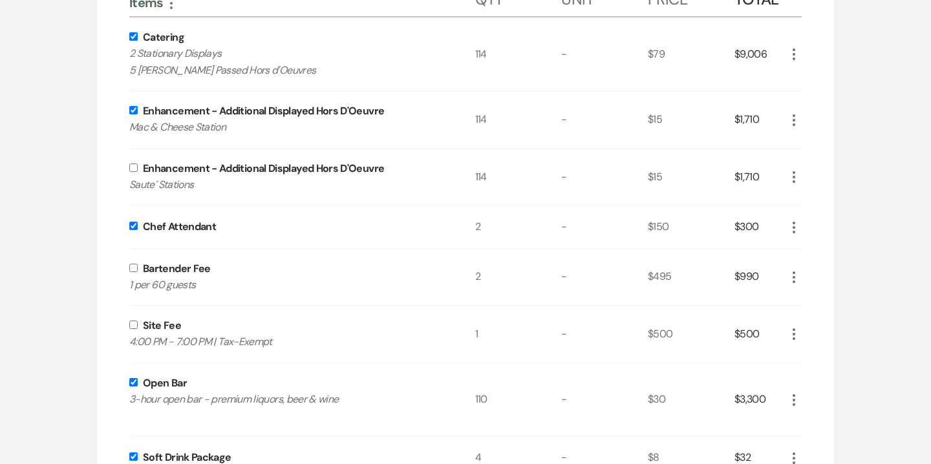
scroll to position [371, 0]
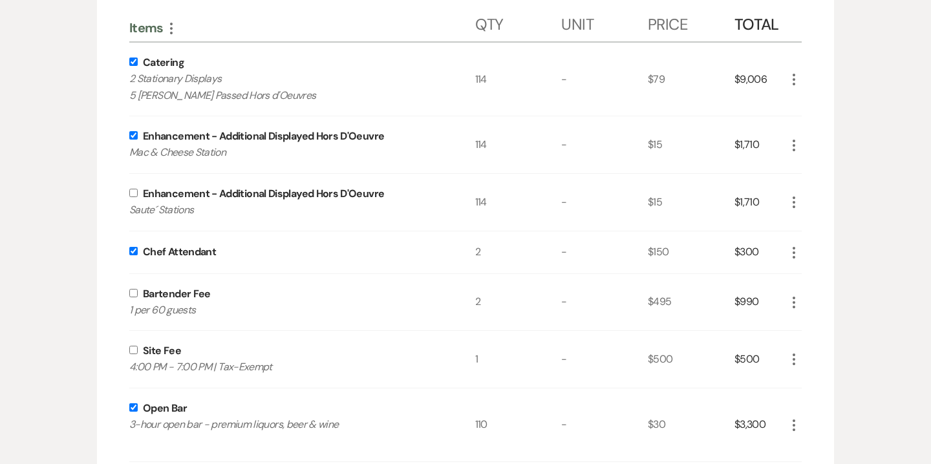
click at [136, 289] on input "checkbox" at bounding box center [133, 293] width 8 height 8
checkbox input "true"
click at [134, 189] on input "checkbox" at bounding box center [133, 193] width 8 height 8
checkbox input "true"
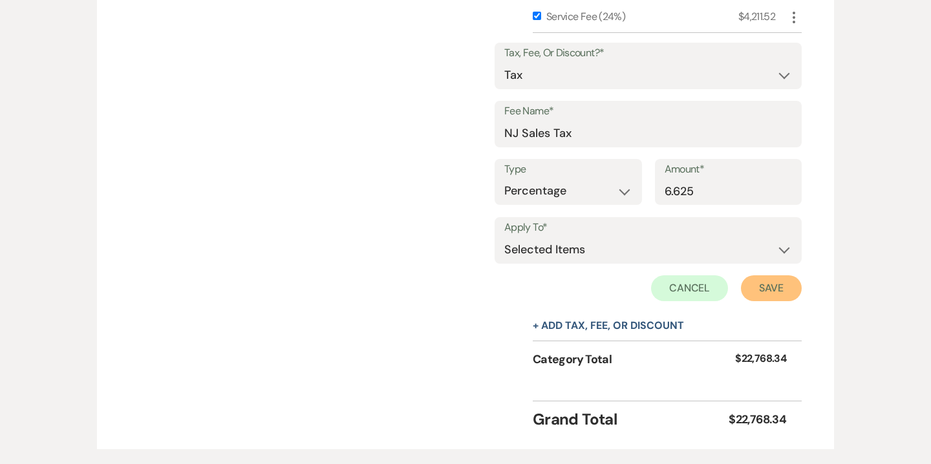
click at [770, 276] on button "Save" at bounding box center [771, 289] width 61 height 26
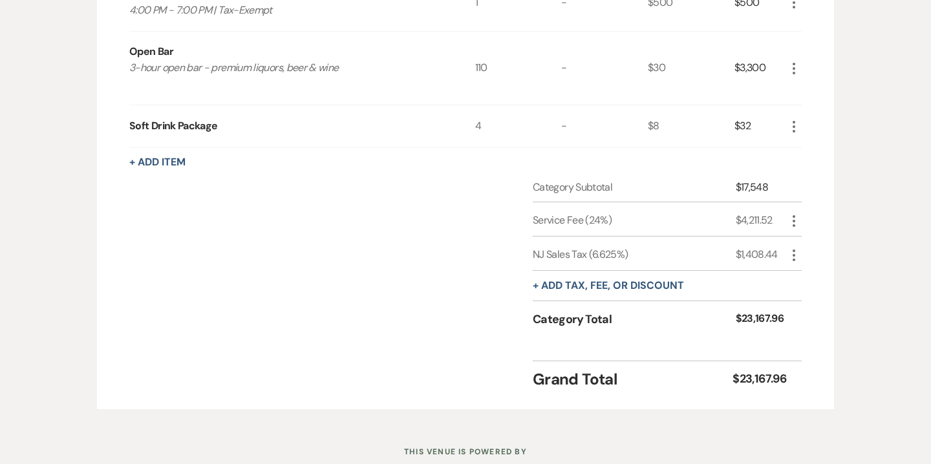
scroll to position [717, 0]
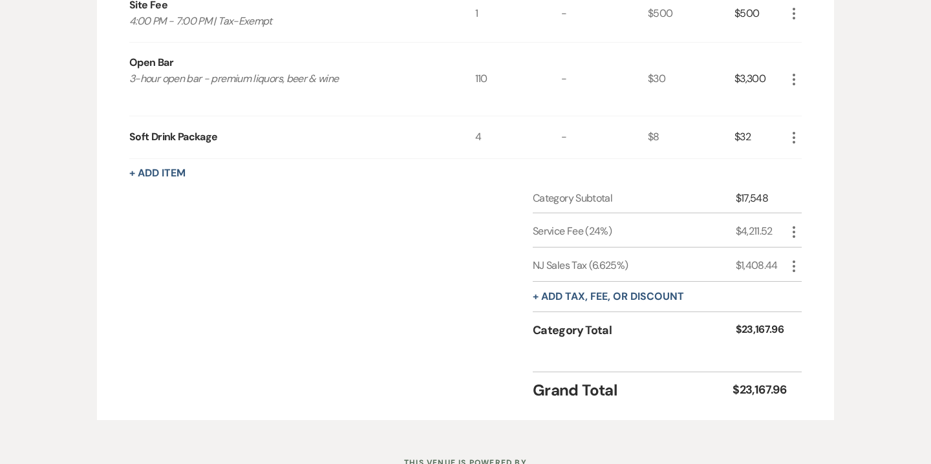
click at [795, 226] on use "button" at bounding box center [794, 232] width 3 height 12
click at [823, 247] on button "Pencil Edit" at bounding box center [820, 257] width 67 height 21
select select "false"
select select "1"
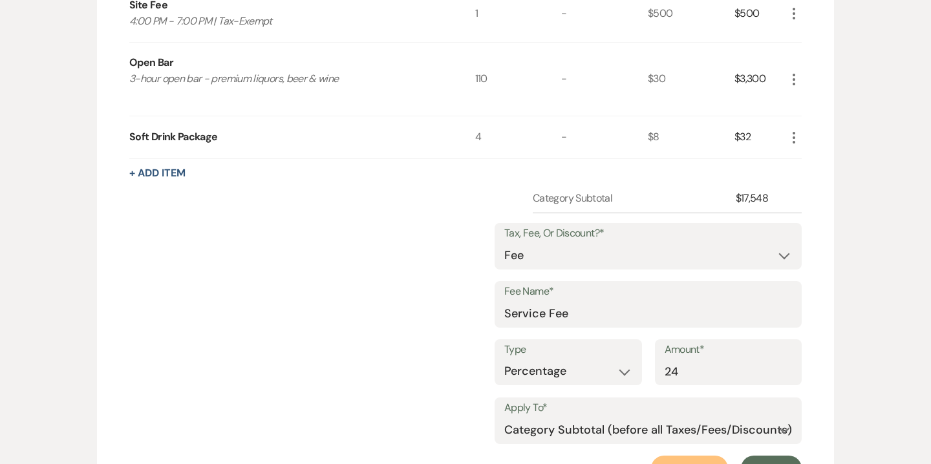
click at [698, 456] on button "Cancel" at bounding box center [690, 469] width 78 height 26
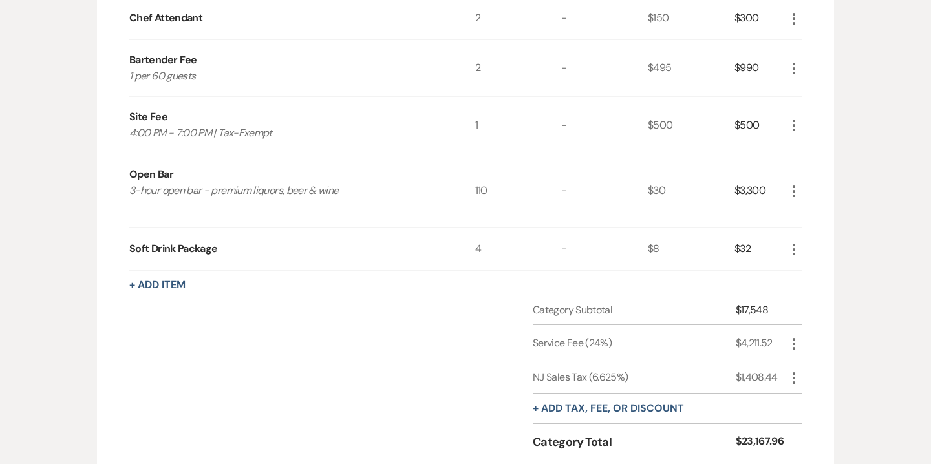
scroll to position [607, 0]
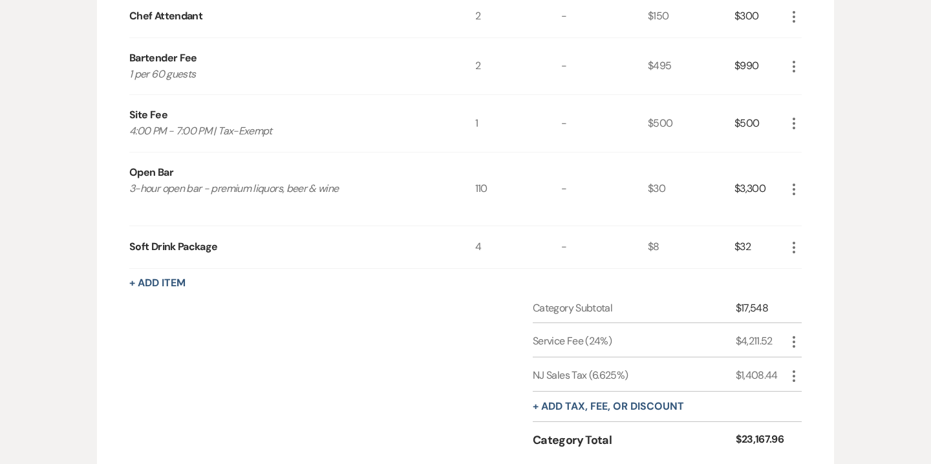
click at [796, 240] on icon "More" at bounding box center [795, 248] width 16 height 16
click at [817, 263] on button "Pencil Edit" at bounding box center [820, 273] width 67 height 21
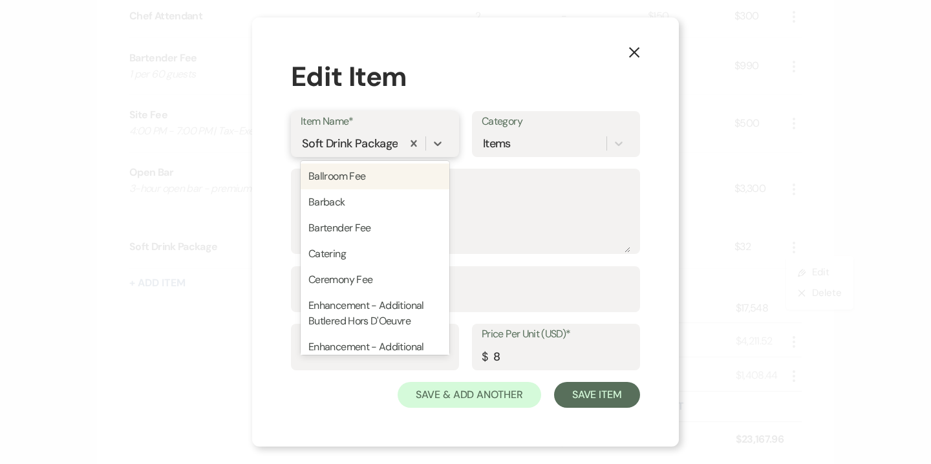
click at [353, 145] on div "Soft Drink Package" at bounding box center [350, 143] width 96 height 17
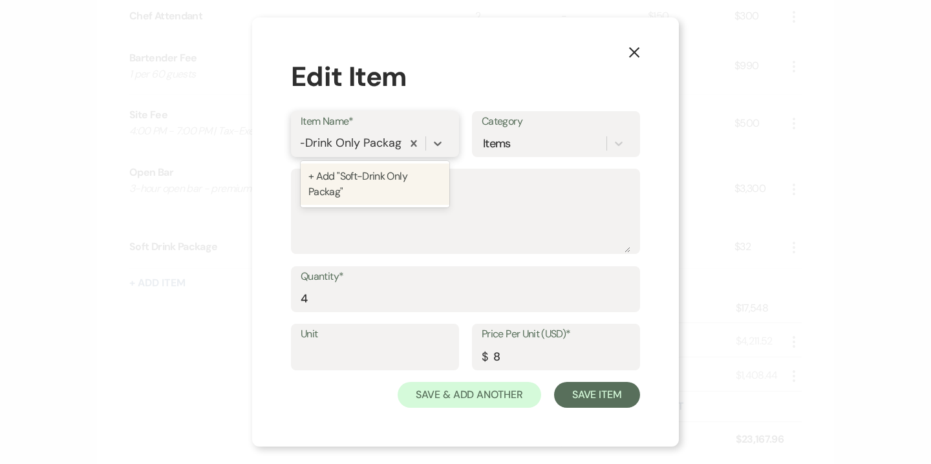
type input "Soft-Drink Only Package"
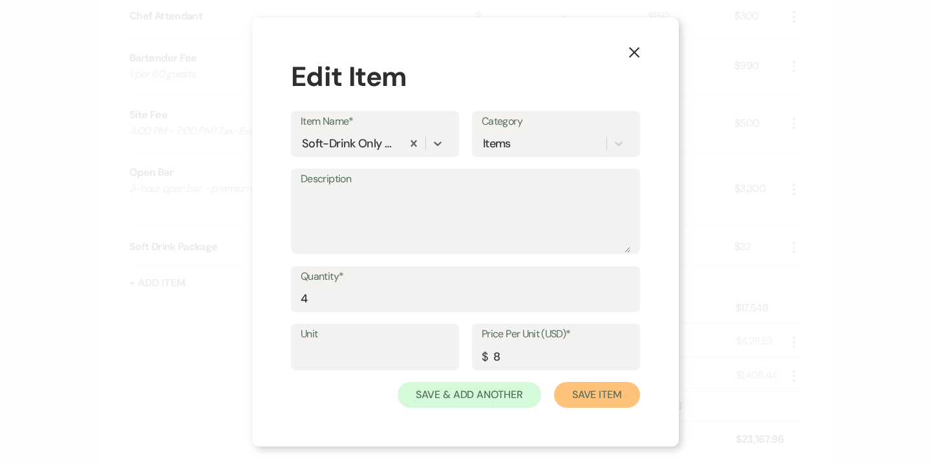
click at [589, 408] on button "Save Item" at bounding box center [597, 395] width 86 height 26
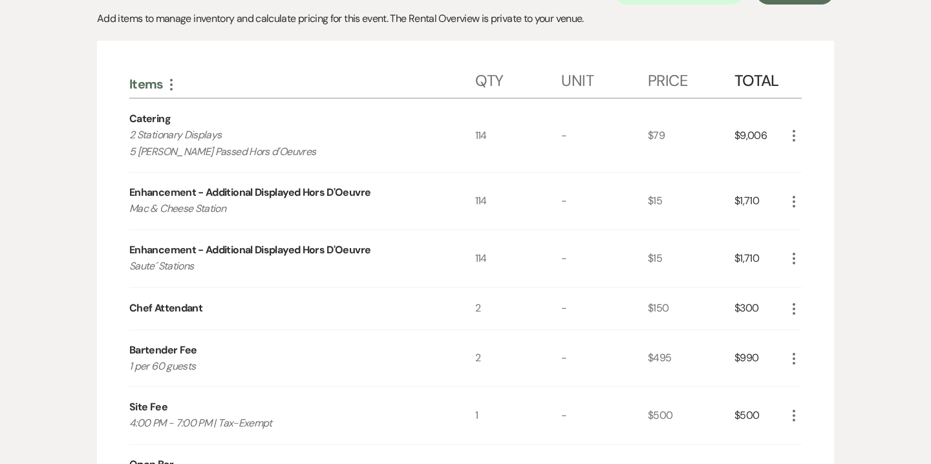
scroll to position [313, 0]
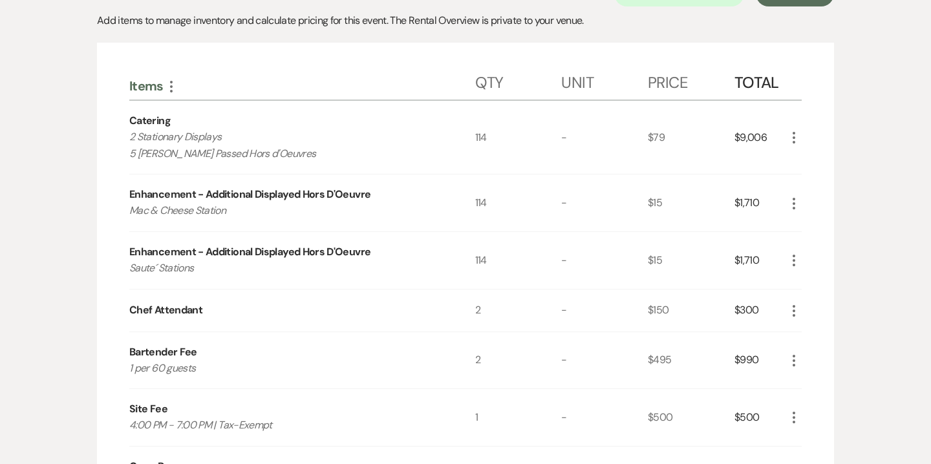
click at [794, 196] on icon "More" at bounding box center [795, 204] width 16 height 16
click at [818, 219] on button "Pencil Edit" at bounding box center [820, 229] width 67 height 21
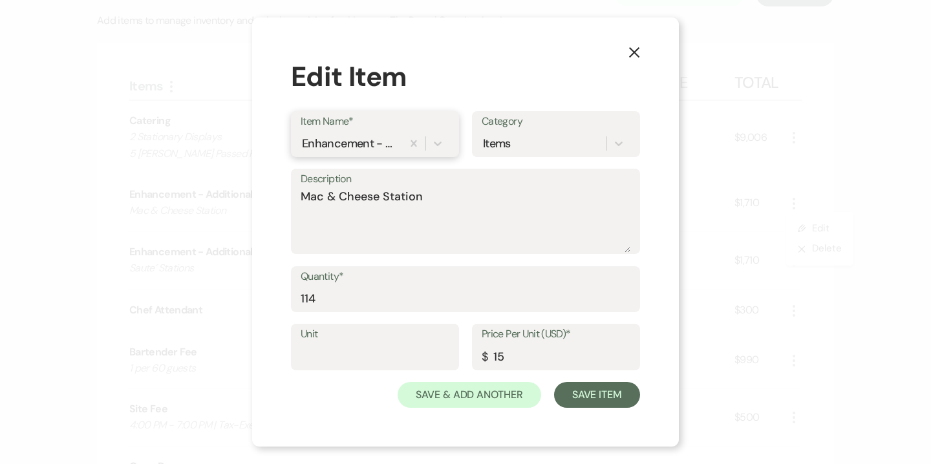
click at [351, 144] on div "Enhancement - Additional Displayed Hors D'Oeuvre" at bounding box center [350, 143] width 96 height 17
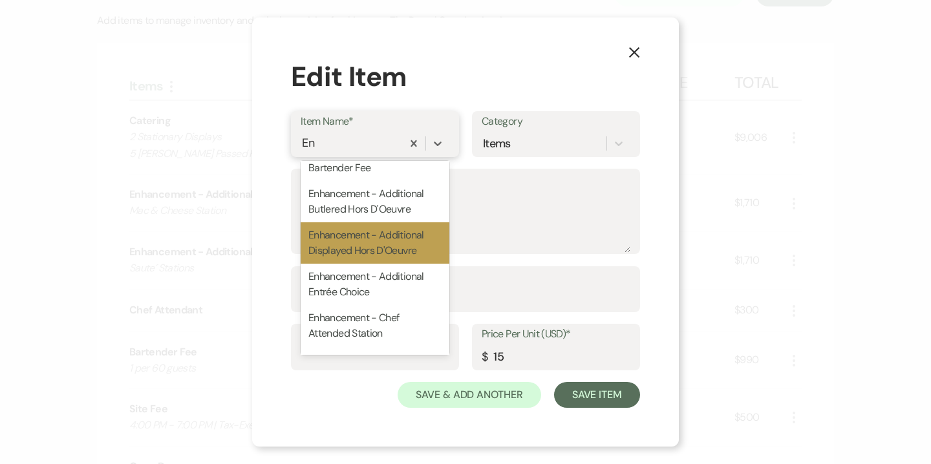
scroll to position [0, 0]
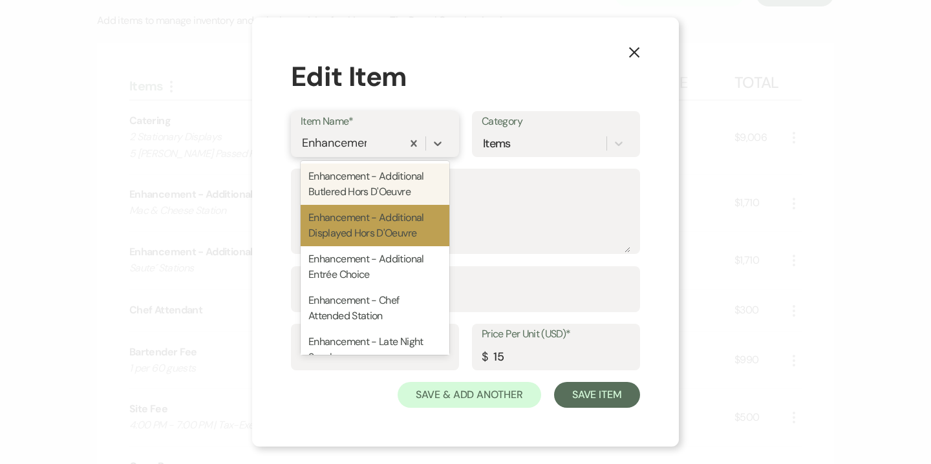
type input "Enhancement"
type input "4"
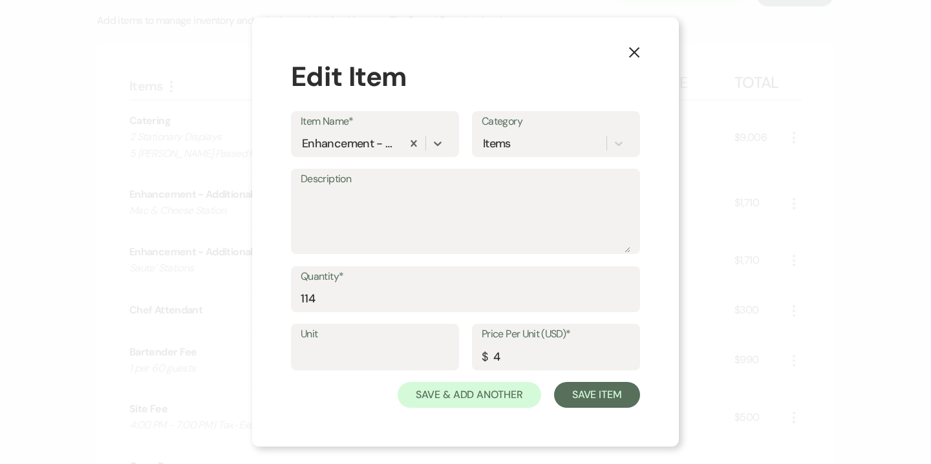
click at [638, 51] on icon "X" at bounding box center [635, 53] width 12 height 12
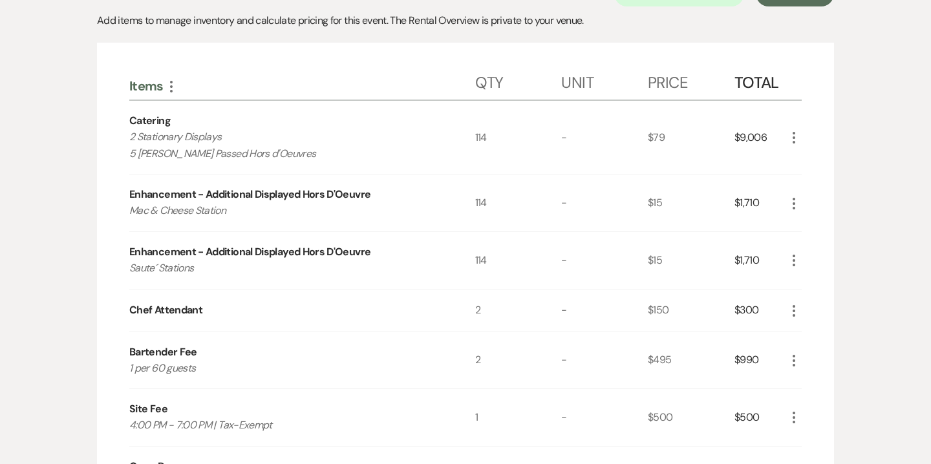
click at [219, 202] on p "Mac & Cheese Station" at bounding box center [284, 210] width 311 height 17
copy p "Mac & Cheese Station"
click at [796, 196] on icon "More" at bounding box center [795, 204] width 16 height 16
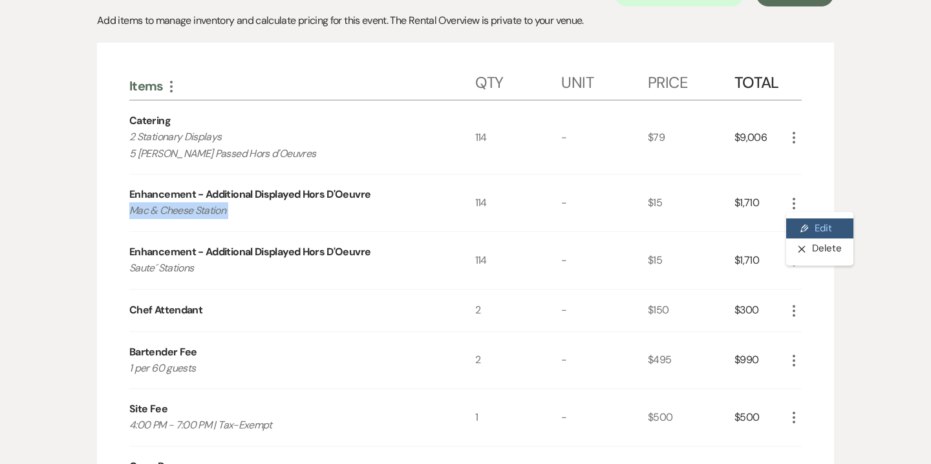
click at [818, 219] on button "Pencil Edit" at bounding box center [820, 229] width 67 height 21
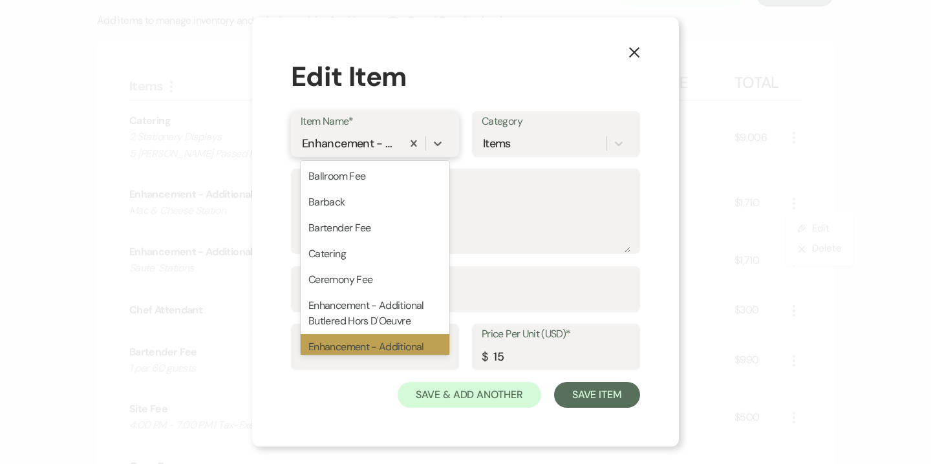
click at [369, 147] on div "Enhancement - Additional Displayed Hors D'Oeuvre" at bounding box center [350, 143] width 96 height 17
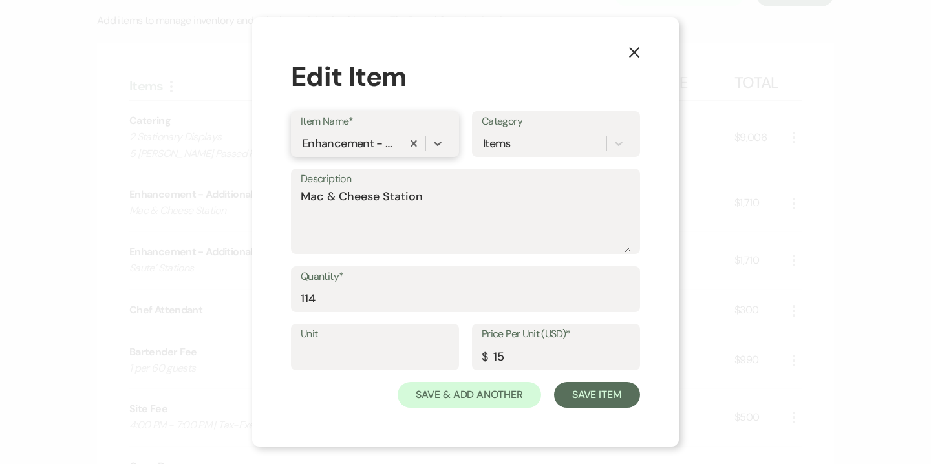
click at [378, 147] on div "Enhancement - Additional Displayed Hors D'Oeuvre" at bounding box center [350, 143] width 96 height 17
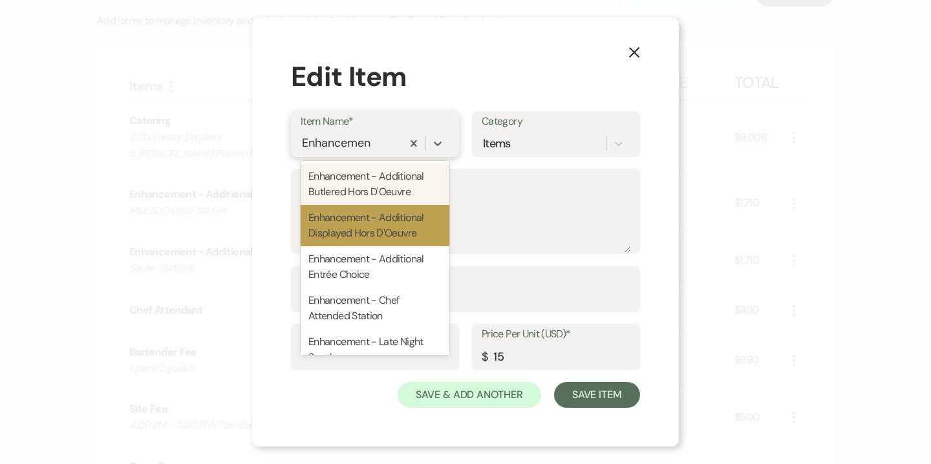
type input "Enhancement"
type input "4"
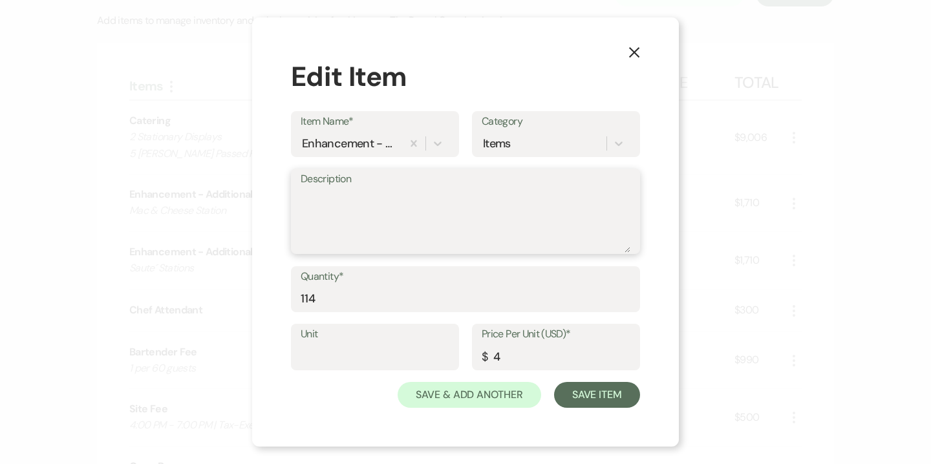
click at [346, 211] on textarea "Description" at bounding box center [466, 220] width 330 height 65
paste textarea "Mac & Cheese Station"
type textarea "Mac & Cheese Station"
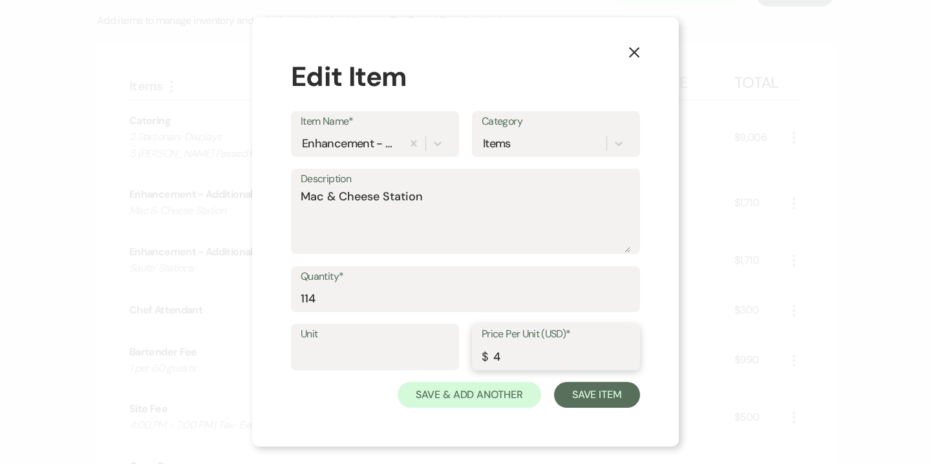
click at [501, 359] on input "4" at bounding box center [556, 356] width 149 height 25
type input "12"
click at [641, 398] on div "X Edit Item Item Name* Enhancement - Additional Butlered Hors D'Oeuvre Category…" at bounding box center [465, 232] width 427 height 430
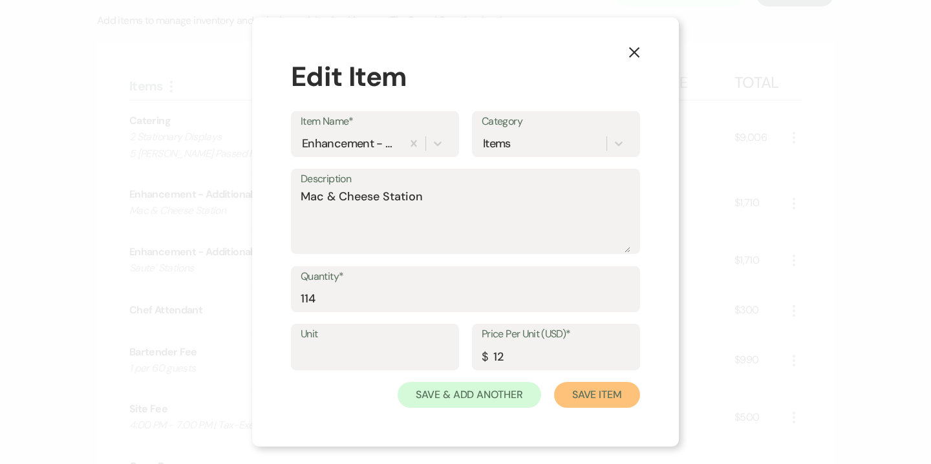
click at [629, 398] on button "Save Item" at bounding box center [597, 395] width 86 height 26
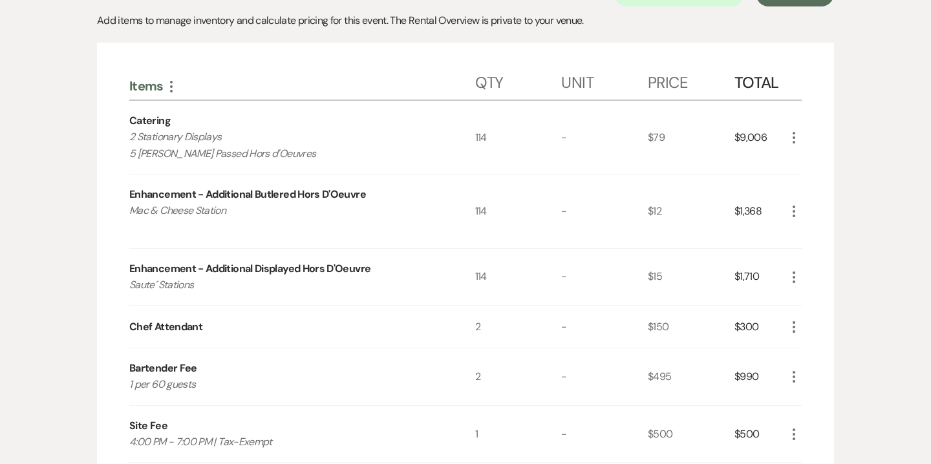
click at [794, 270] on icon "More" at bounding box center [795, 278] width 16 height 16
click at [797, 204] on icon "More" at bounding box center [795, 212] width 16 height 16
click at [816, 226] on button "Pencil Edit" at bounding box center [820, 236] width 67 height 21
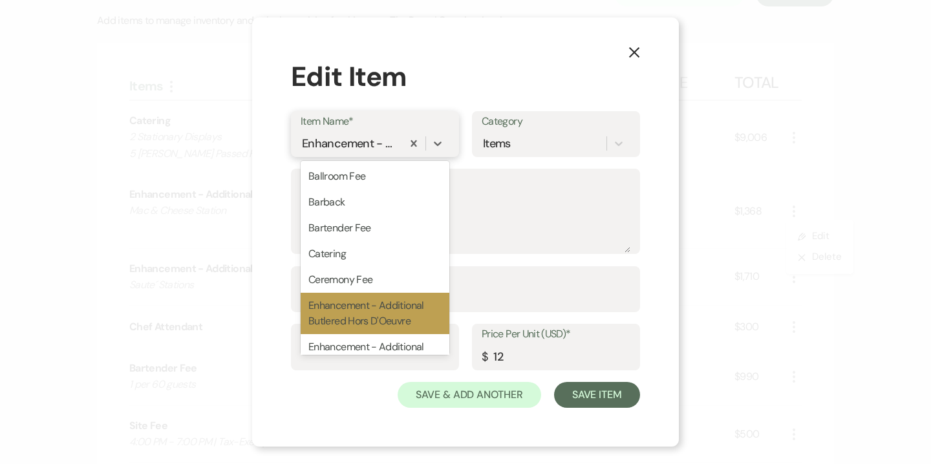
click at [361, 147] on div "Enhancement - Additional Butlered Hors D'Oeuvre" at bounding box center [350, 143] width 96 height 17
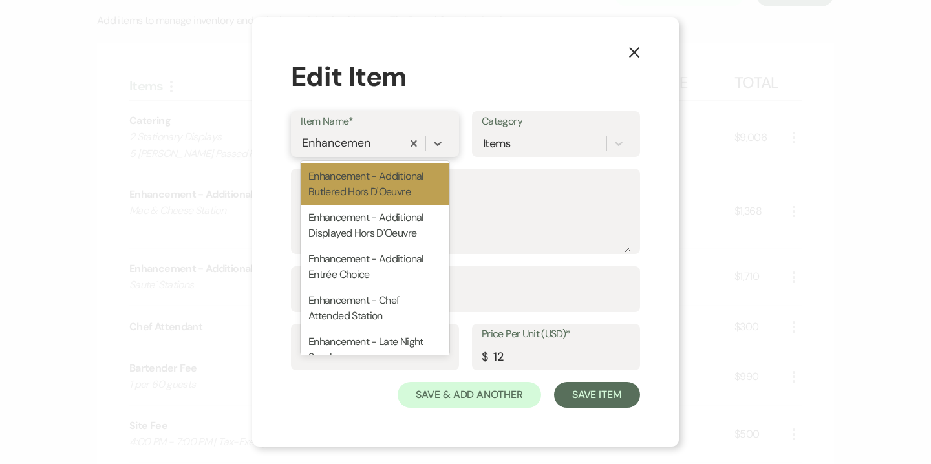
type input "Enhancement"
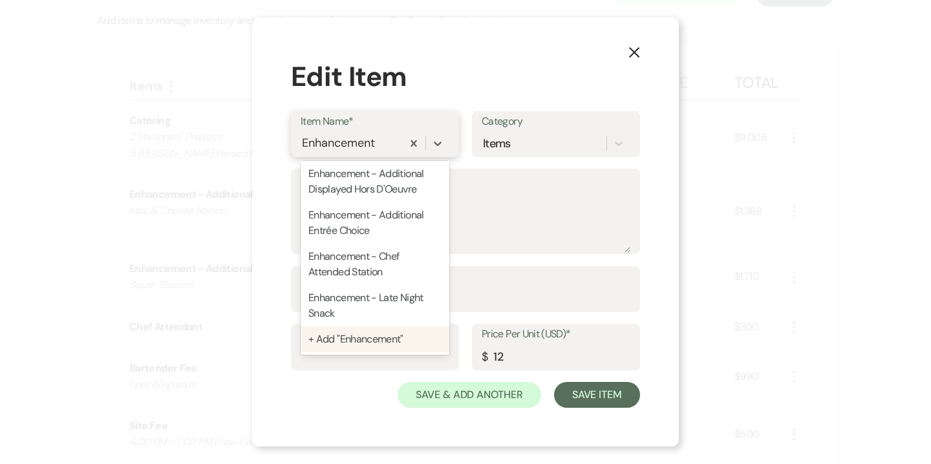
click at [345, 344] on div "+ Add "Enhancement"" at bounding box center [375, 340] width 149 height 26
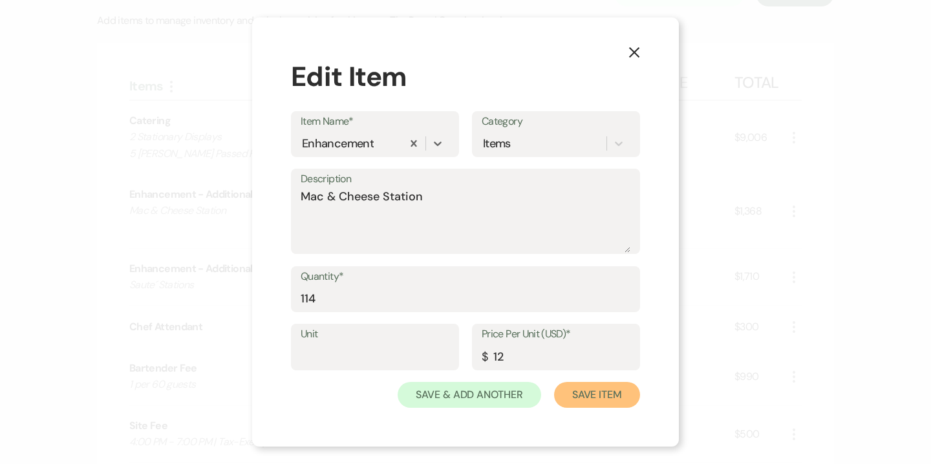
click at [582, 397] on button "Save Item" at bounding box center [597, 395] width 86 height 26
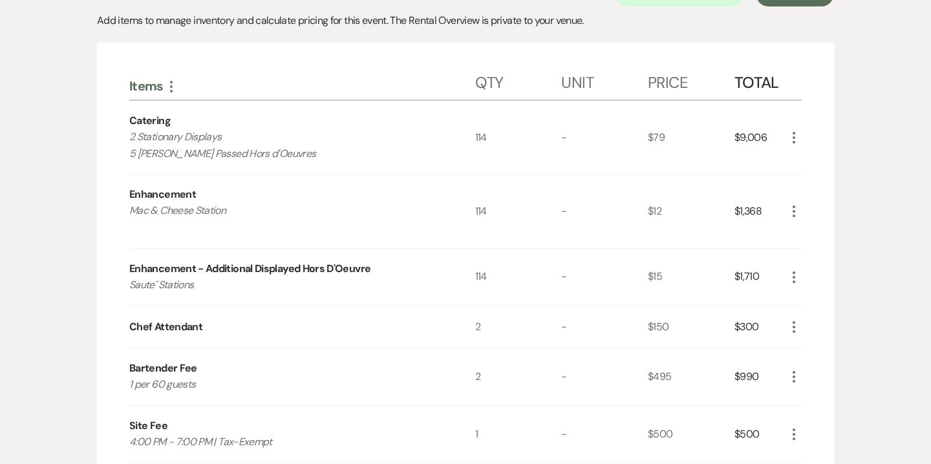
click at [791, 270] on icon "More" at bounding box center [795, 278] width 16 height 16
click at [818, 292] on button "Pencil Edit" at bounding box center [820, 302] width 67 height 21
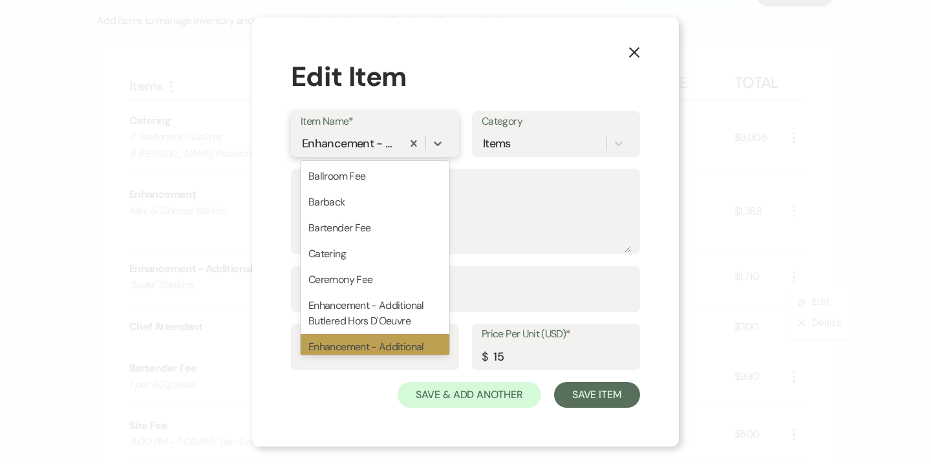
click at [373, 147] on div "Enhancement - Additional Displayed Hors D'Oeuvre" at bounding box center [350, 143] width 96 height 17
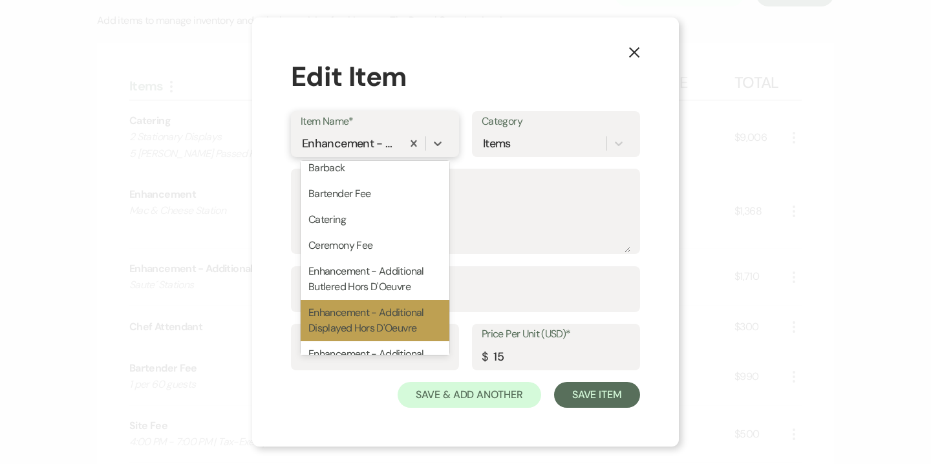
type input "e"
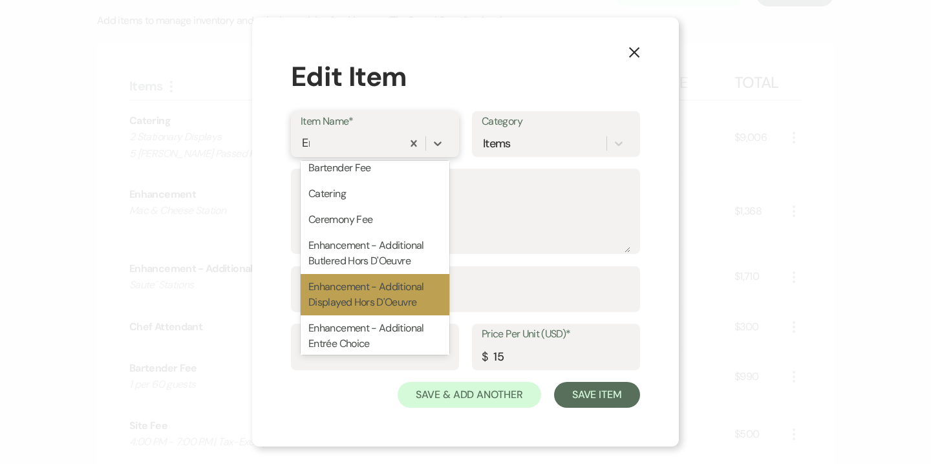
scroll to position [0, 0]
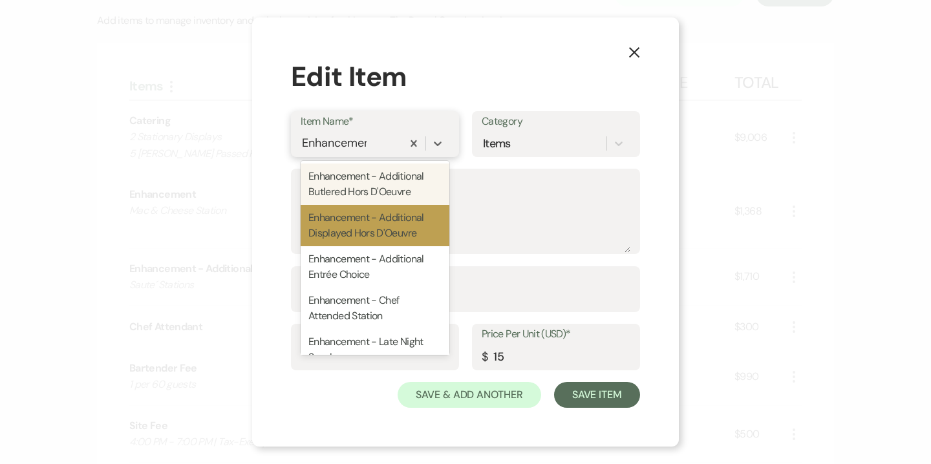
type input "Enhancement"
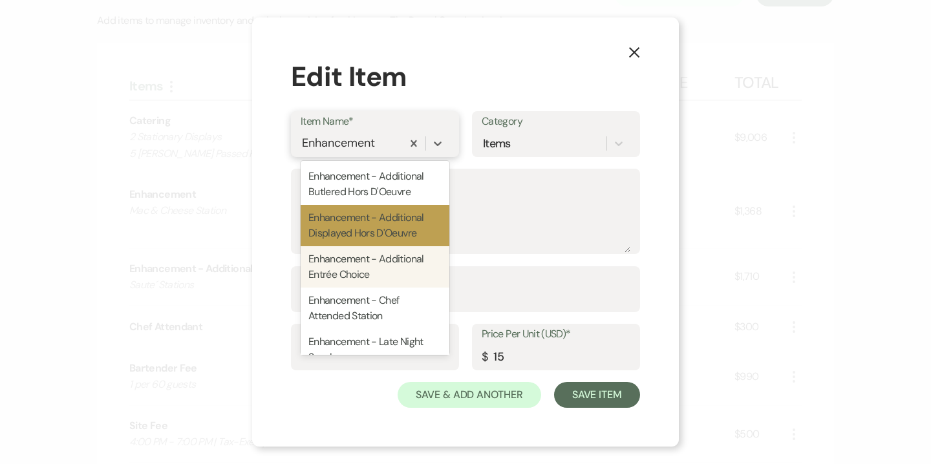
scroll to position [44, 0]
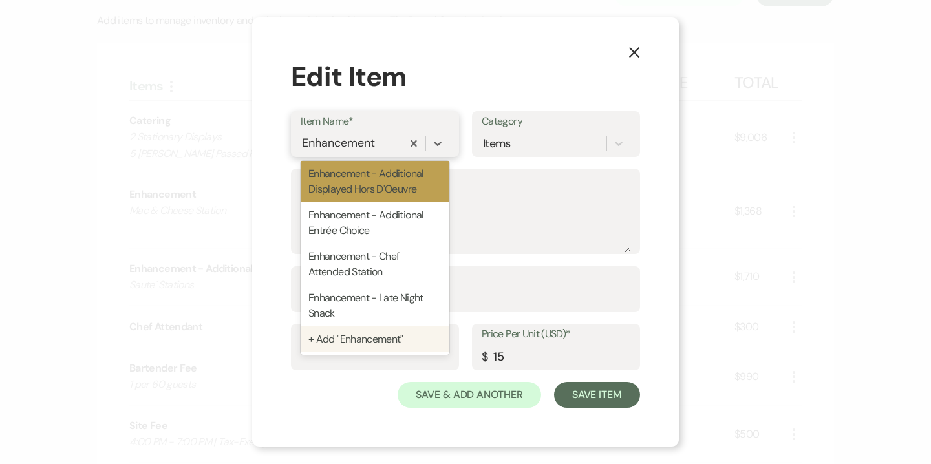
click at [368, 332] on div "+ Add "Enhancement"" at bounding box center [375, 340] width 149 height 26
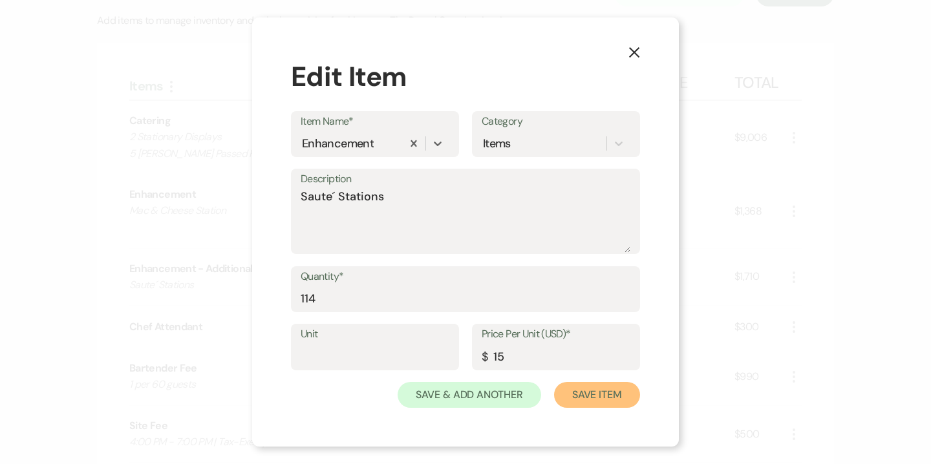
click at [614, 399] on button "Save Item" at bounding box center [597, 395] width 86 height 26
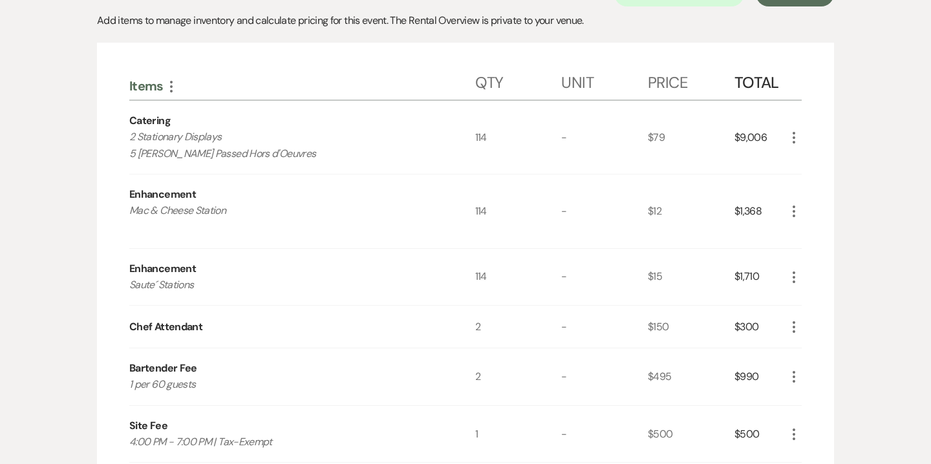
click at [792, 270] on icon "More" at bounding box center [795, 278] width 16 height 16
click at [814, 292] on button "Pencil Edit" at bounding box center [820, 302] width 67 height 21
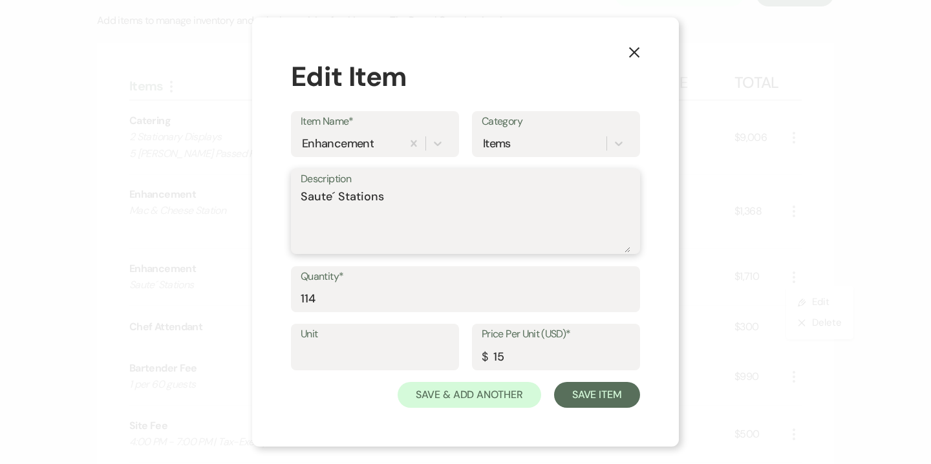
click at [439, 189] on textarea "Saute´ Stations" at bounding box center [466, 220] width 330 height 65
type textarea "Saute´ Stations"
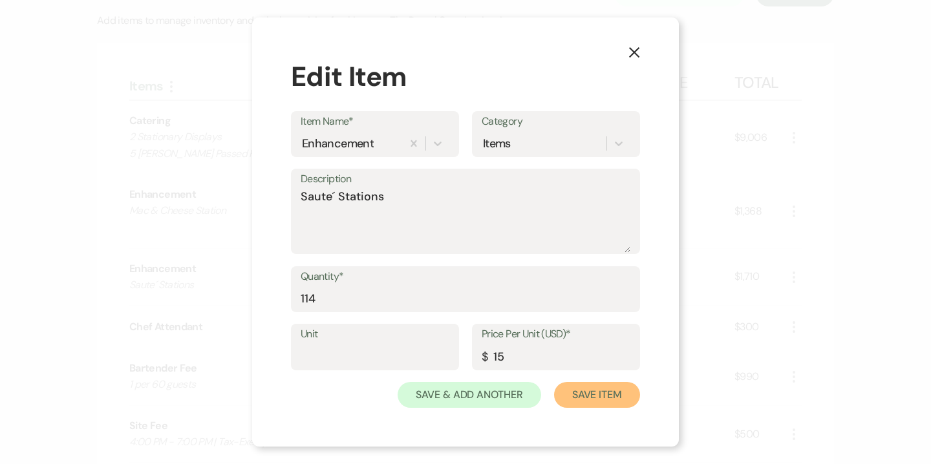
click at [594, 400] on button "Save Item" at bounding box center [597, 395] width 86 height 26
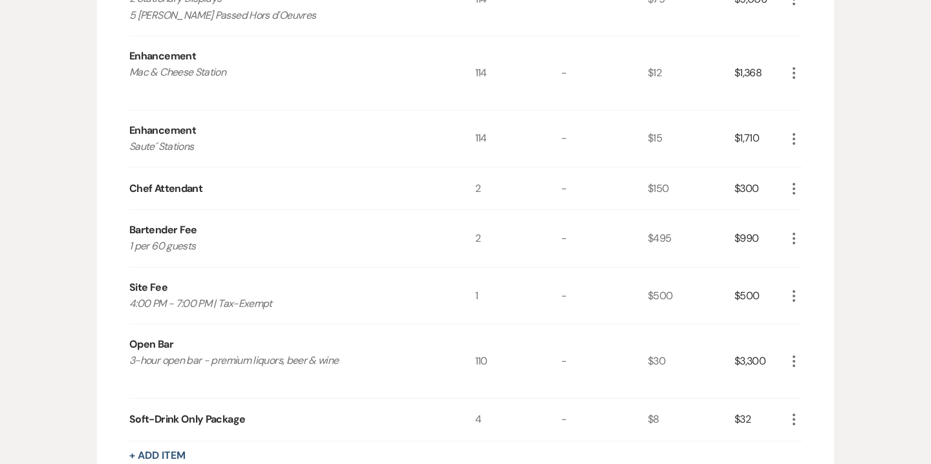
scroll to position [508, 0]
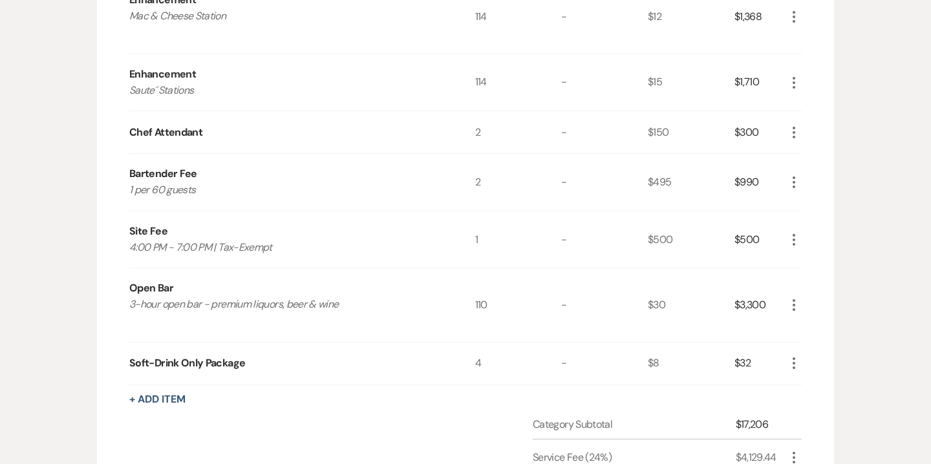
click at [794, 299] on use "button" at bounding box center [794, 305] width 3 height 12
click at [819, 320] on button "Pencil Edit" at bounding box center [820, 330] width 67 height 21
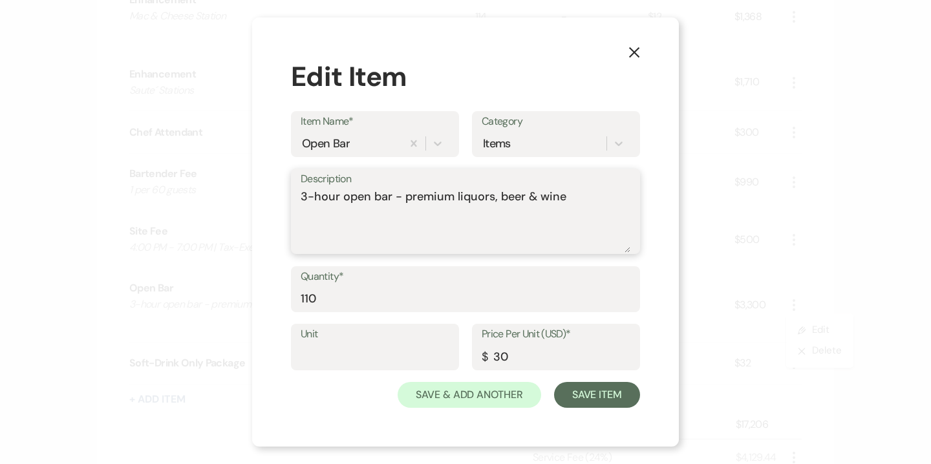
click at [403, 199] on textarea "3-hour open bar - premium liquors, beer & wine" at bounding box center [466, 220] width 330 height 65
click at [303, 197] on textarea "3-hour open bar - premium liquors, beer & wine" at bounding box center [466, 220] width 330 height 65
drag, startPoint x: 391, startPoint y: 196, endPoint x: 300, endPoint y: 193, distance: 91.3
click at [301, 193] on textarea "3-hour open bar - premium liquors, beer & wine" at bounding box center [466, 220] width 330 height 65
drag, startPoint x: 572, startPoint y: 195, endPoint x: 407, endPoint y: 193, distance: 164.9
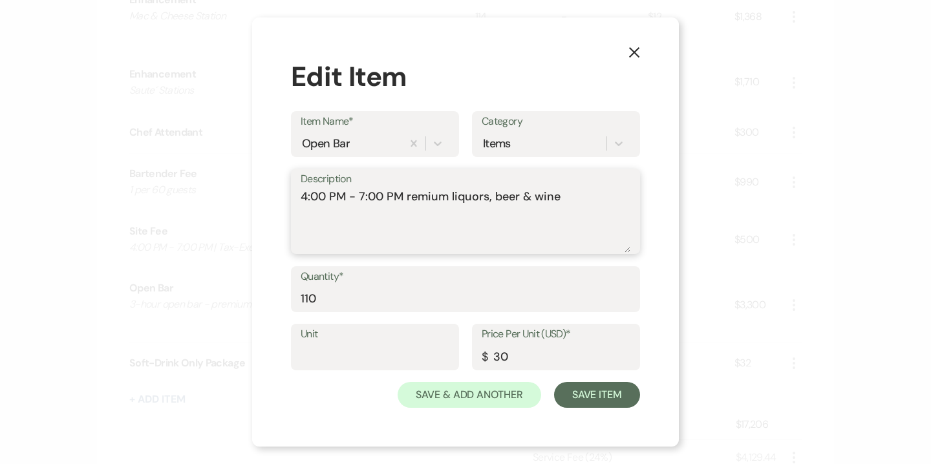
click at [407, 193] on textarea "4:00 PM - 7:00 PM remium liquors, beer & wine" at bounding box center [466, 220] width 330 height 65
type textarea "4:00 PM - 7:00 PM"
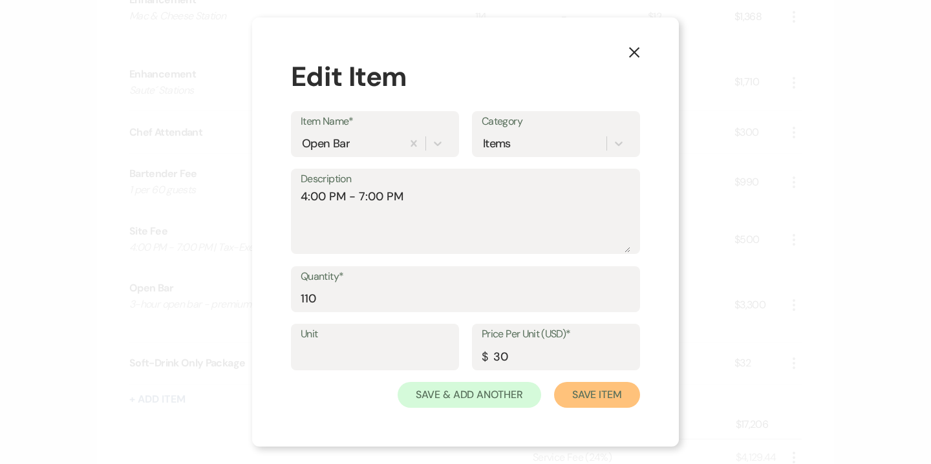
click at [593, 395] on button "Save Item" at bounding box center [597, 395] width 86 height 26
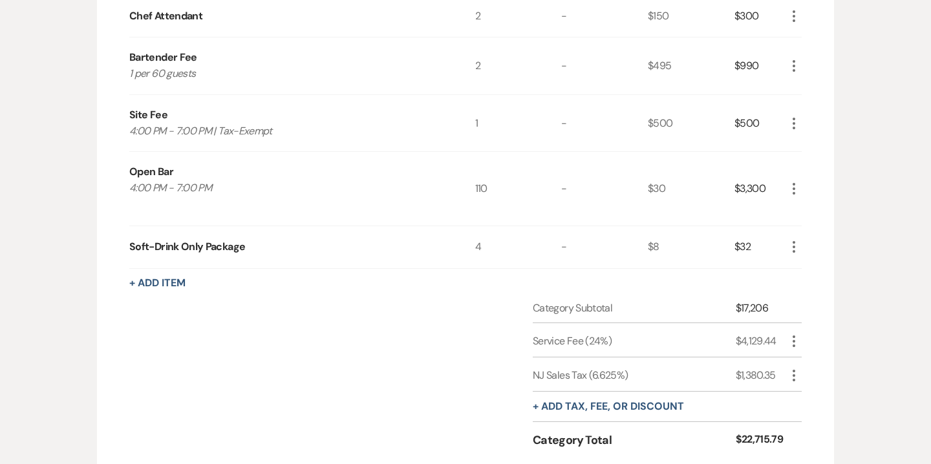
scroll to position [624, 0]
click at [799, 369] on icon "More" at bounding box center [795, 377] width 16 height 16
click at [838, 386] on ul "Pencil Edit Delete Delete" at bounding box center [820, 413] width 67 height 54
click at [827, 392] on button "Pencil Edit" at bounding box center [820, 402] width 67 height 21
select select "3"
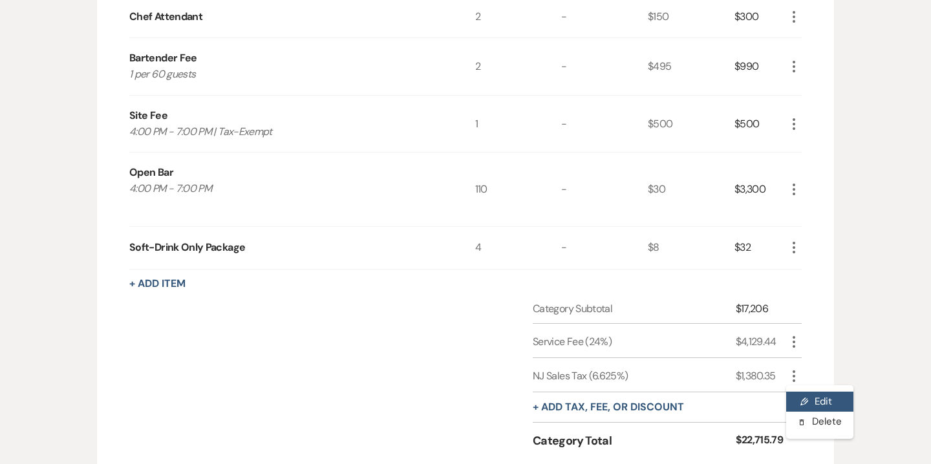
select select "false"
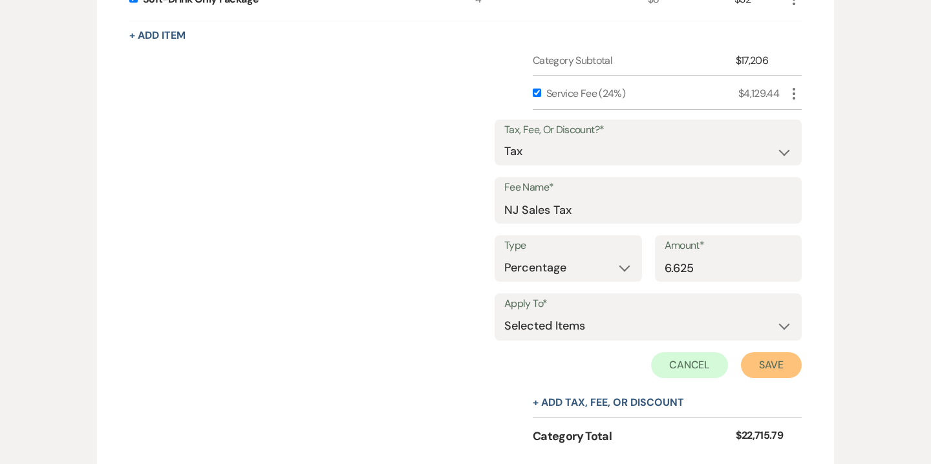
click at [768, 353] on button "Save" at bounding box center [771, 366] width 61 height 26
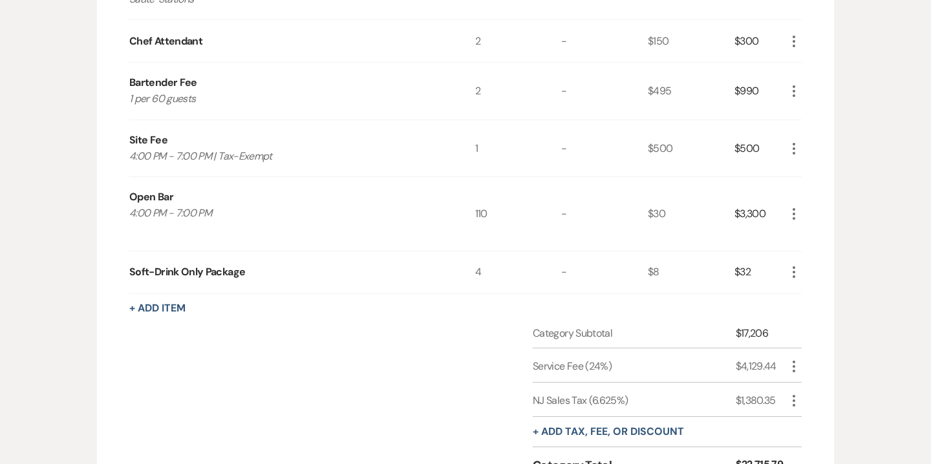
scroll to position [658, 0]
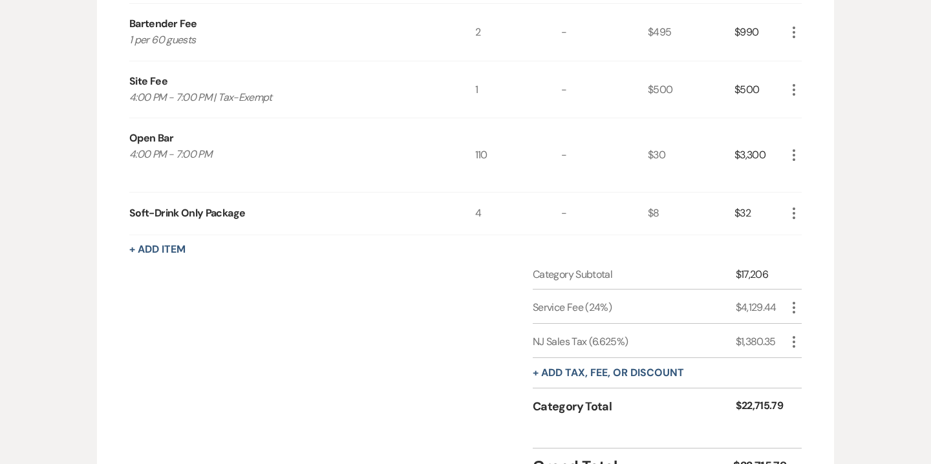
click at [794, 334] on icon "More" at bounding box center [795, 342] width 16 height 16
click at [815, 358] on button "Pencil Edit" at bounding box center [820, 368] width 67 height 21
select select "3"
select select "false"
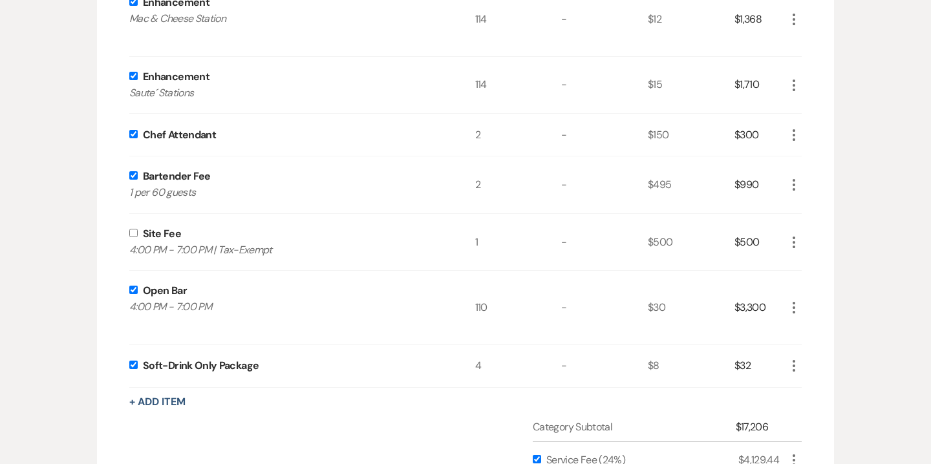
scroll to position [855, 0]
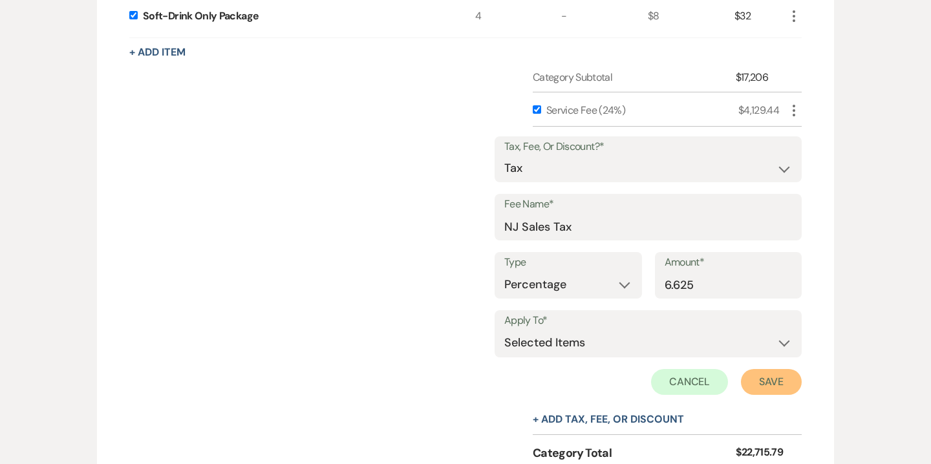
click at [758, 369] on button "Save" at bounding box center [771, 382] width 61 height 26
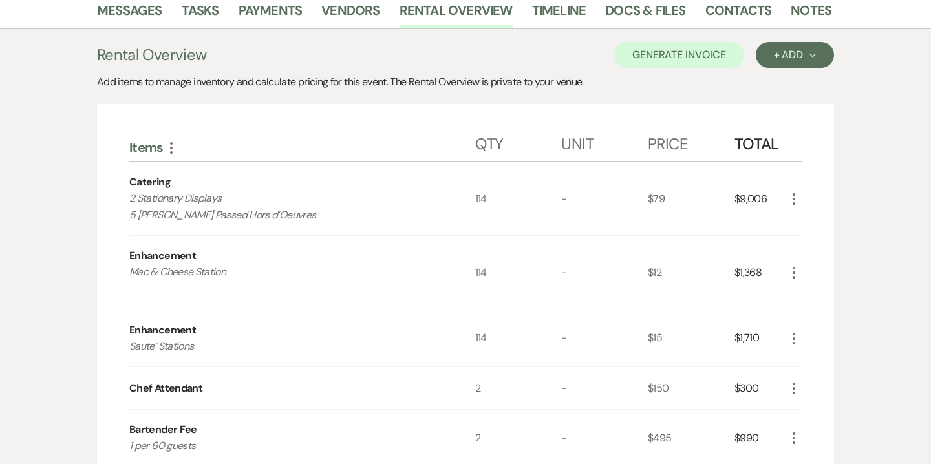
scroll to position [153, 0]
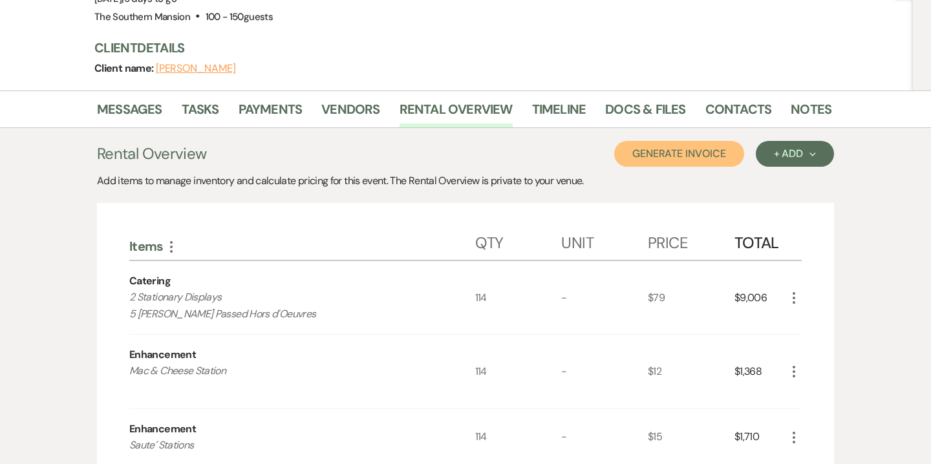
click at [706, 141] on button "Generate Invoice" at bounding box center [679, 154] width 130 height 26
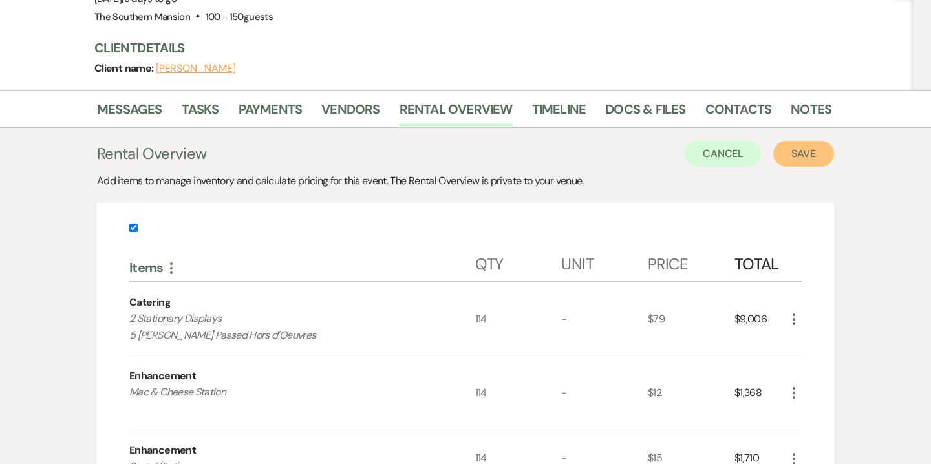
click at [805, 141] on button "Save" at bounding box center [804, 154] width 61 height 26
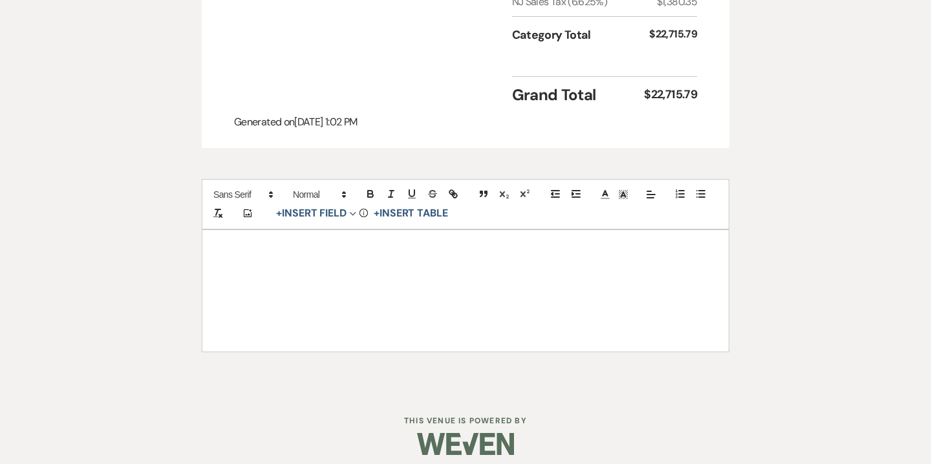
scroll to position [1006, 0]
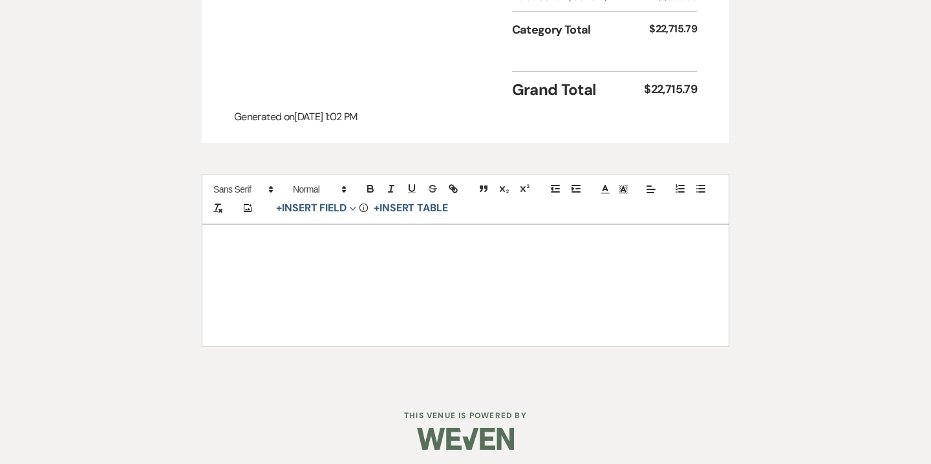
click at [428, 294] on div at bounding box center [465, 286] width 527 height 122
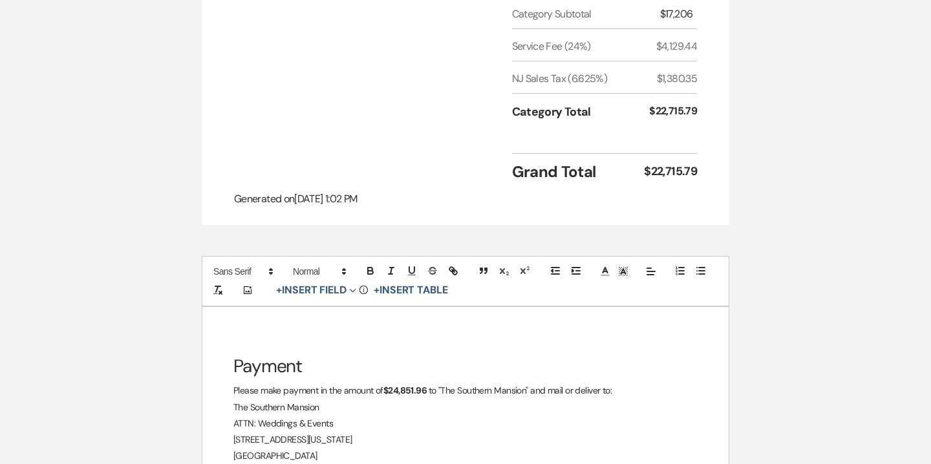
scroll to position [1008, 0]
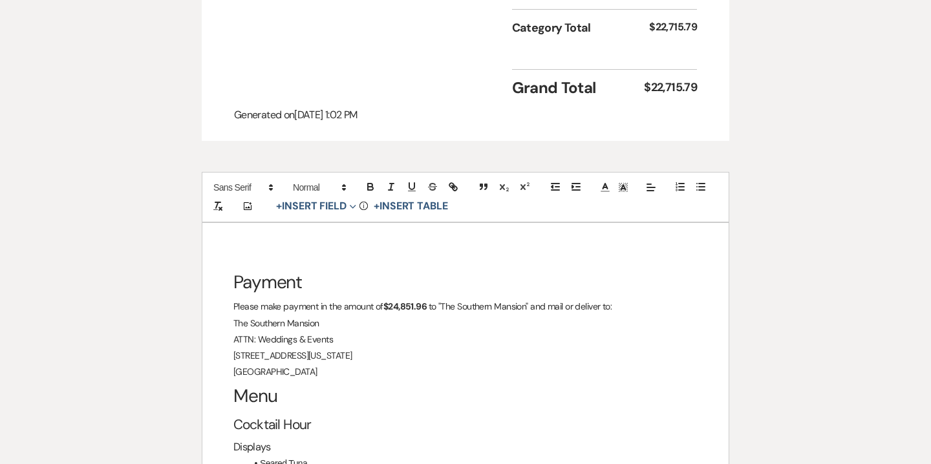
click at [431, 309] on span "to "The Southern Mansion" and mail or deliver to:" at bounding box center [521, 307] width 184 height 12
click at [373, 181] on icon "button" at bounding box center [371, 187] width 12 height 12
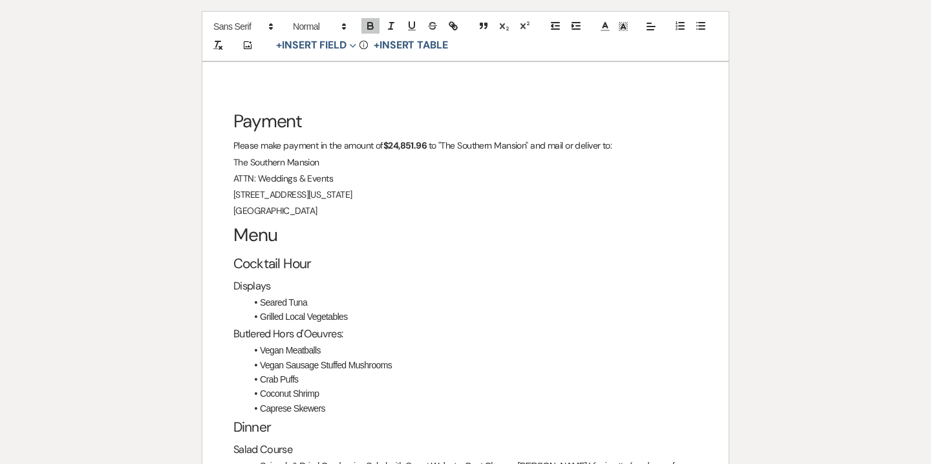
scroll to position [1171, 0]
drag, startPoint x: 313, startPoint y: 261, endPoint x: 235, endPoint y: 262, distance: 77.6
click at [235, 262] on h2 "Cocktail Hour" at bounding box center [466, 263] width 464 height 25
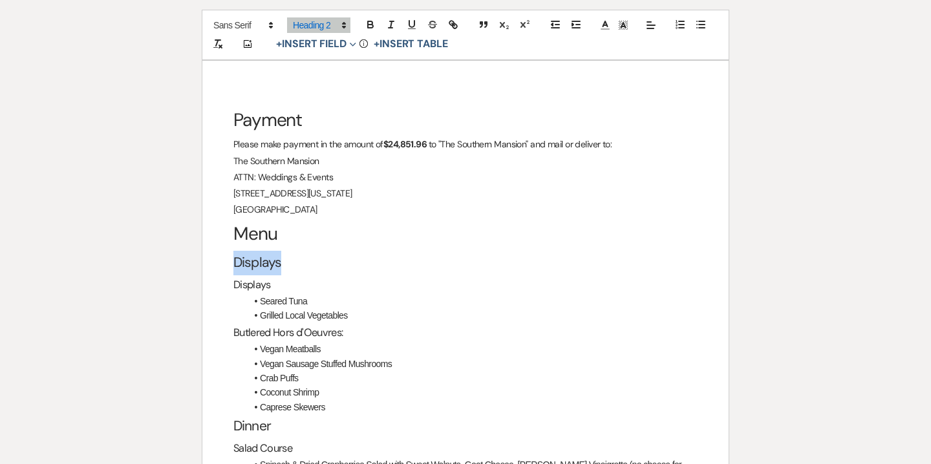
drag, startPoint x: 283, startPoint y: 262, endPoint x: 237, endPoint y: 260, distance: 46.0
click at [237, 260] on h2 "Displays" at bounding box center [466, 263] width 464 height 25
drag, startPoint x: 306, startPoint y: 300, endPoint x: 261, endPoint y: 298, distance: 44.7
click at [261, 298] on li "Seared Tuna" at bounding box center [471, 301] width 451 height 14
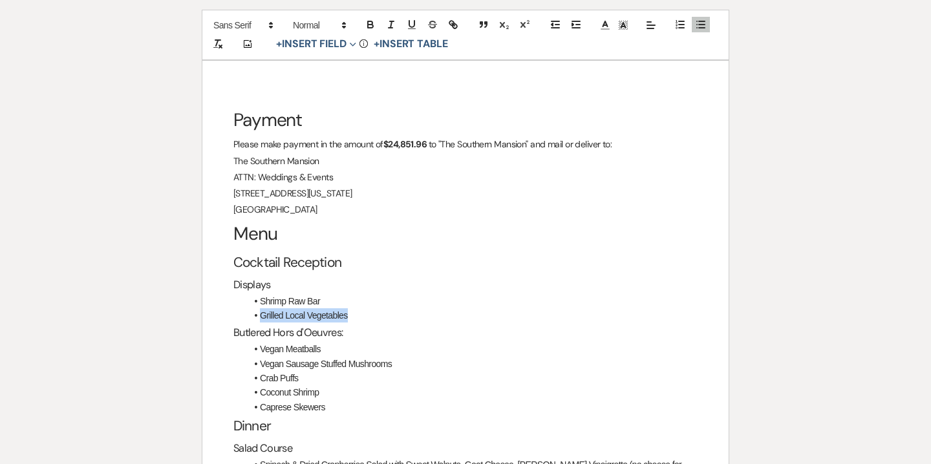
drag, startPoint x: 261, startPoint y: 318, endPoint x: 351, endPoint y: 315, distance: 90.6
click at [351, 315] on li "Grilled Local Vegetables" at bounding box center [471, 316] width 451 height 14
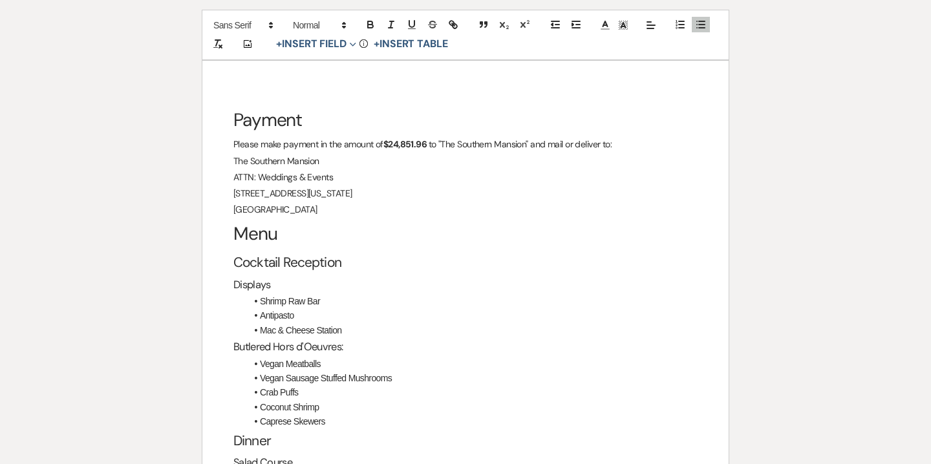
click at [261, 331] on span "Mac & Cheese Station" at bounding box center [301, 330] width 82 height 10
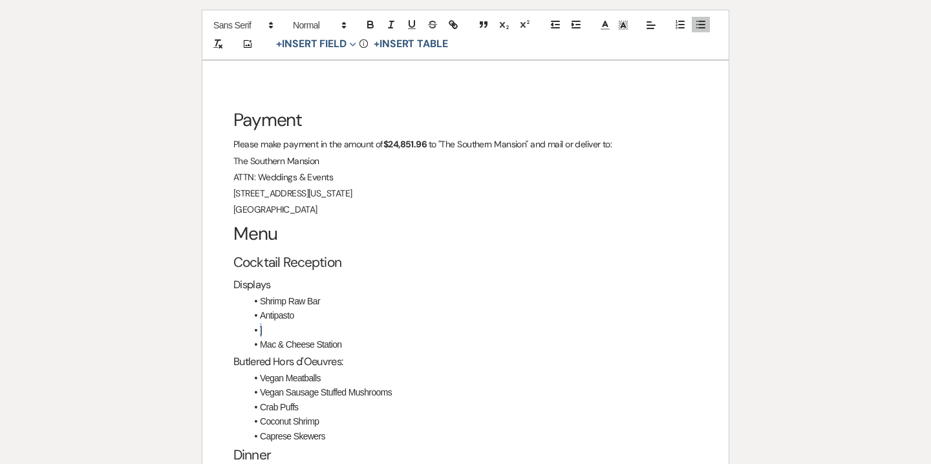
drag, startPoint x: 269, startPoint y: 334, endPoint x: 250, endPoint y: 333, distance: 19.4
click at [250, 333] on li "]" at bounding box center [471, 330] width 451 height 14
click at [705, 27] on icon "button" at bounding box center [701, 25] width 12 height 12
drag, startPoint x: 230, startPoint y: 285, endPoint x: 277, endPoint y: 283, distance: 46.6
click at [277, 283] on div "Payment Please make payment in the amount of $24,851.96 to "The Southern Mansio…" at bounding box center [465, 447] width 527 height 772
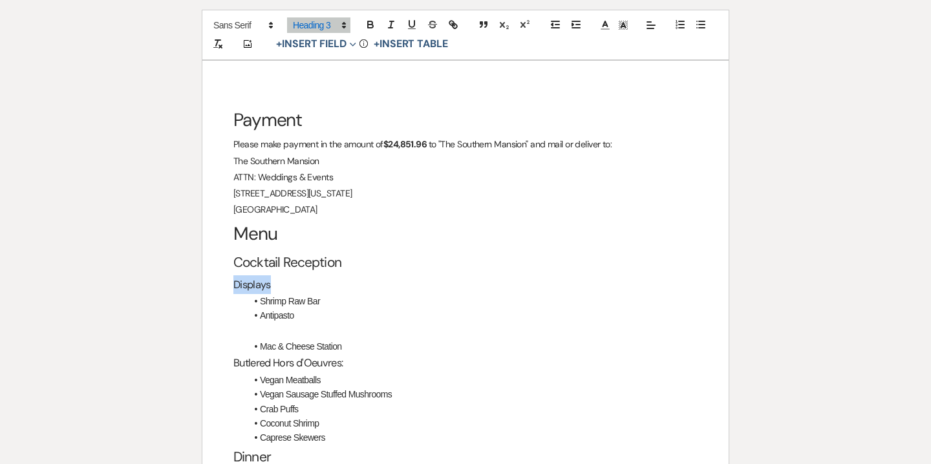
copy span "Displays"
click at [241, 331] on p "﻿" at bounding box center [466, 331] width 464 height 16
drag, startPoint x: 230, startPoint y: 332, endPoint x: 268, endPoint y: 332, distance: 38.8
click at [268, 332] on div "Payment Please make payment in the amount of $24,851.96 to "The Southern Mansio…" at bounding box center [465, 447] width 527 height 772
click at [316, 26] on span at bounding box center [318, 25] width 63 height 16
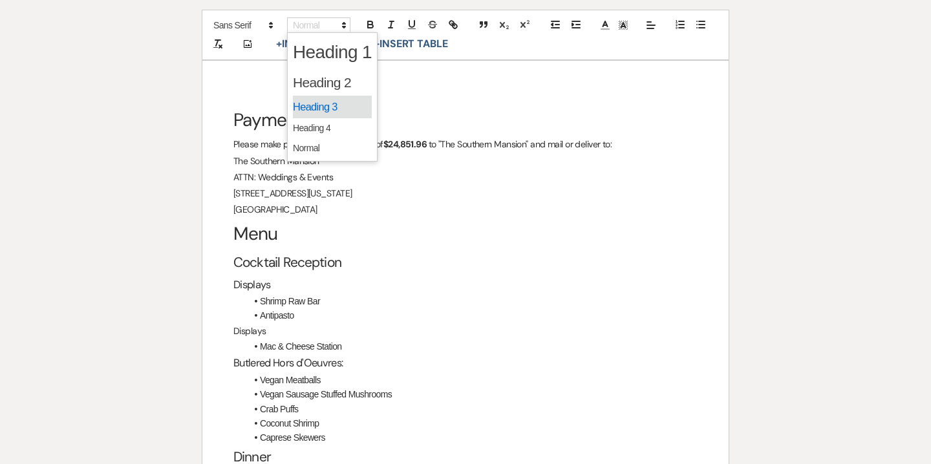
click at [318, 111] on span at bounding box center [332, 107] width 79 height 23
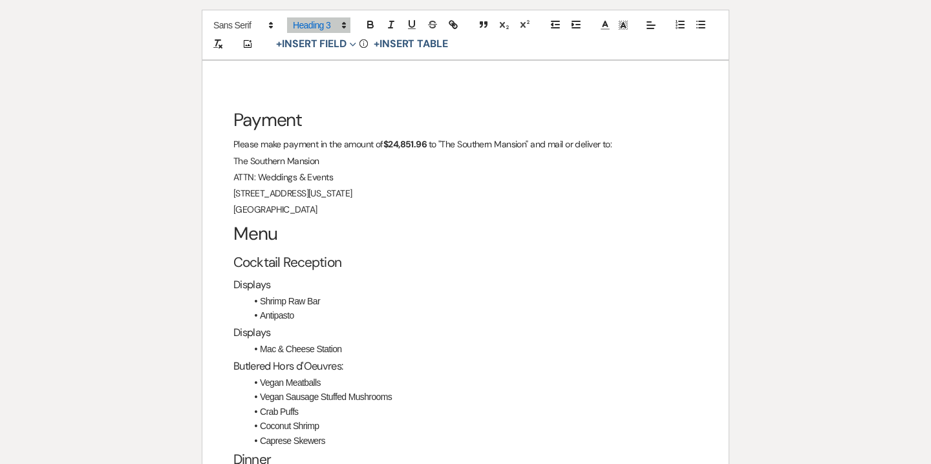
click at [277, 350] on span "Mac & Cheese Station" at bounding box center [301, 349] width 82 height 10
drag, startPoint x: 266, startPoint y: 333, endPoint x: 232, endPoint y: 330, distance: 34.4
click at [232, 330] on div "Payment Please make payment in the amount of $24,851.96 to "The Southern Mansio…" at bounding box center [465, 448] width 527 height 775
drag, startPoint x: 316, startPoint y: 348, endPoint x: 341, endPoint y: 348, distance: 24.6
click at [341, 348] on span "Mac & Cheese Station" at bounding box center [301, 349] width 82 height 10
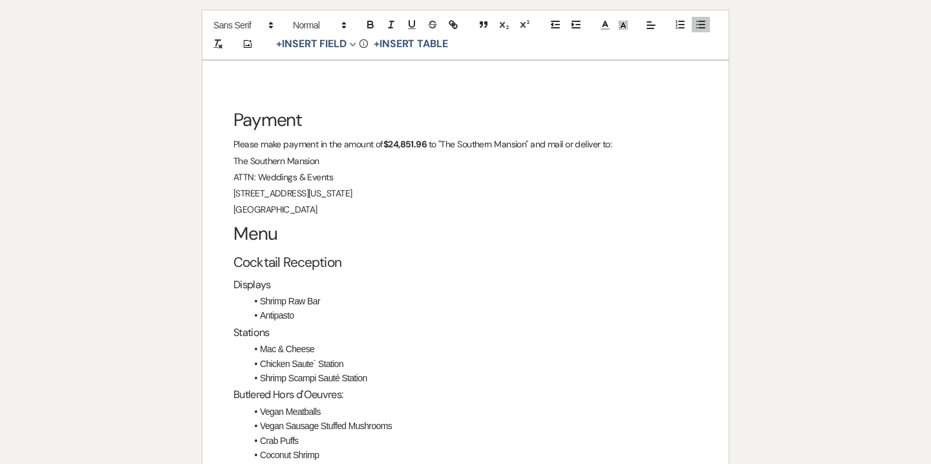
click at [314, 364] on span "Chicken Saute´ Station" at bounding box center [301, 364] width 83 height 10
drag, startPoint x: 261, startPoint y: 364, endPoint x: 294, endPoint y: 365, distance: 32.4
click at [294, 365] on span "Chicken Sauté Station" at bounding box center [300, 364] width 81 height 10
click at [260, 378] on span "Shrimp Scampi Sauté Station" at bounding box center [313, 378] width 107 height 10
click at [573, 30] on icon "button" at bounding box center [577, 25] width 12 height 12
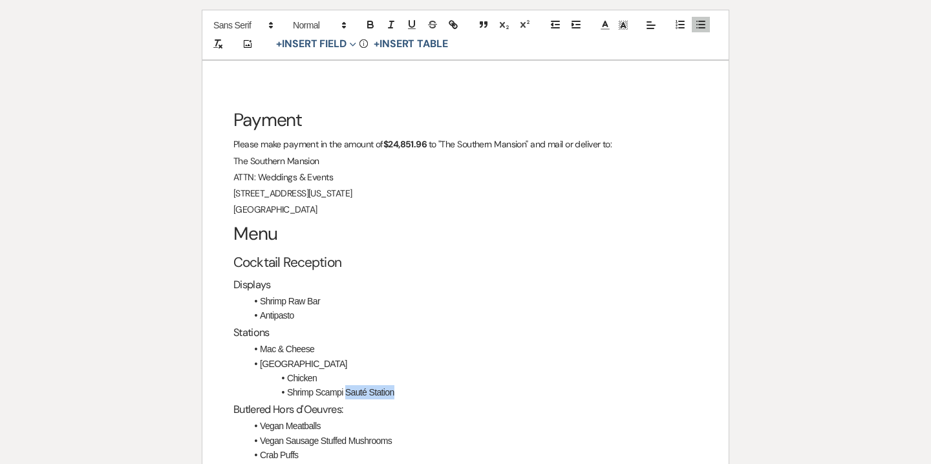
drag, startPoint x: 396, startPoint y: 394, endPoint x: 347, endPoint y: 391, distance: 49.3
click at [347, 391] on li "﻿ Shrimp Scampi Sauté Station" at bounding box center [471, 393] width 451 height 14
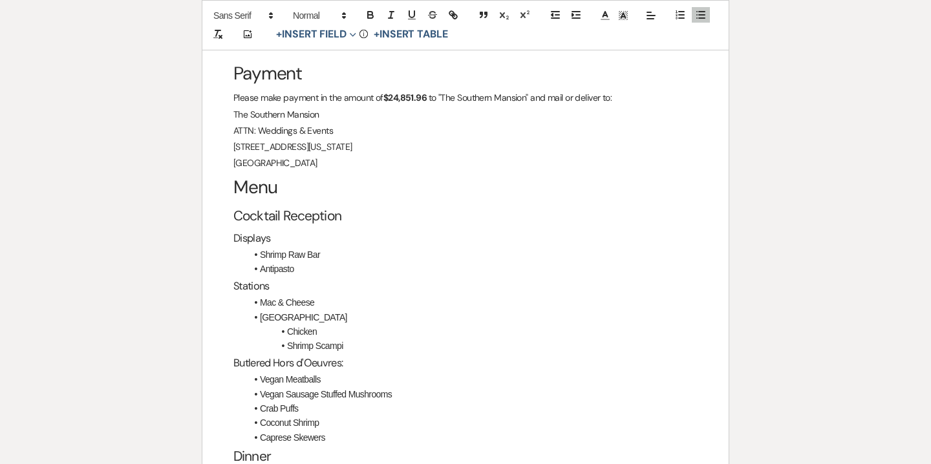
scroll to position [1219, 0]
click at [307, 319] on span "Sauté Station" at bounding box center [303, 316] width 87 height 10
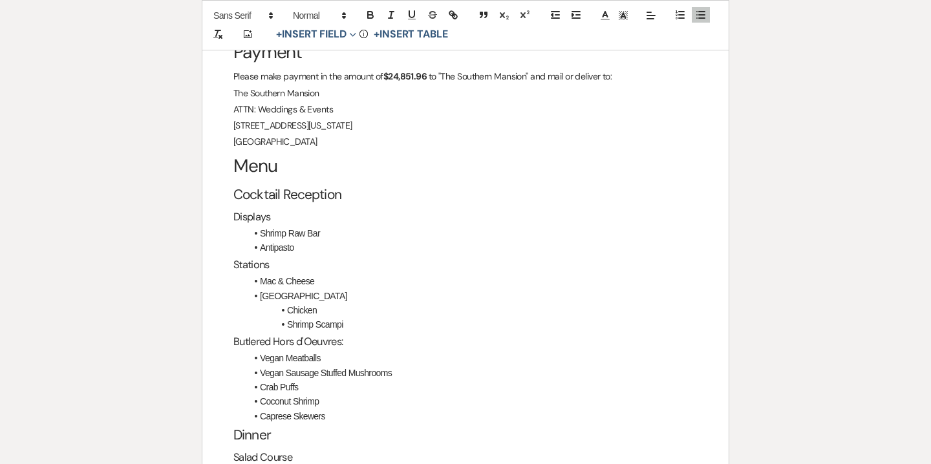
scroll to position [1242, 0]
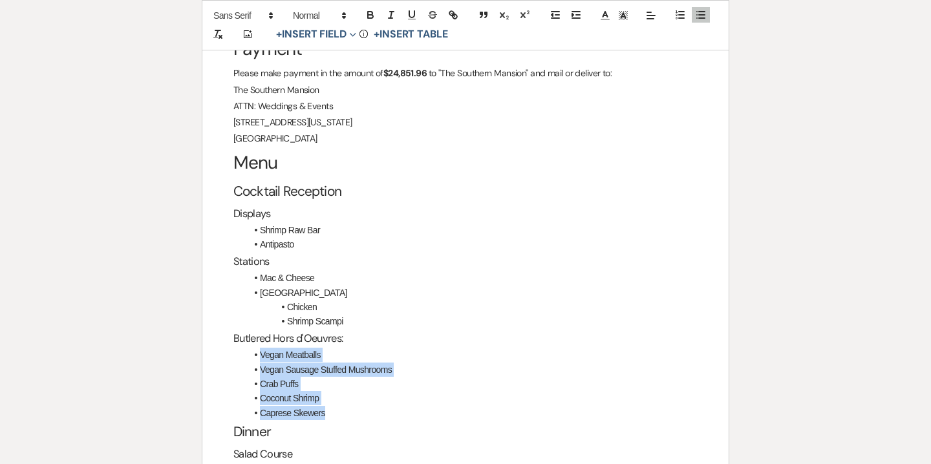
drag, startPoint x: 260, startPoint y: 355, endPoint x: 329, endPoint y: 411, distance: 88.3
click at [329, 411] on ul "Vegan Meatballs Vegan Sausage Stuffed Mushrooms Crab Puffs Coconut Shrimp Capre…" at bounding box center [471, 384] width 451 height 72
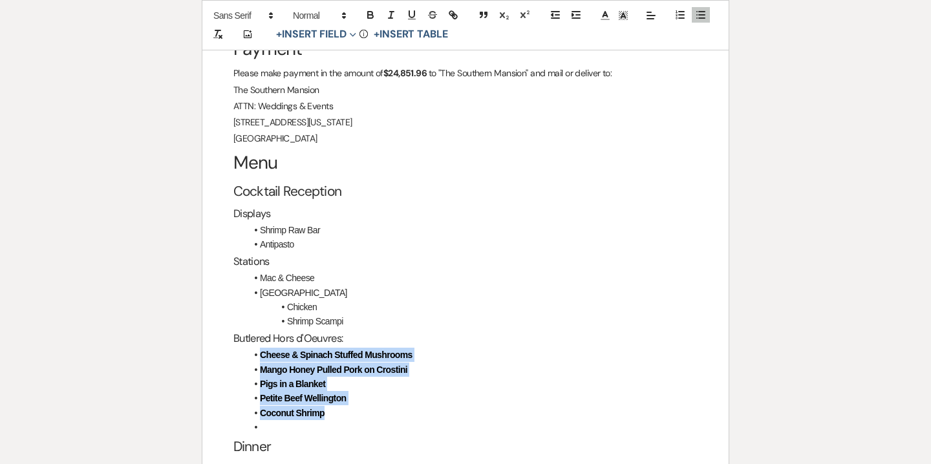
drag, startPoint x: 329, startPoint y: 415, endPoint x: 261, endPoint y: 353, distance: 92.5
click at [261, 353] on ul "Cheese & Spinach Stuffed Mushrooms Mango Honey Pulled Pork on Crostini Pigs in …" at bounding box center [471, 391] width 451 height 87
click at [367, 21] on button "button" at bounding box center [371, 15] width 18 height 16
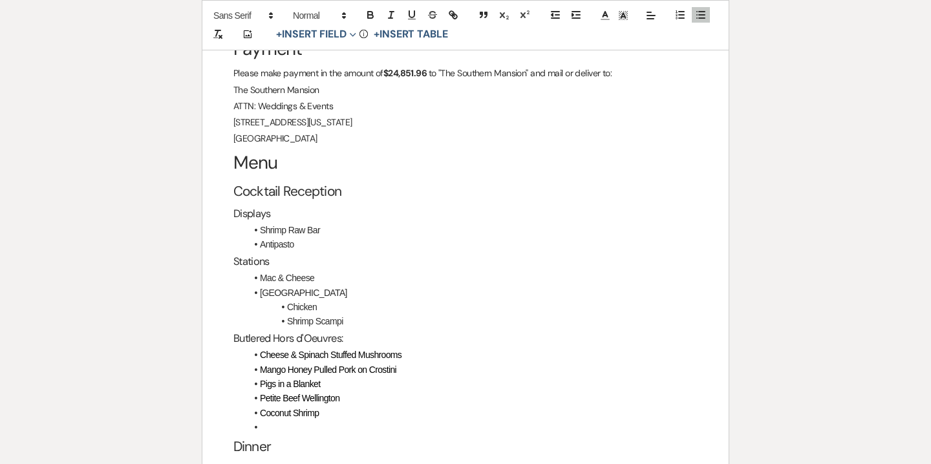
click at [306, 430] on li at bounding box center [471, 427] width 451 height 14
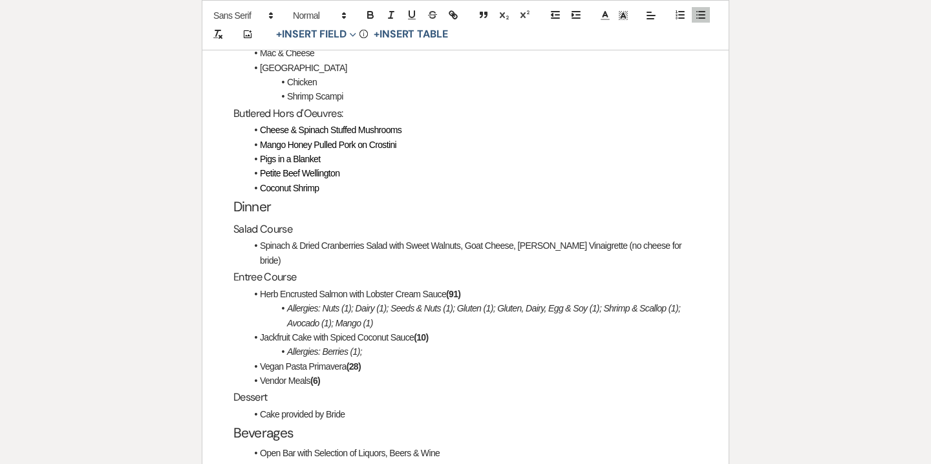
scroll to position [1498, 0]
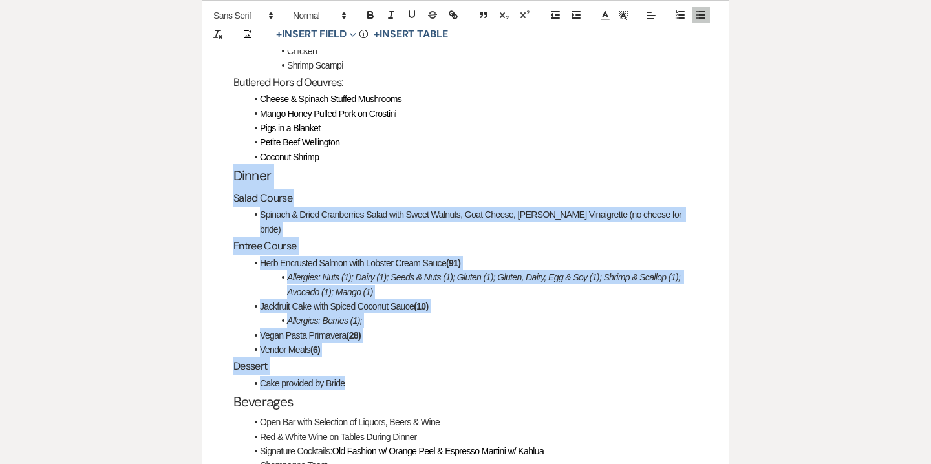
drag, startPoint x: 352, startPoint y: 373, endPoint x: 225, endPoint y: 167, distance: 241.6
click at [225, 167] on div "Payment Please make payment in the amount of $24,851.96 to "The Southern Mansio…" at bounding box center [465, 143] width 527 height 818
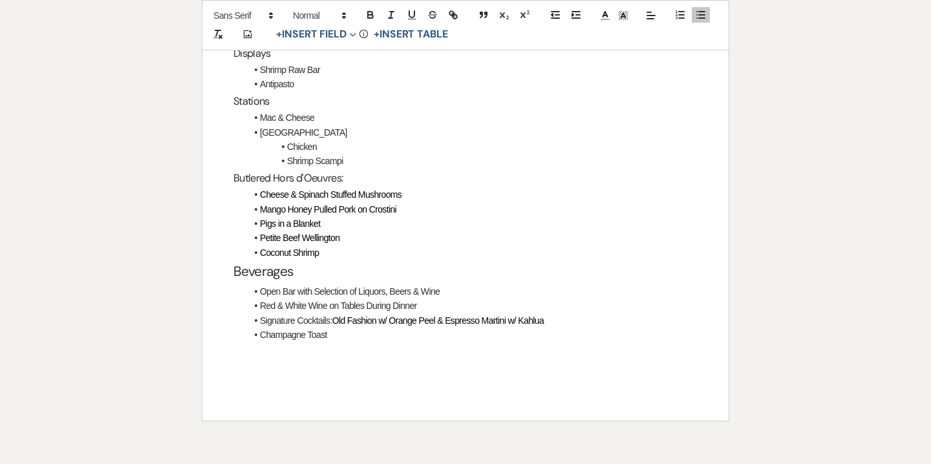
scroll to position [1406, 0]
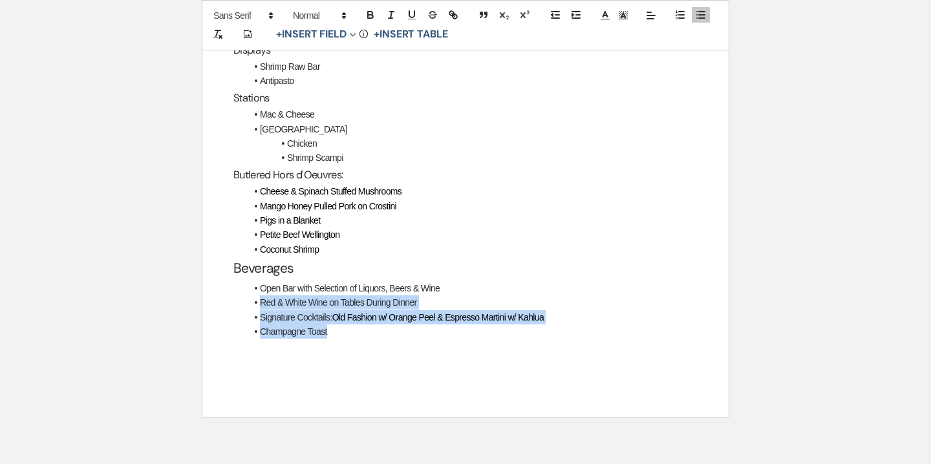
drag, startPoint x: 261, startPoint y: 302, endPoint x: 335, endPoint y: 331, distance: 79.6
click at [335, 331] on ul "Open Bar with Selection of Liquors, Beers & Wine Red & White Wine on Tables Dur…" at bounding box center [471, 310] width 451 height 58
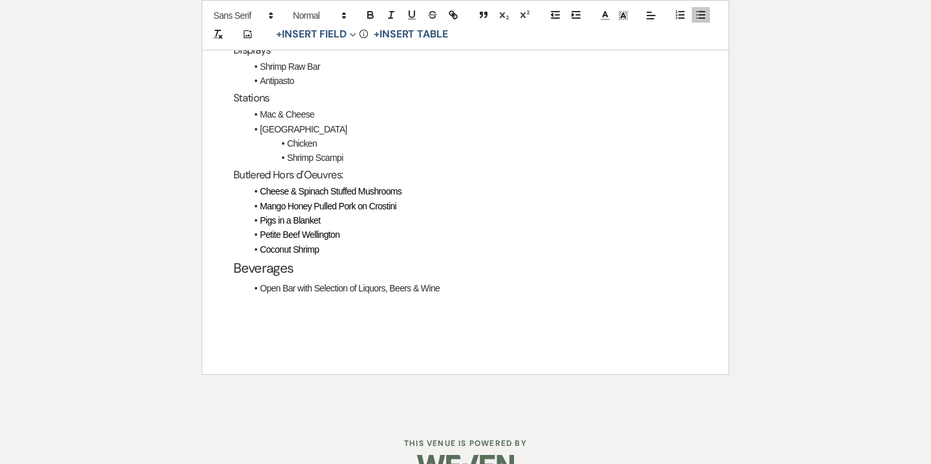
click at [345, 328] on div "Payment Please make payment in the amount of $24,851.96 to "The Southern Mansio…" at bounding box center [465, 100] width 527 height 549
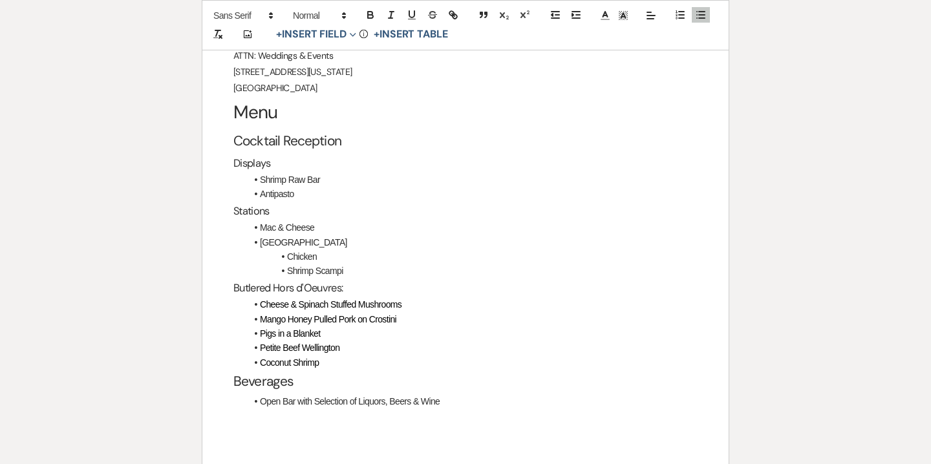
scroll to position [1279, 0]
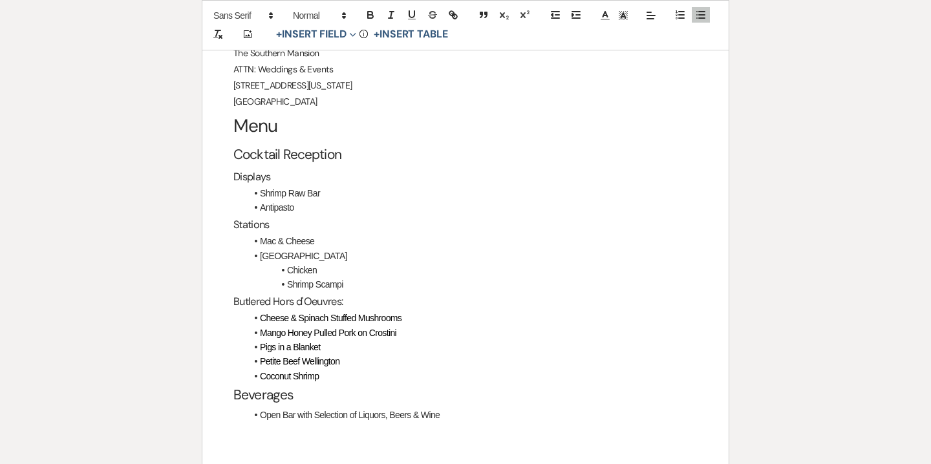
click at [325, 376] on li "Coconut Shrimp" at bounding box center [471, 376] width 451 height 14
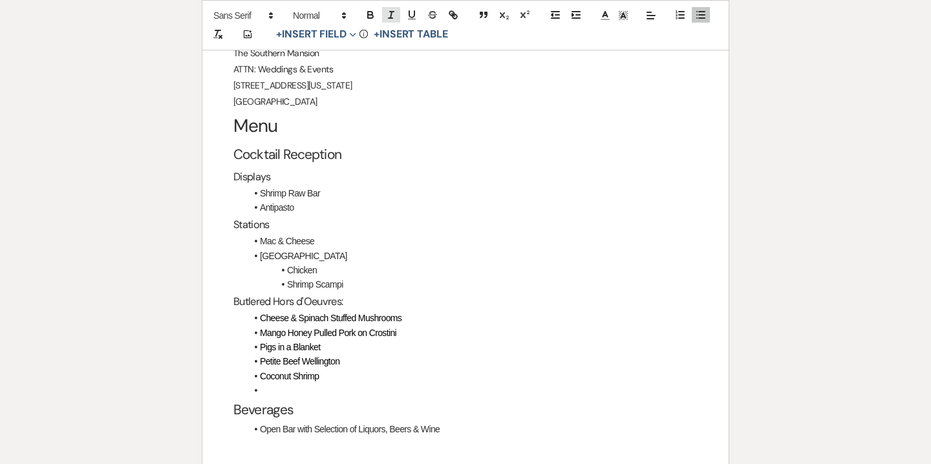
click at [388, 16] on icon "button" at bounding box center [392, 15] width 12 height 12
click at [263, 389] on em "Note: (1) Severe Shellfish Allergy" at bounding box center [319, 391] width 119 height 10
click at [701, 10] on icon "button" at bounding box center [701, 15] width 12 height 12
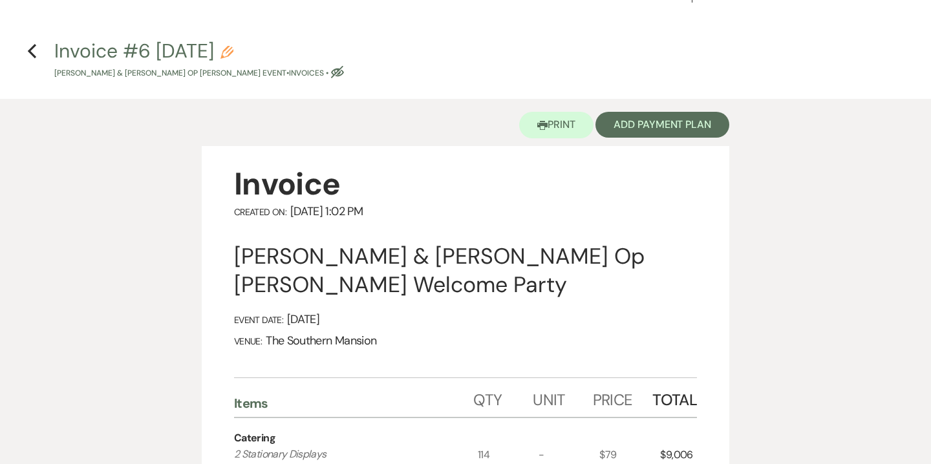
scroll to position [0, 0]
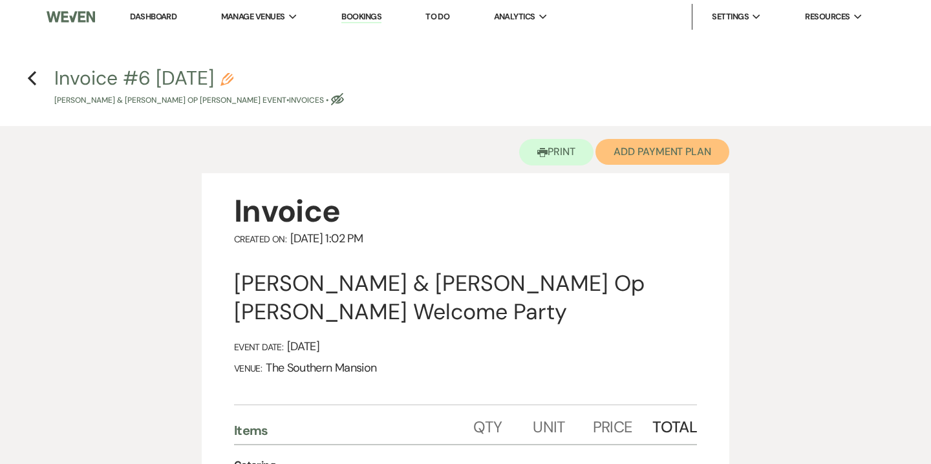
click at [663, 153] on button "Add Payment Plan" at bounding box center [663, 152] width 134 height 26
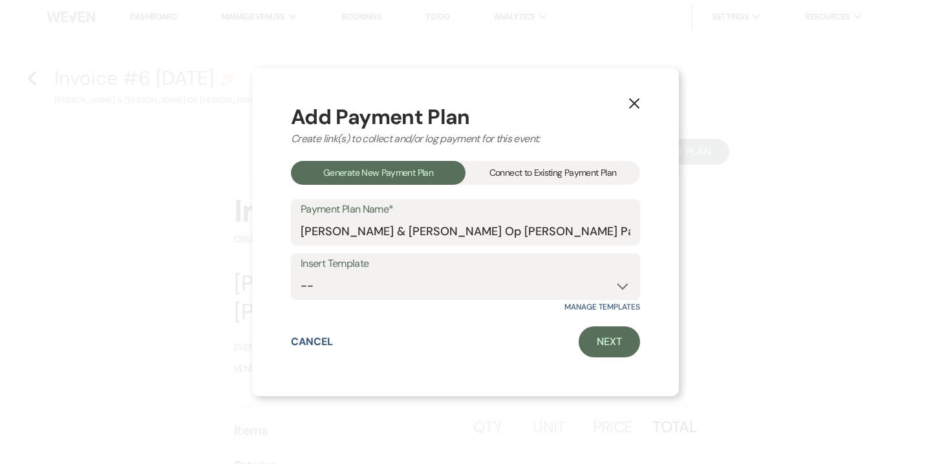
click at [578, 178] on div "Connect to Existing Payment Plan" at bounding box center [553, 173] width 175 height 24
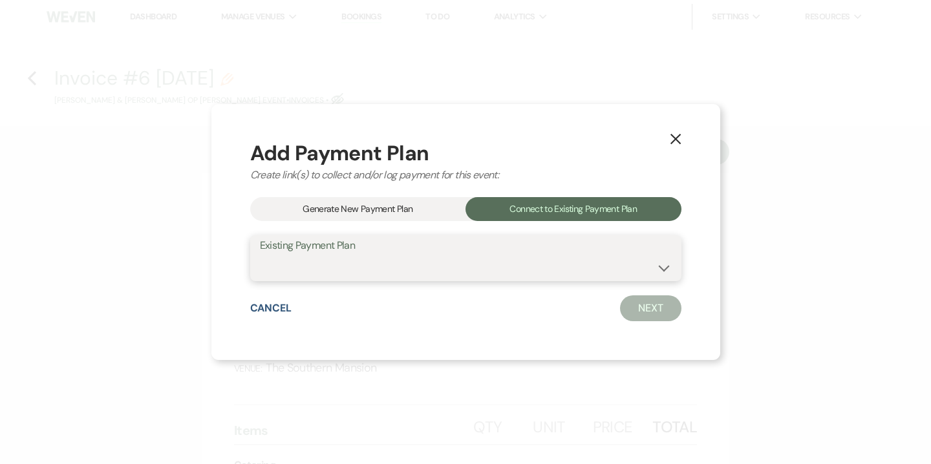
click at [405, 263] on select "Michelle Laura Drappi & Nicolas Op de Beeck's Payment Plan #1" at bounding box center [466, 267] width 412 height 25
select select "19429"
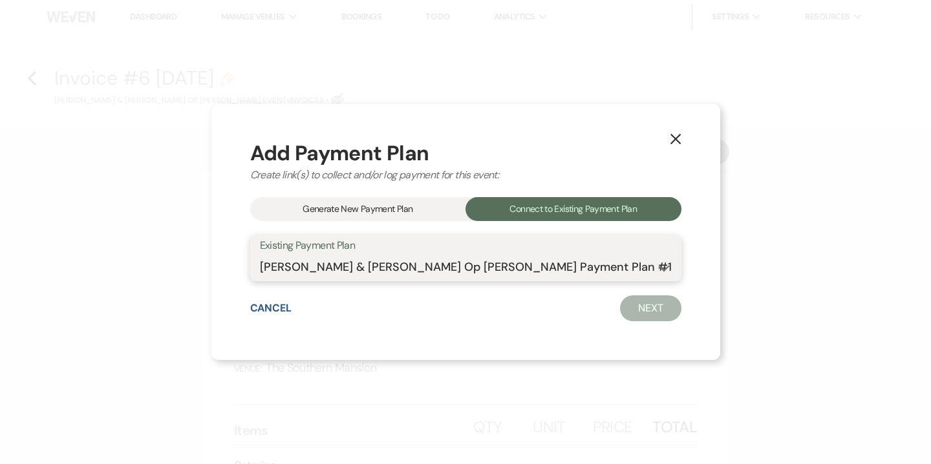
click at [291, 255] on select "Michelle Laura Drappi & Nicolas Op de Beeck's Payment Plan #1" at bounding box center [466, 267] width 412 height 25
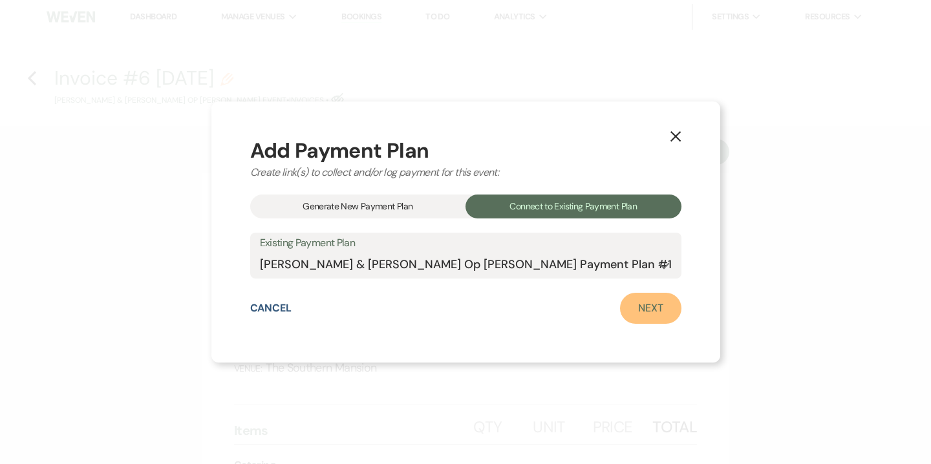
click at [620, 312] on link "Next" at bounding box center [650, 308] width 61 height 31
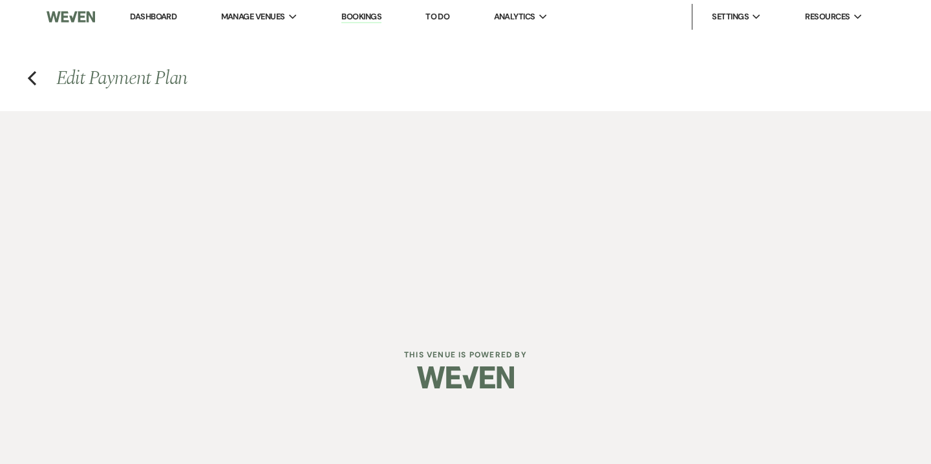
select select "28987"
select select "1"
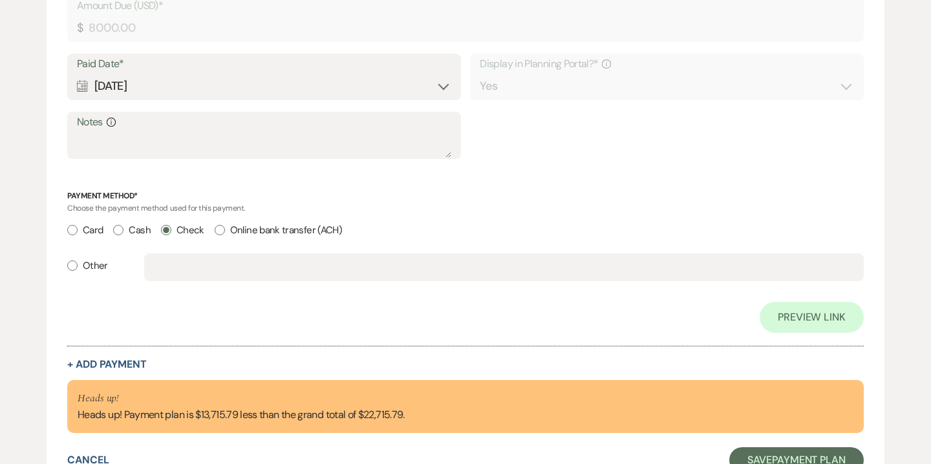
scroll to position [1038, 0]
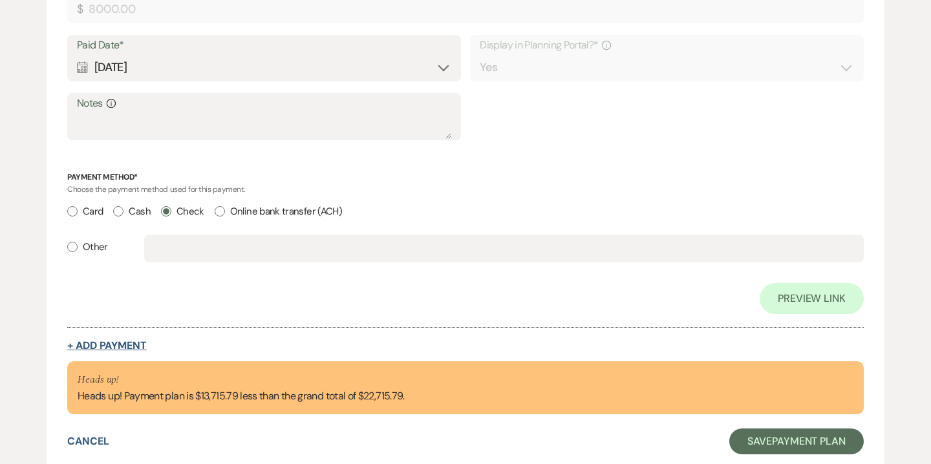
click at [146, 342] on button "+ Add Payment" at bounding box center [107, 346] width 80 height 10
select select "2"
select select "flat"
select select "true"
select select "client"
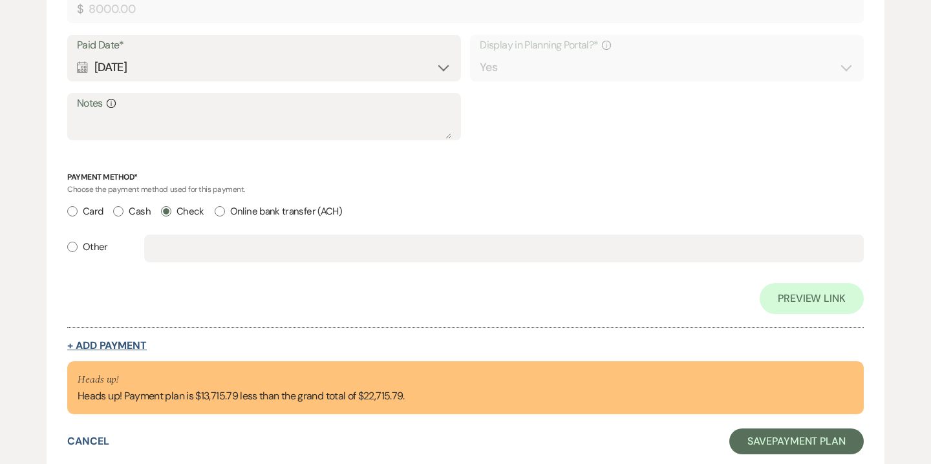
select select "weeks"
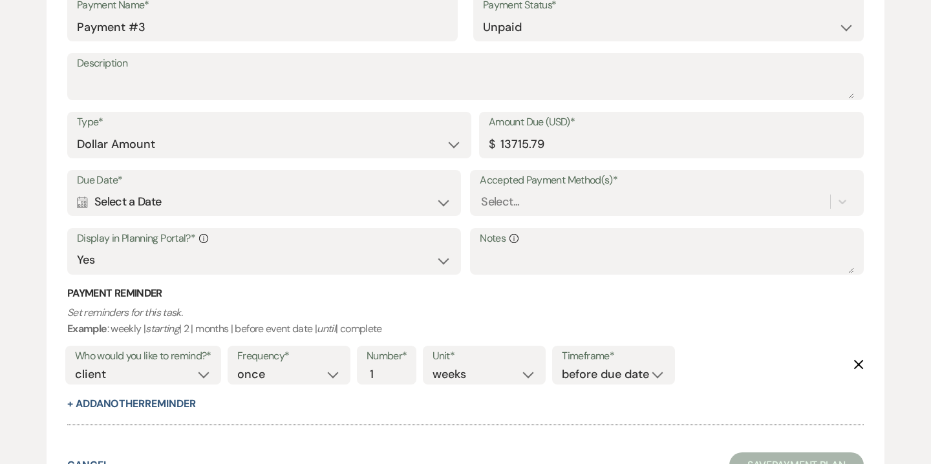
scroll to position [1346, 0]
click at [329, 377] on select "once daily weekly monthly" at bounding box center [288, 373] width 103 height 17
select select "daily"
click at [239, 365] on select "once daily weekly monthly" at bounding box center [288, 373] width 103 height 17
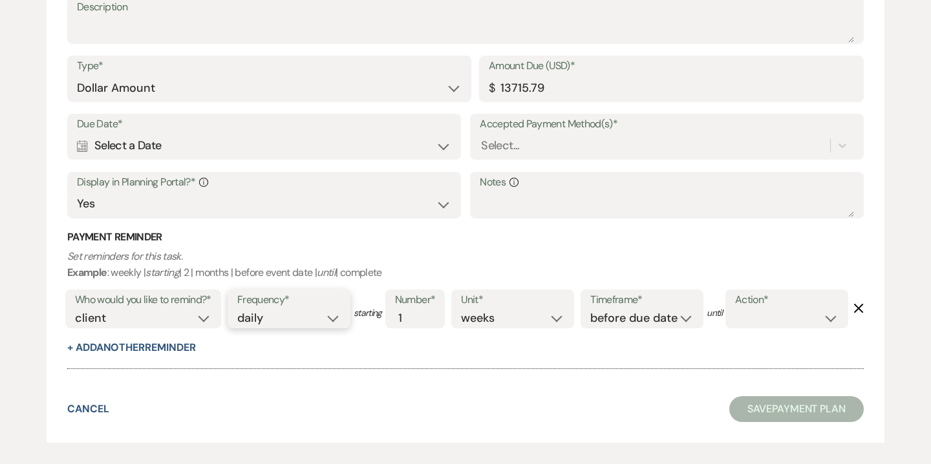
scroll to position [1403, 0]
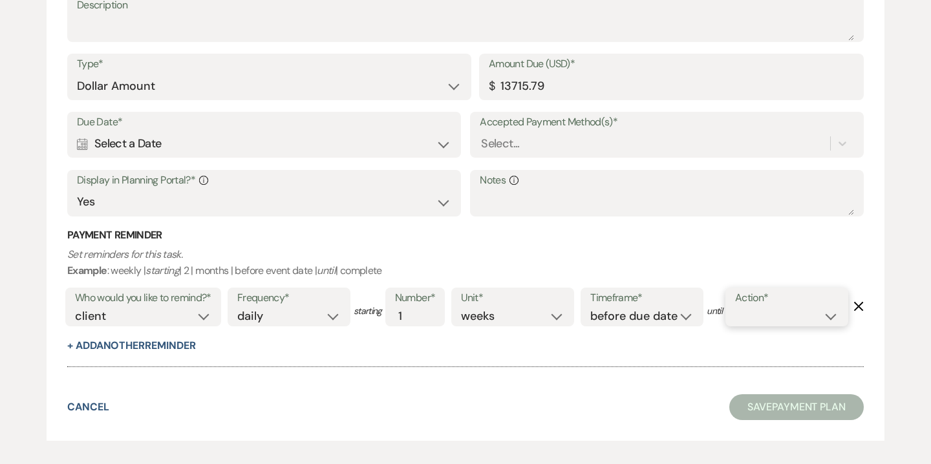
click at [735, 325] on select "complete due date custom date" at bounding box center [786, 316] width 103 height 17
select select "complete"
click at [735, 325] on select "complete due date custom date" at bounding box center [786, 316] width 103 height 17
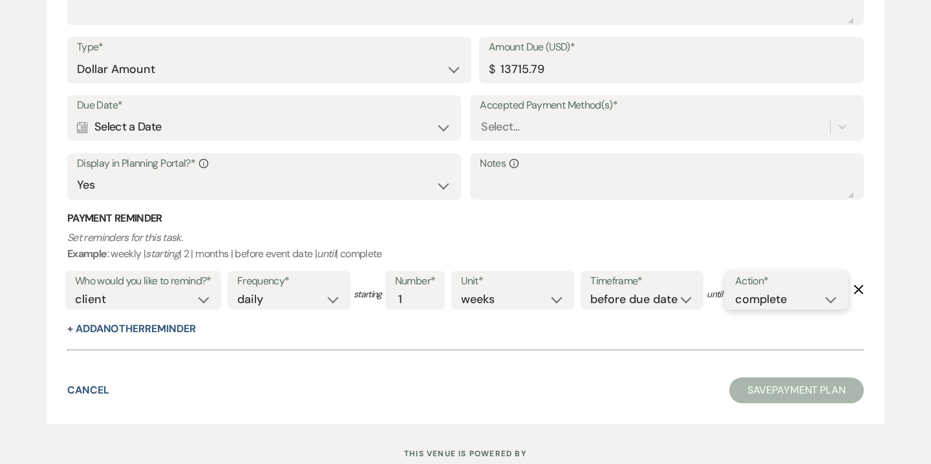
scroll to position [1406, 0]
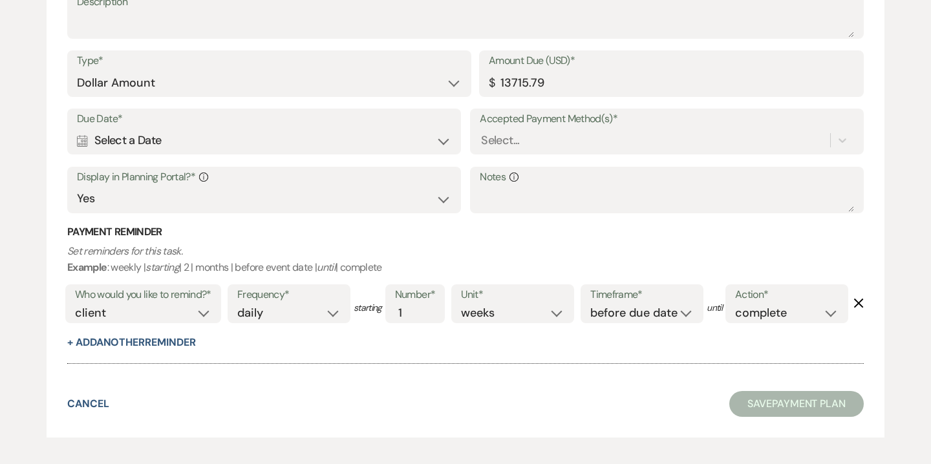
click at [338, 147] on div "Calendar Select a Date Expand" at bounding box center [264, 140] width 375 height 25
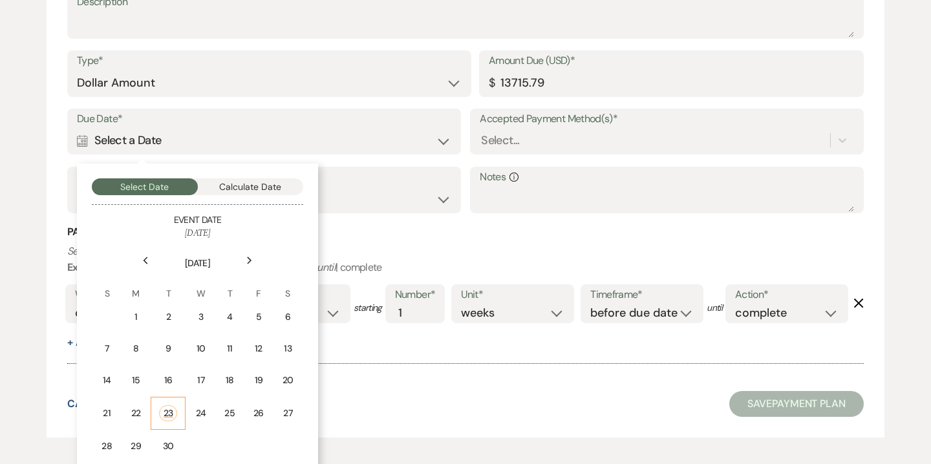
click at [169, 417] on div "23" at bounding box center [168, 414] width 18 height 16
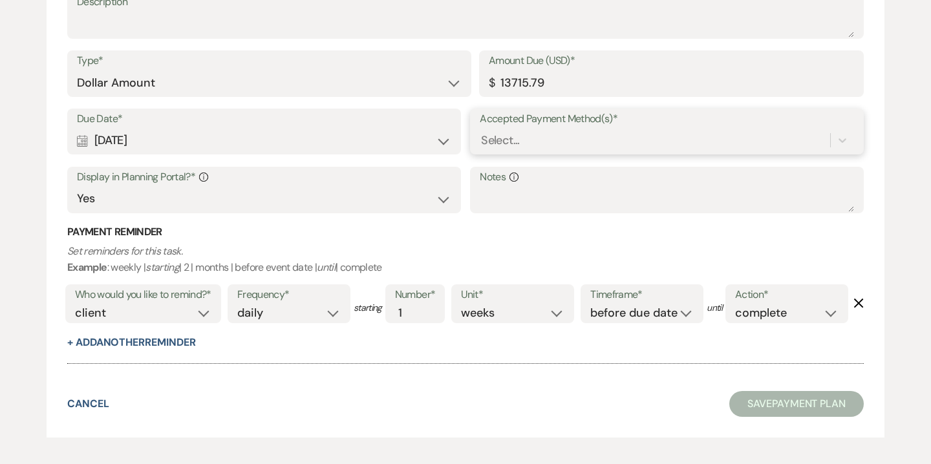
click at [560, 136] on div "Select..." at bounding box center [655, 140] width 351 height 23
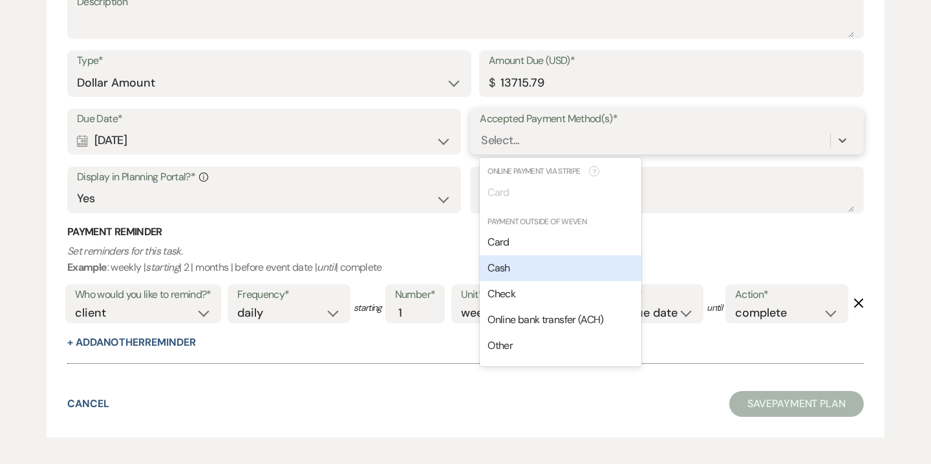
click at [531, 270] on div "Cash" at bounding box center [561, 269] width 162 height 26
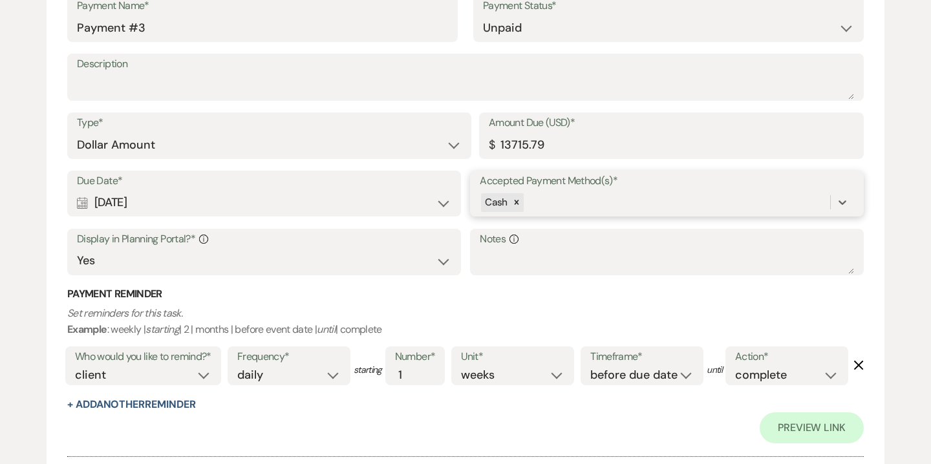
scroll to position [1468, 0]
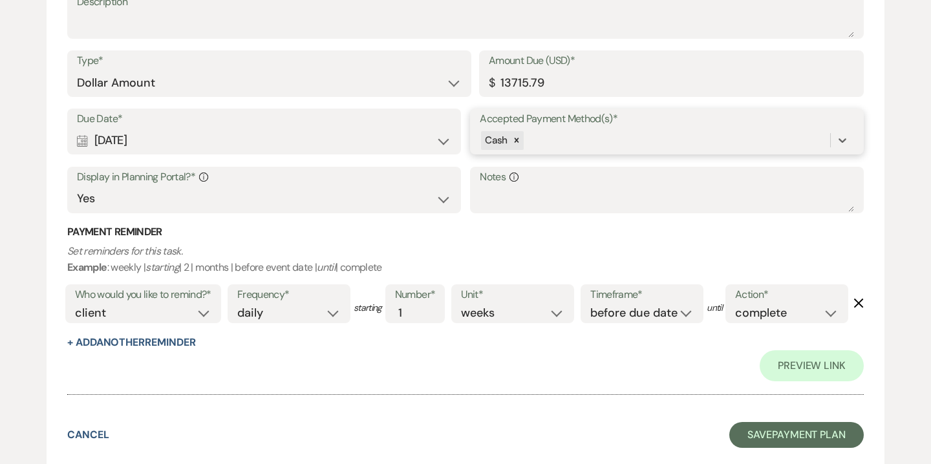
click at [558, 137] on div "Cash" at bounding box center [655, 140] width 351 height 23
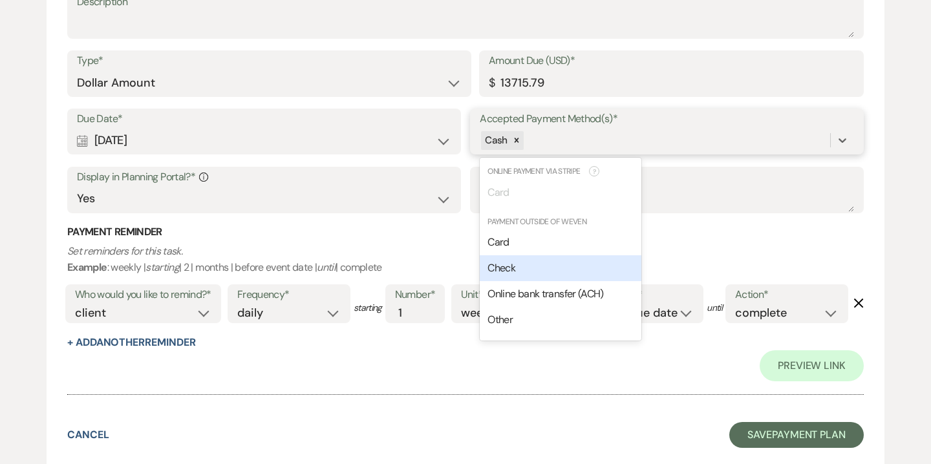
click at [524, 273] on div "Check" at bounding box center [561, 269] width 162 height 26
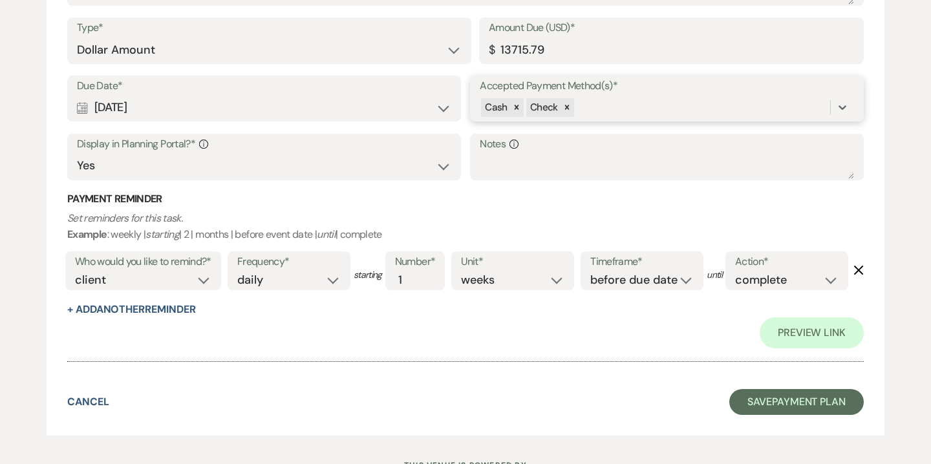
scroll to position [1566, 0]
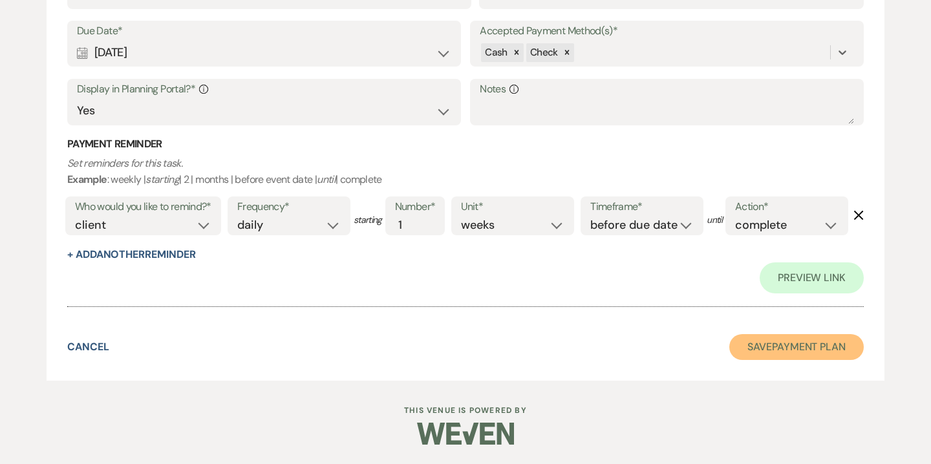
click at [766, 360] on button "Save Payment Plan" at bounding box center [797, 347] width 135 height 26
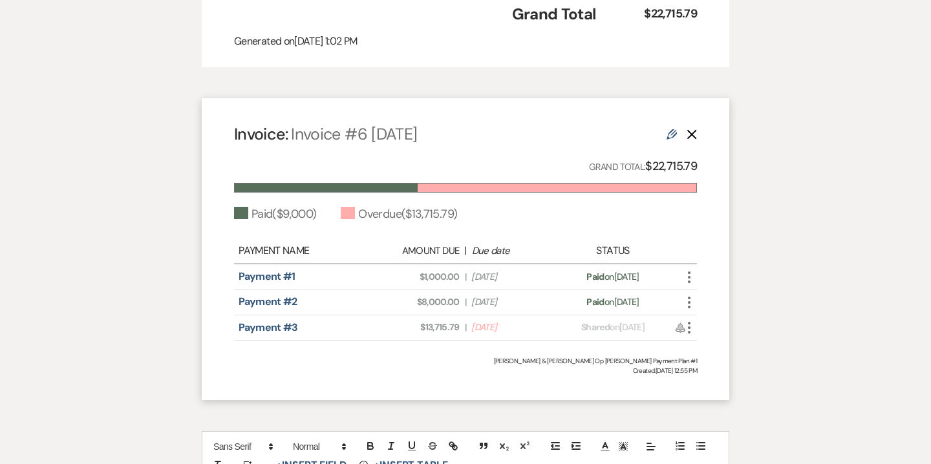
scroll to position [1087, 0]
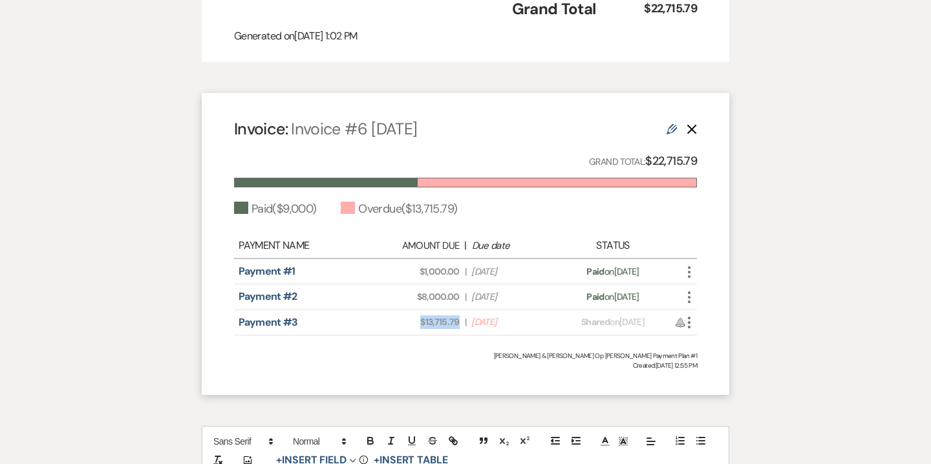
drag, startPoint x: 420, startPoint y: 324, endPoint x: 461, endPoint y: 321, distance: 40.2
click at [461, 321] on div "Amount Due: $13,715.79 | Due Date Sep 23, 2025" at bounding box center [466, 323] width 182 height 14
copy span "$13,715.79"
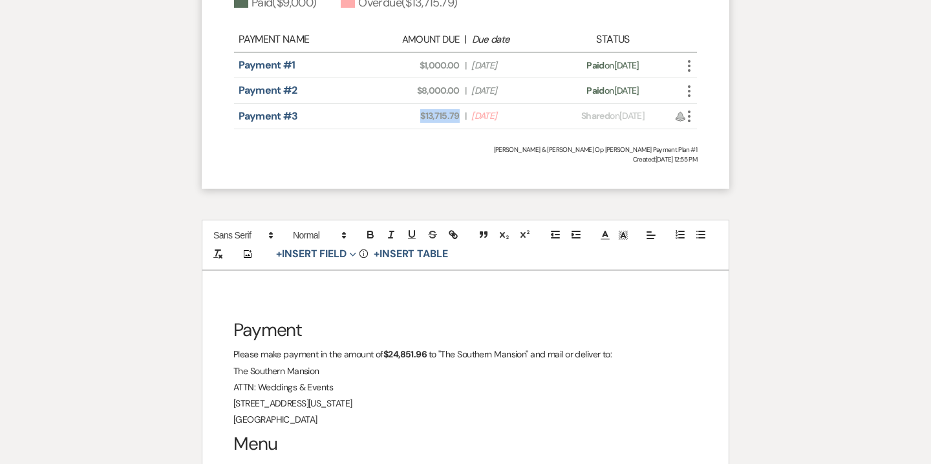
scroll to position [1295, 0]
drag, startPoint x: 386, startPoint y: 355, endPoint x: 428, endPoint y: 356, distance: 42.7
click at [427, 356] on strong "$24,851.96" at bounding box center [405, 353] width 43 height 12
drag, startPoint x: 386, startPoint y: 353, endPoint x: 422, endPoint y: 353, distance: 36.2
click at [422, 353] on p "Please make payment in the amount of $13,715.79 to "The Southern Mansion" and m…" at bounding box center [466, 353] width 464 height 16
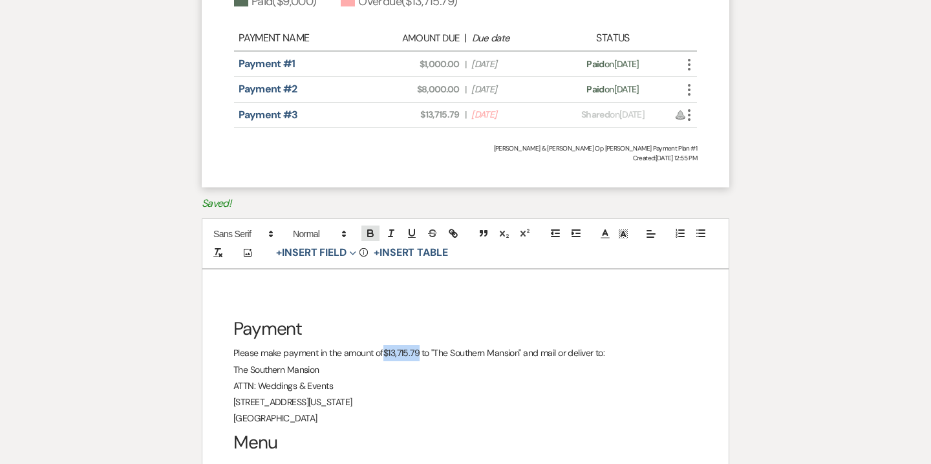
click at [372, 230] on icon "button" at bounding box center [371, 234] width 12 height 12
click at [409, 421] on p "Cape May, NJ 08204" at bounding box center [466, 419] width 464 height 16
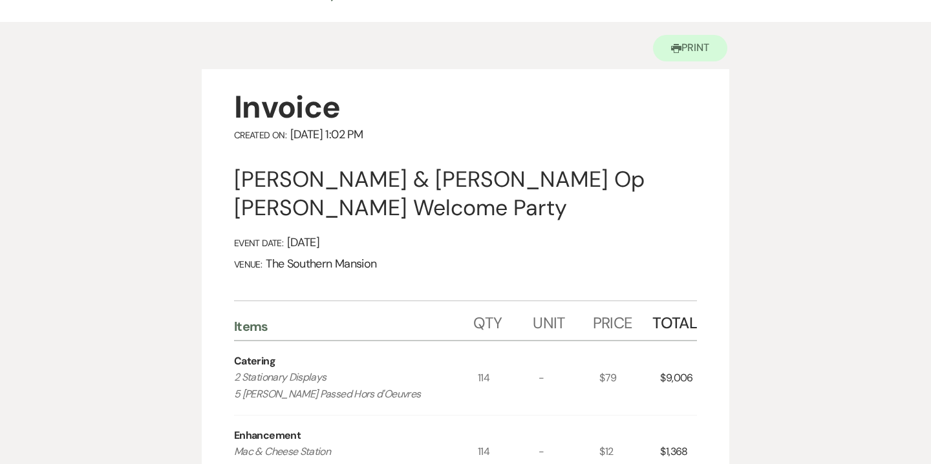
scroll to position [0, 0]
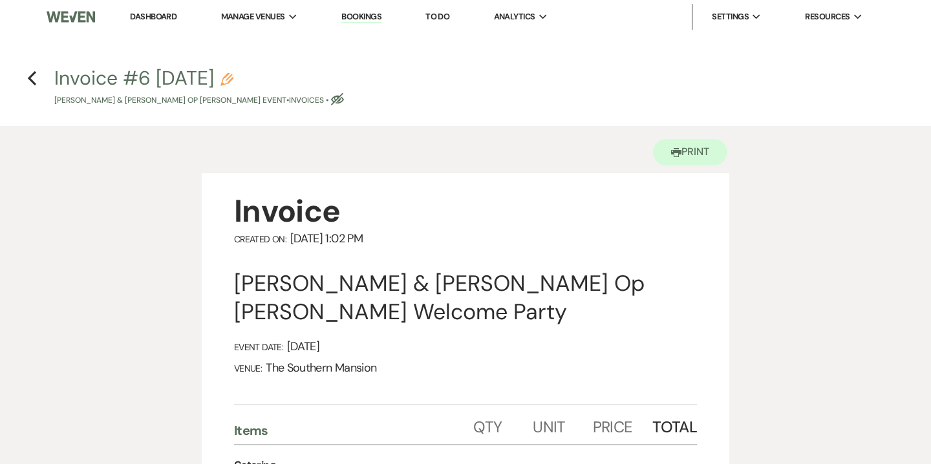
click at [234, 82] on use "button" at bounding box center [227, 79] width 13 height 13
select select "22"
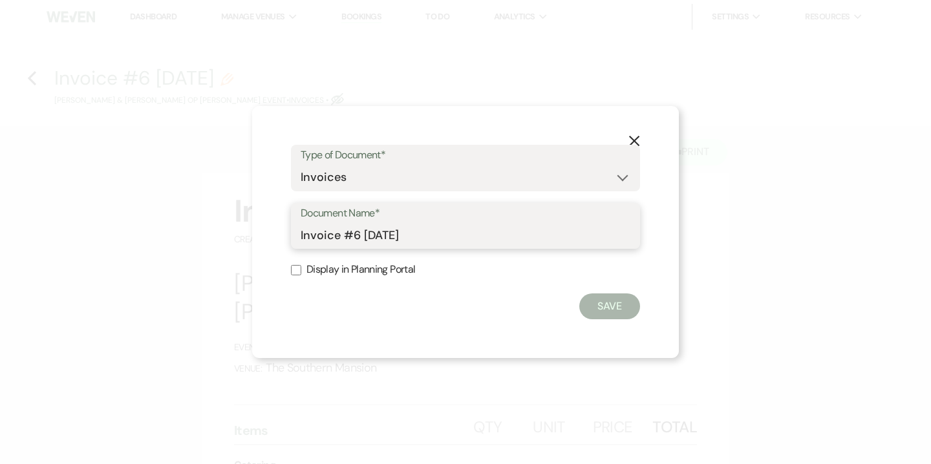
click at [301, 234] on input "Invoice #6 9-23-2025" at bounding box center [466, 235] width 330 height 25
drag, startPoint x: 370, startPoint y: 232, endPoint x: 386, endPoint y: 235, distance: 15.7
click at [386, 235] on input "Final Invoice #6 9-23-2025" at bounding box center [466, 235] width 330 height 25
type input "Final Invoice as of 9-23-2025"
click at [620, 314] on button "Save" at bounding box center [610, 307] width 61 height 26
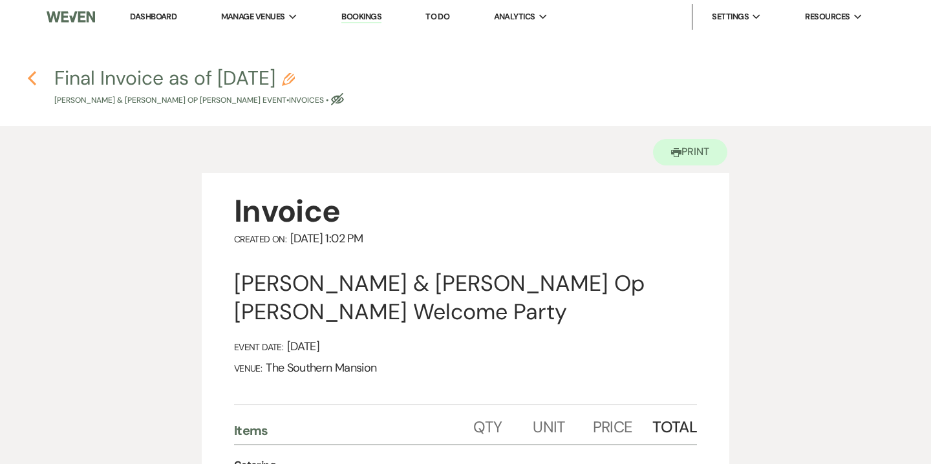
click at [33, 79] on icon "Previous" at bounding box center [32, 79] width 10 height 16
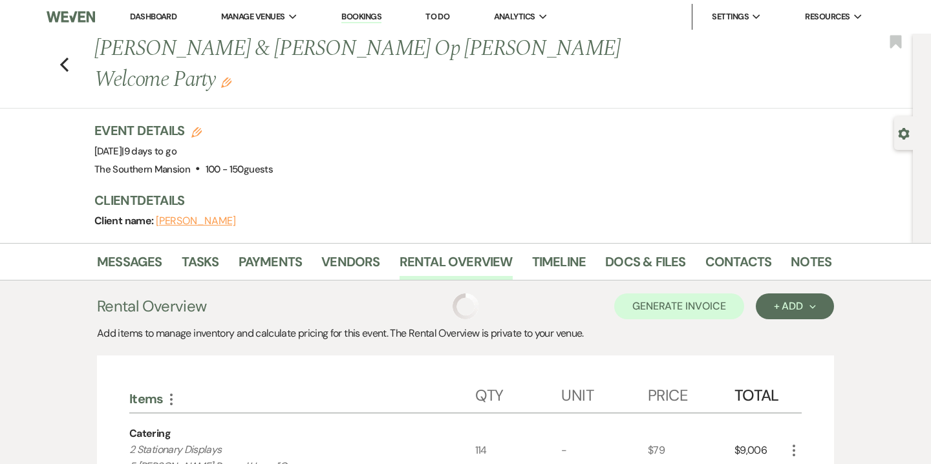
scroll to position [153, 0]
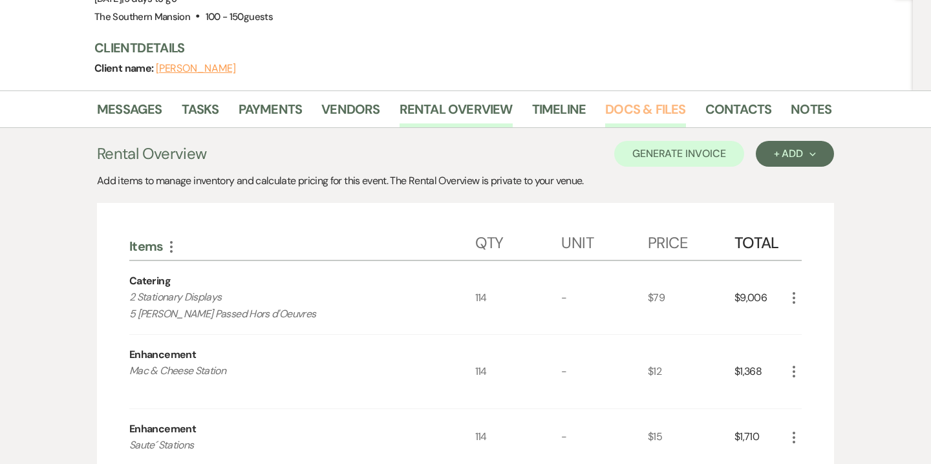
click at [653, 99] on link "Docs & Files" at bounding box center [645, 113] width 80 height 28
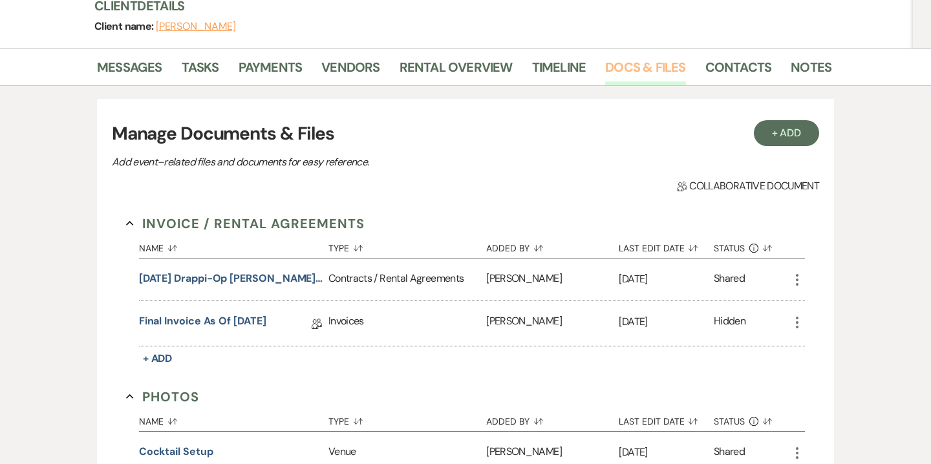
scroll to position [211, 0]
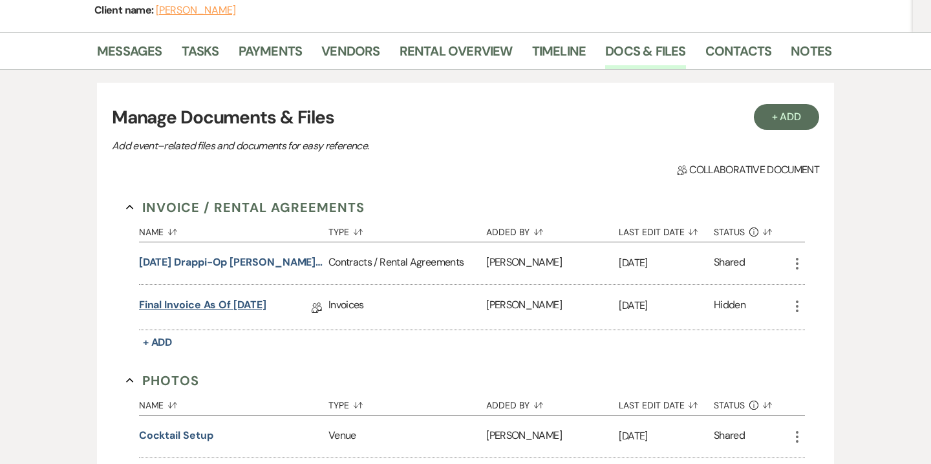
click at [266, 298] on link "Final Invoice as of 9-23-2025" at bounding box center [202, 308] width 127 height 20
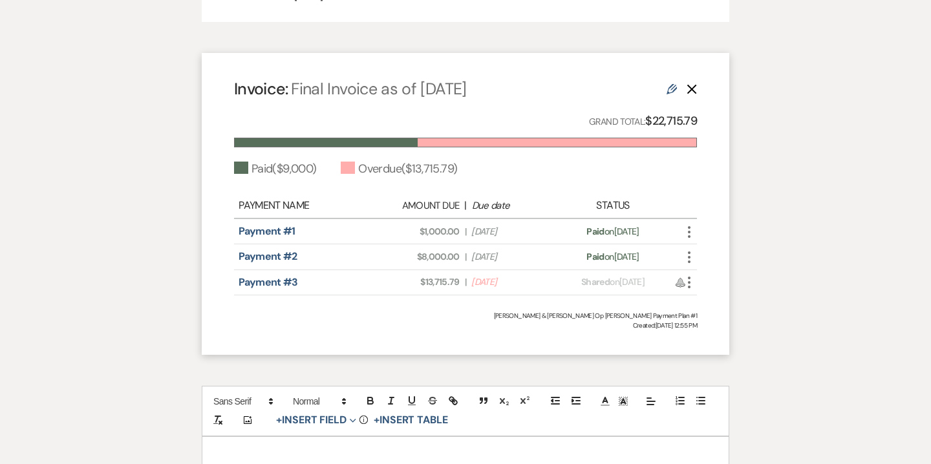
scroll to position [1126, 0]
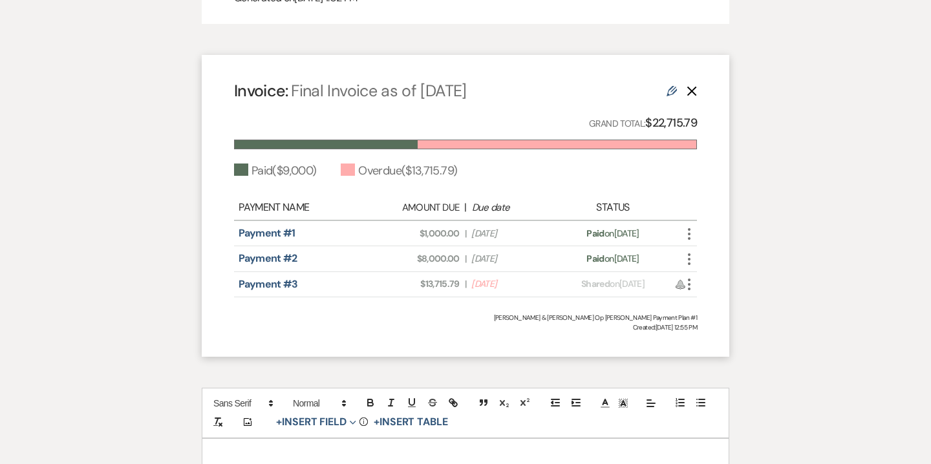
click at [688, 284] on use "button" at bounding box center [689, 285] width 3 height 12
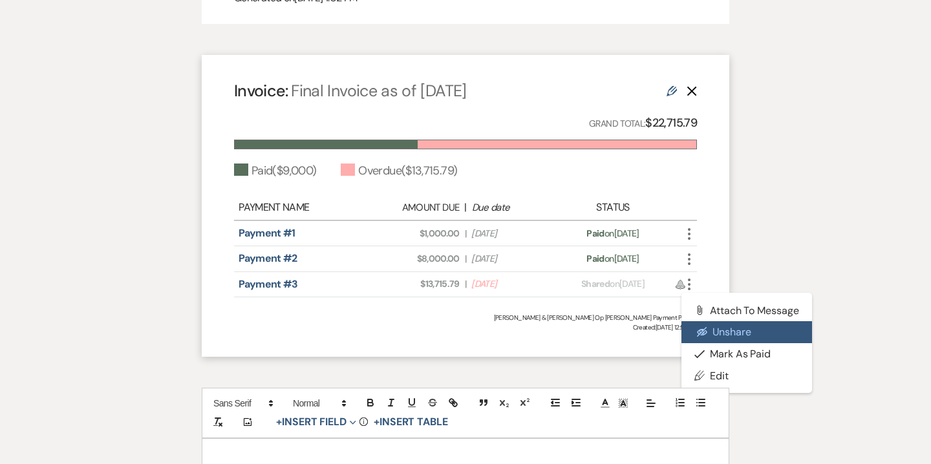
click at [719, 329] on button "Eye Blocked Unshare" at bounding box center [747, 332] width 131 height 22
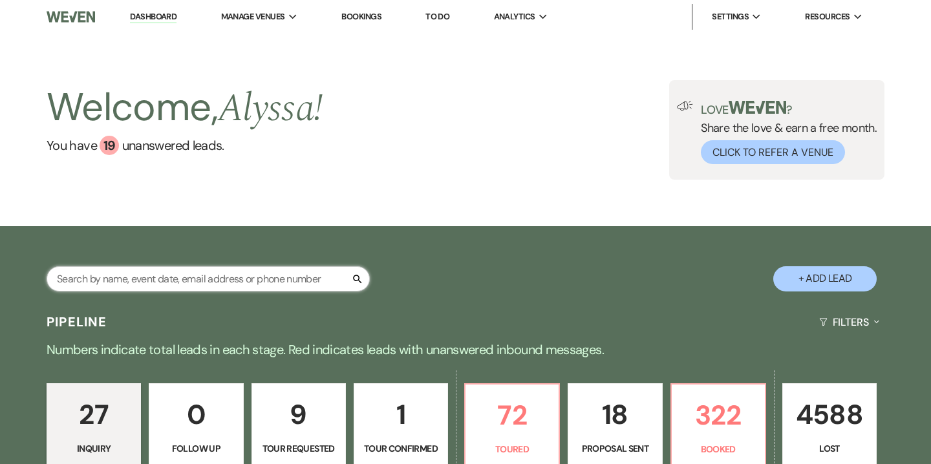
click at [186, 276] on input "text" at bounding box center [208, 278] width 323 height 25
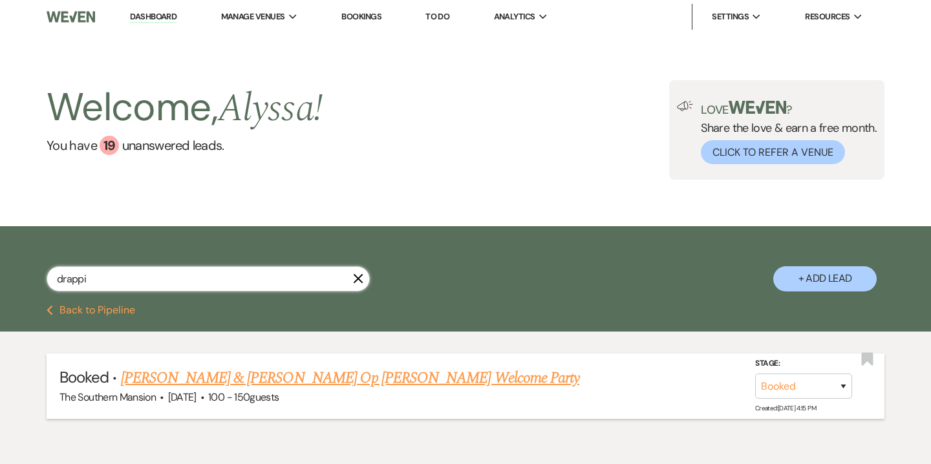
type input "drappi"
click at [188, 381] on link "[PERSON_NAME] & [PERSON_NAME] Op [PERSON_NAME] Welcome Party" at bounding box center [350, 378] width 459 height 23
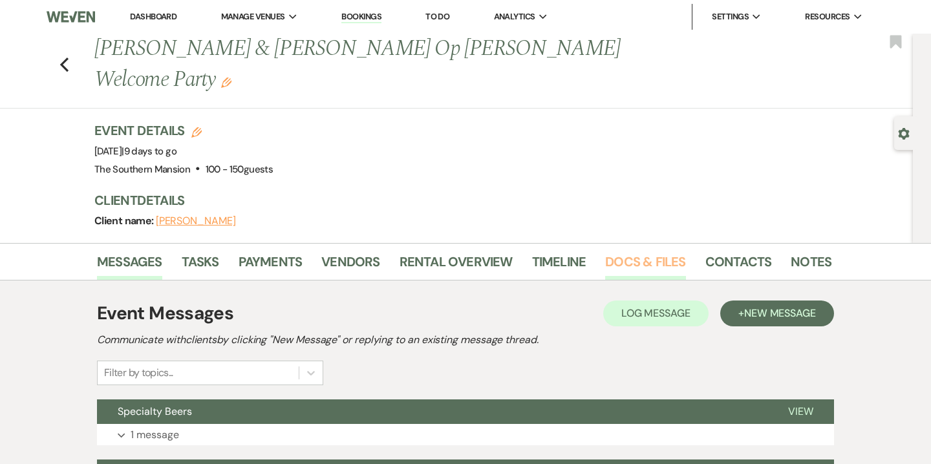
click at [620, 252] on link "Docs & Files" at bounding box center [645, 266] width 80 height 28
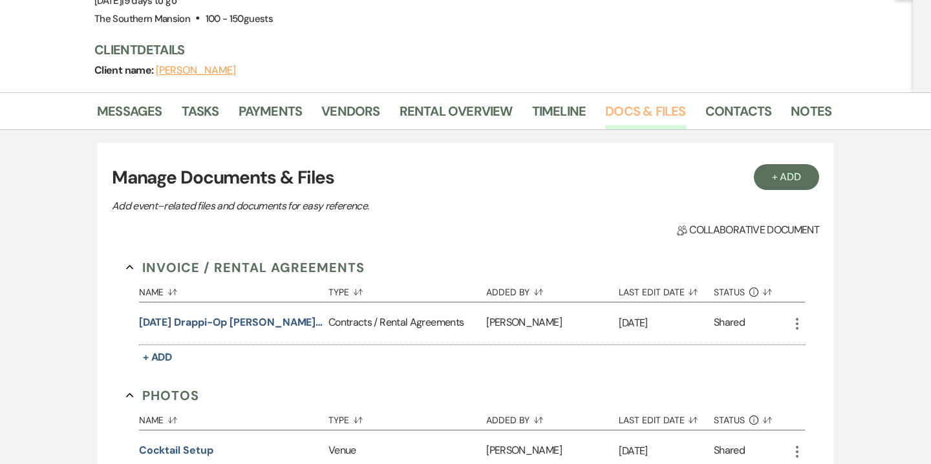
scroll to position [213, 0]
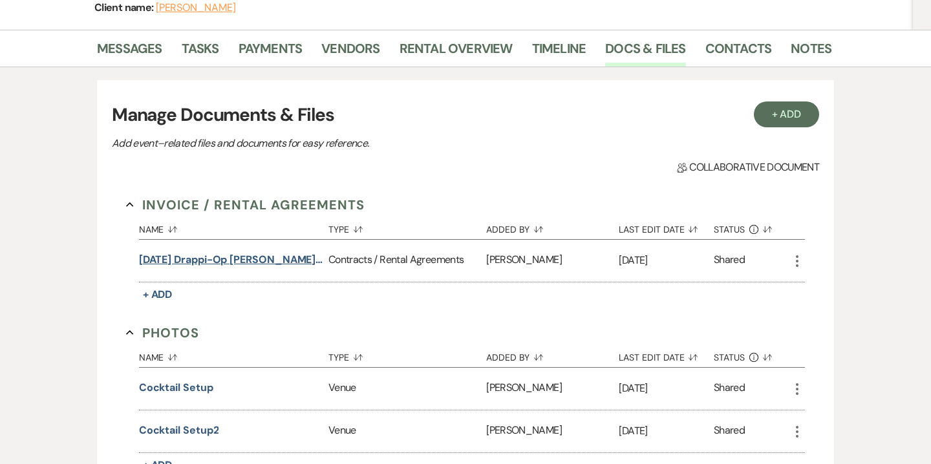
click at [274, 252] on button "[DATE] Drappi-Op [PERSON_NAME] Welcome Party Contract" at bounding box center [231, 260] width 184 height 16
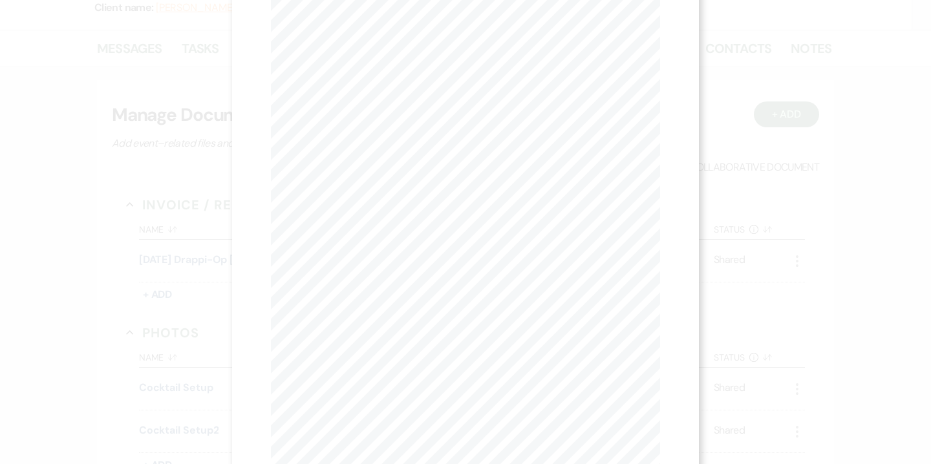
scroll to position [32, 0]
click at [658, 6] on use "button" at bounding box center [654, 3] width 10 height 10
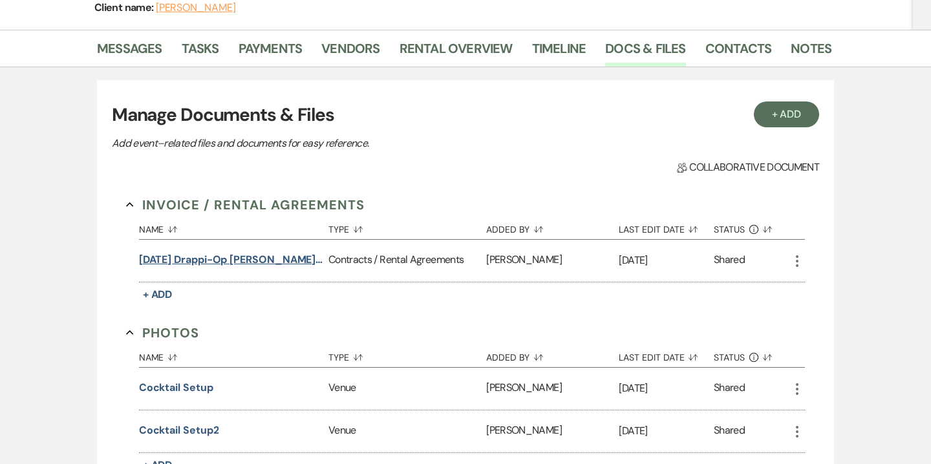
click at [237, 252] on button "10.3.25 Drappi-Op de Beeck Welcome Party Contract" at bounding box center [231, 260] width 184 height 16
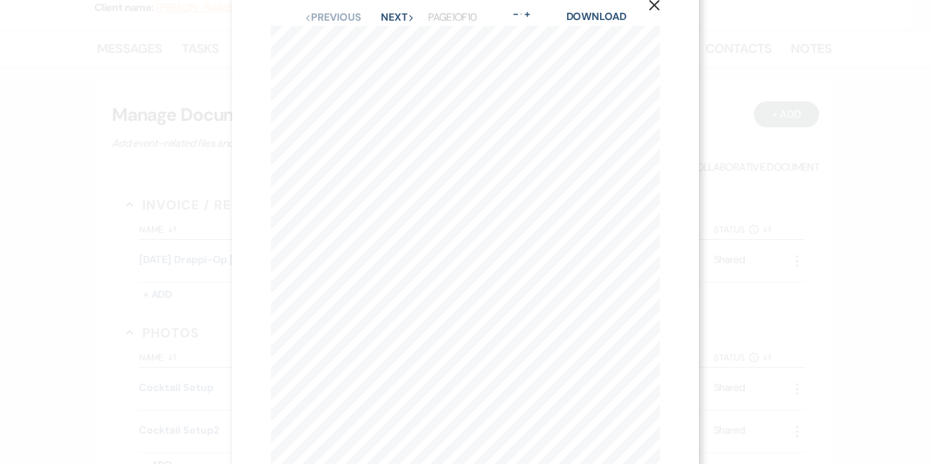
scroll to position [26, 0]
click at [394, 26] on button "Next Next" at bounding box center [398, 21] width 34 height 10
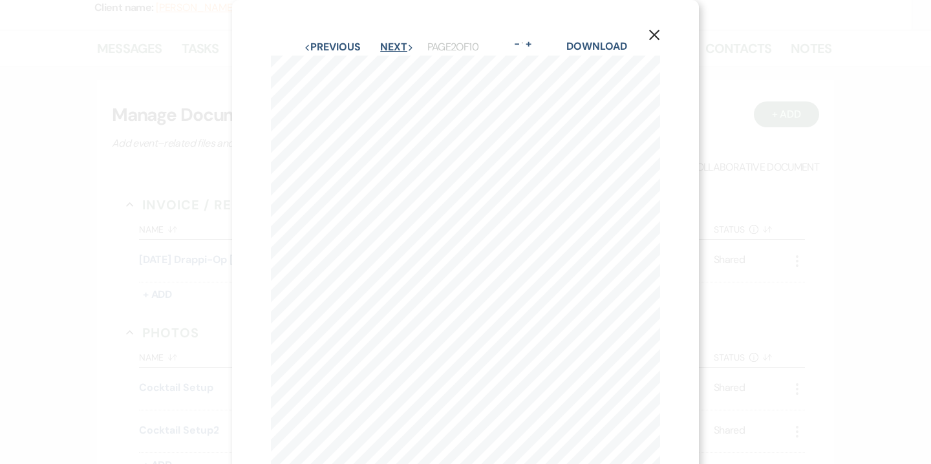
click at [405, 49] on button "Next Next" at bounding box center [397, 47] width 34 height 10
click at [334, 46] on button "Previous Previous" at bounding box center [332, 47] width 56 height 10
click at [398, 47] on button "Next Next" at bounding box center [398, 47] width 34 height 10
click at [398, 47] on button "Next Next" at bounding box center [397, 47] width 34 height 10
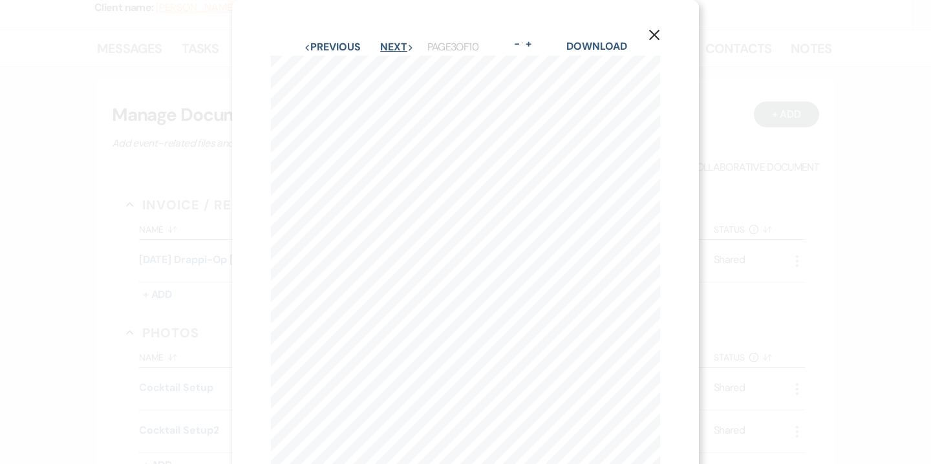
click at [398, 47] on button "Next Next" at bounding box center [397, 47] width 34 height 10
click at [400, 46] on button "Next Next" at bounding box center [397, 47] width 34 height 10
click at [656, 39] on icon "X" at bounding box center [655, 35] width 12 height 12
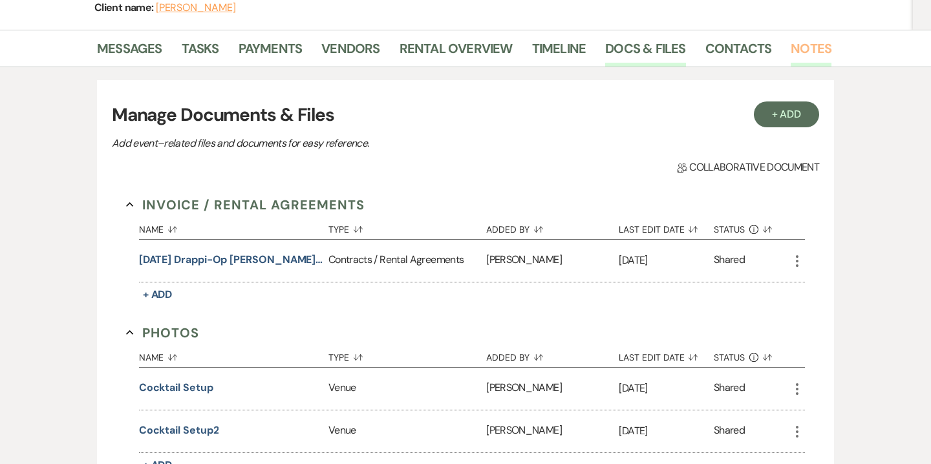
click at [811, 38] on link "Notes" at bounding box center [811, 52] width 41 height 28
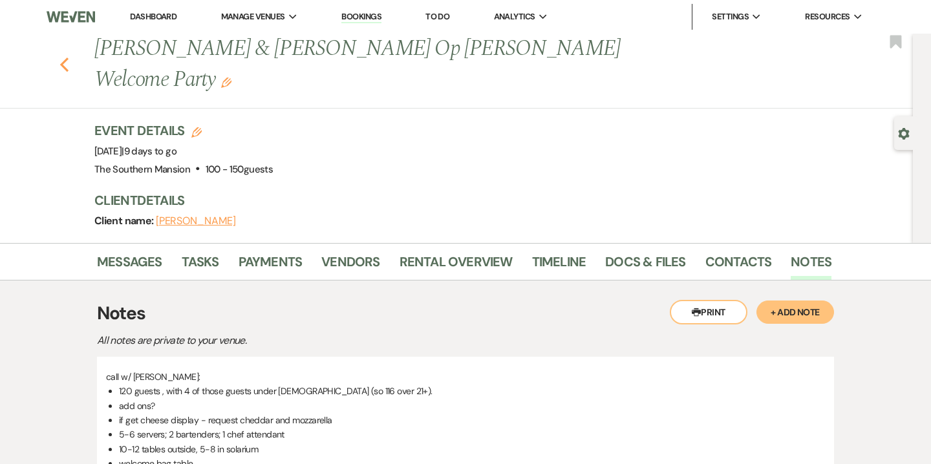
click at [65, 57] on icon "Previous" at bounding box center [65, 65] width 10 height 16
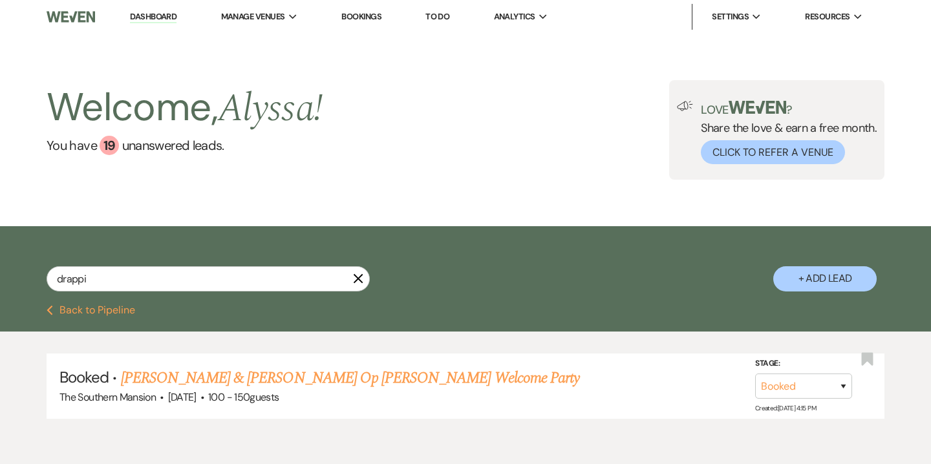
click at [371, 17] on link "Bookings" at bounding box center [362, 16] width 40 height 11
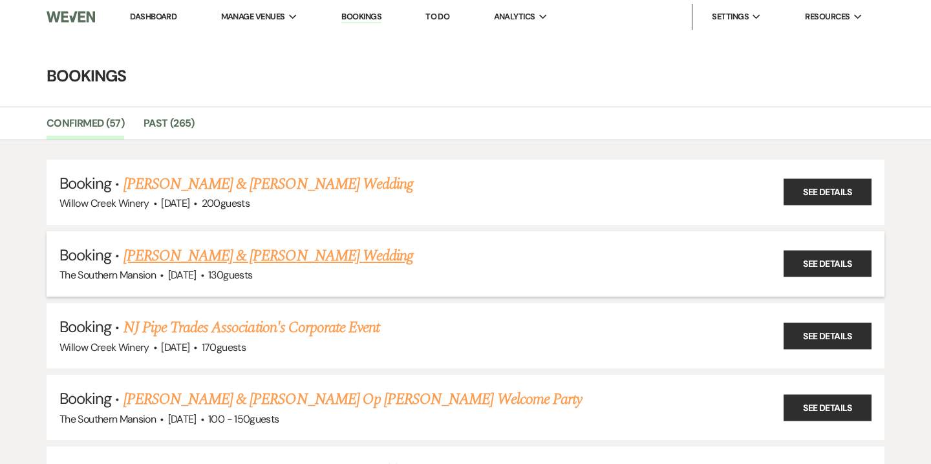
click at [294, 249] on link "Jason Cox & Jamie Cavallo's Wedding" at bounding box center [269, 256] width 290 height 23
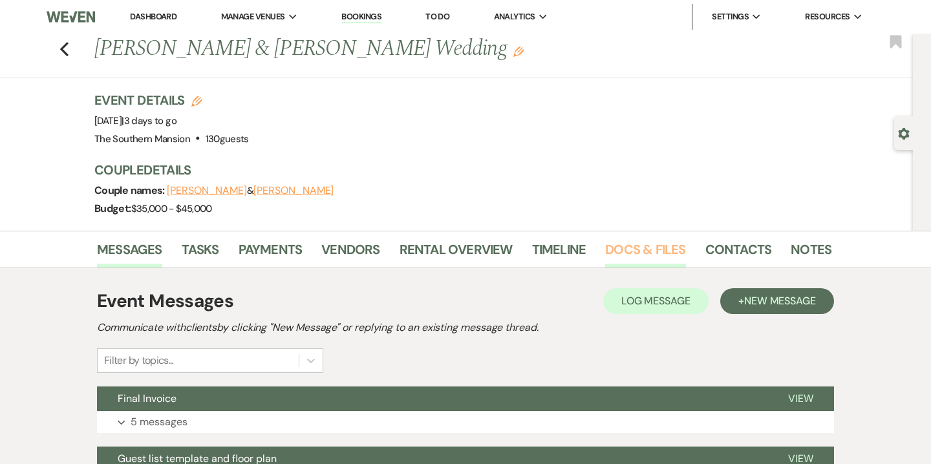
click at [675, 253] on link "Docs & Files" at bounding box center [645, 253] width 80 height 28
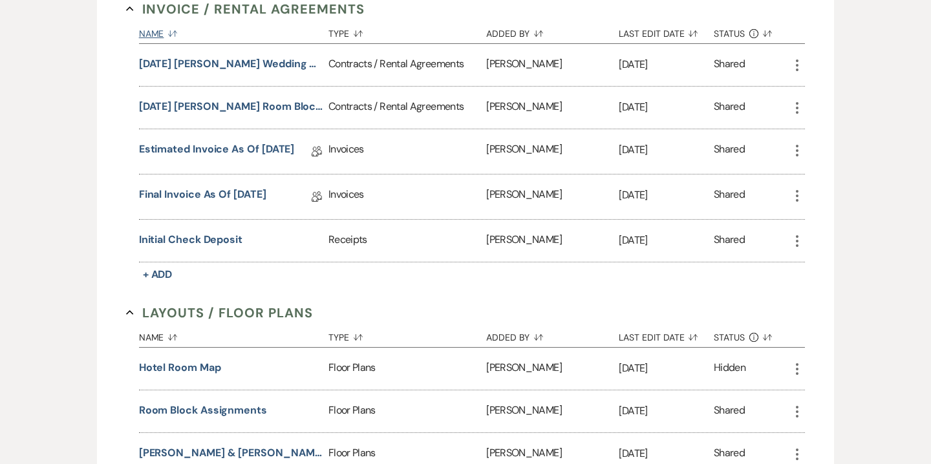
scroll to position [637, 0]
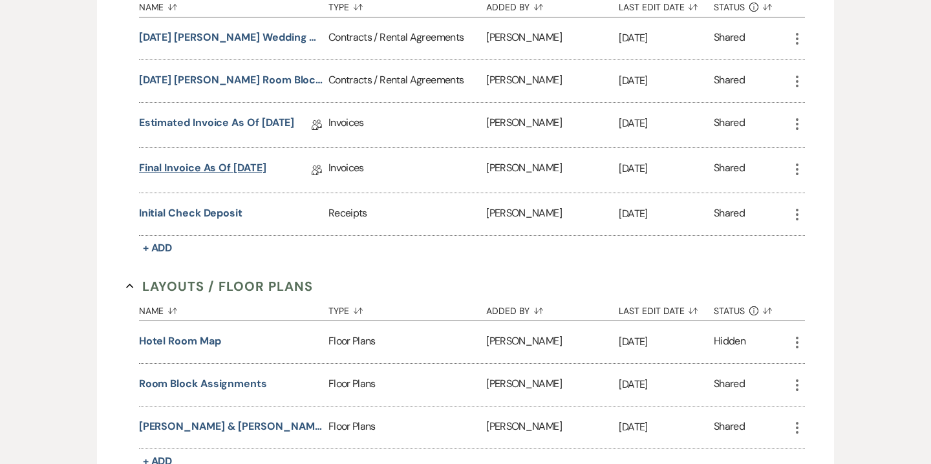
click at [245, 166] on link "Final Invoice as of 9-3-2025" at bounding box center [202, 170] width 127 height 20
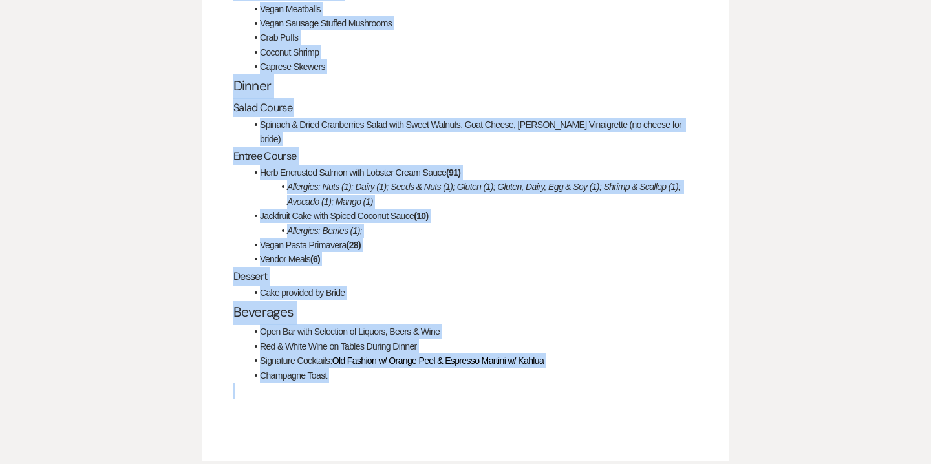
scroll to position [2659, 0]
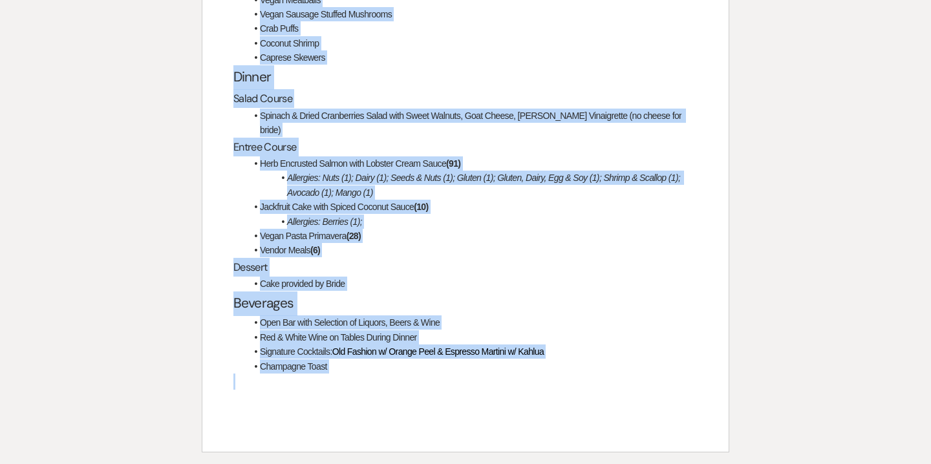
drag, startPoint x: 233, startPoint y: 137, endPoint x: 450, endPoint y: 332, distance: 292.2
click at [450, 332] on div "Payment Please make payment in the amount of $24,851.96 to "The Southern Mansio…" at bounding box center [465, 87] width 527 height 730
copy div "Payment Please make payment in the amount of $24,851.96 to "The Southern Mansio…"
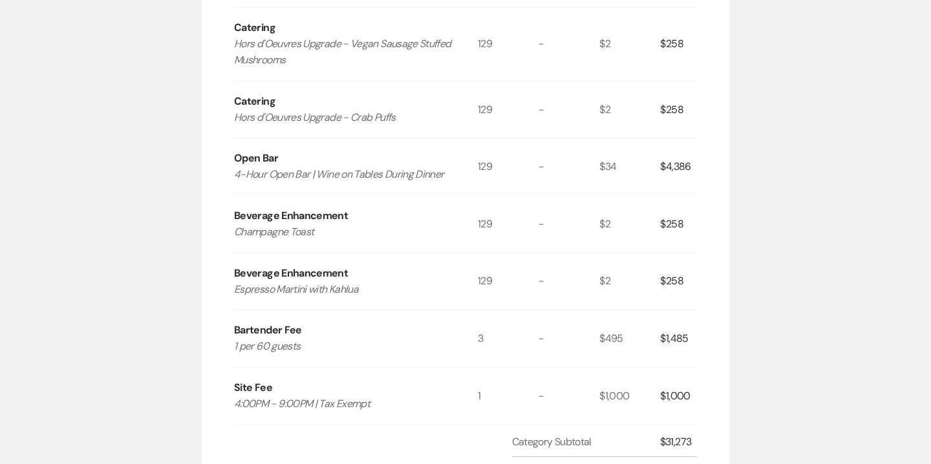
scroll to position [735, 0]
